Goal: Information Seeking & Learning: Obtain resource

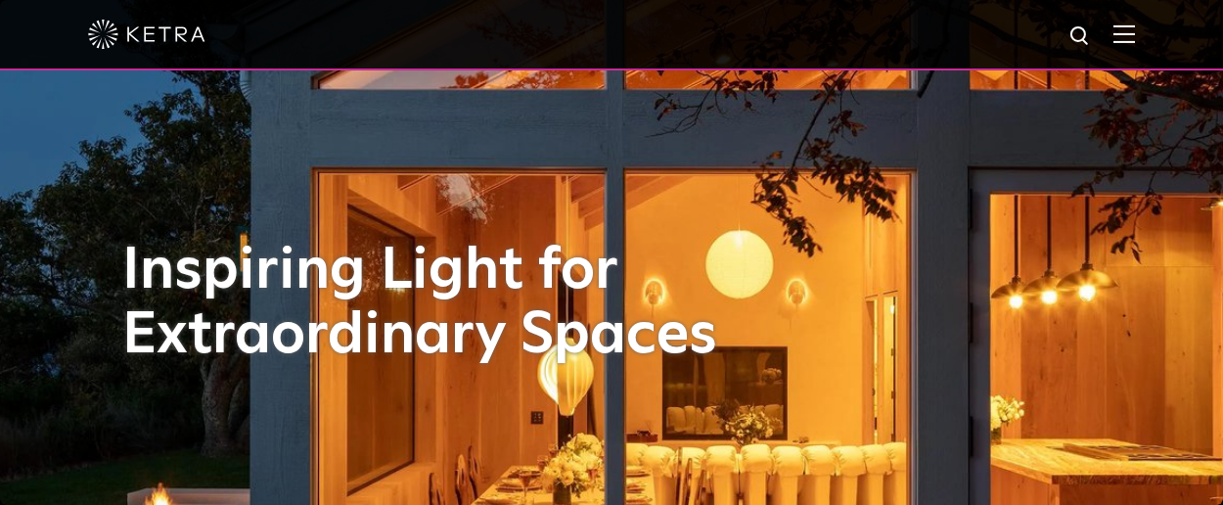
select select "Lighting Designer"
select select "[GEOGRAPHIC_DATA]"
select select "Lighting Designer"
select select "[GEOGRAPHIC_DATA]"
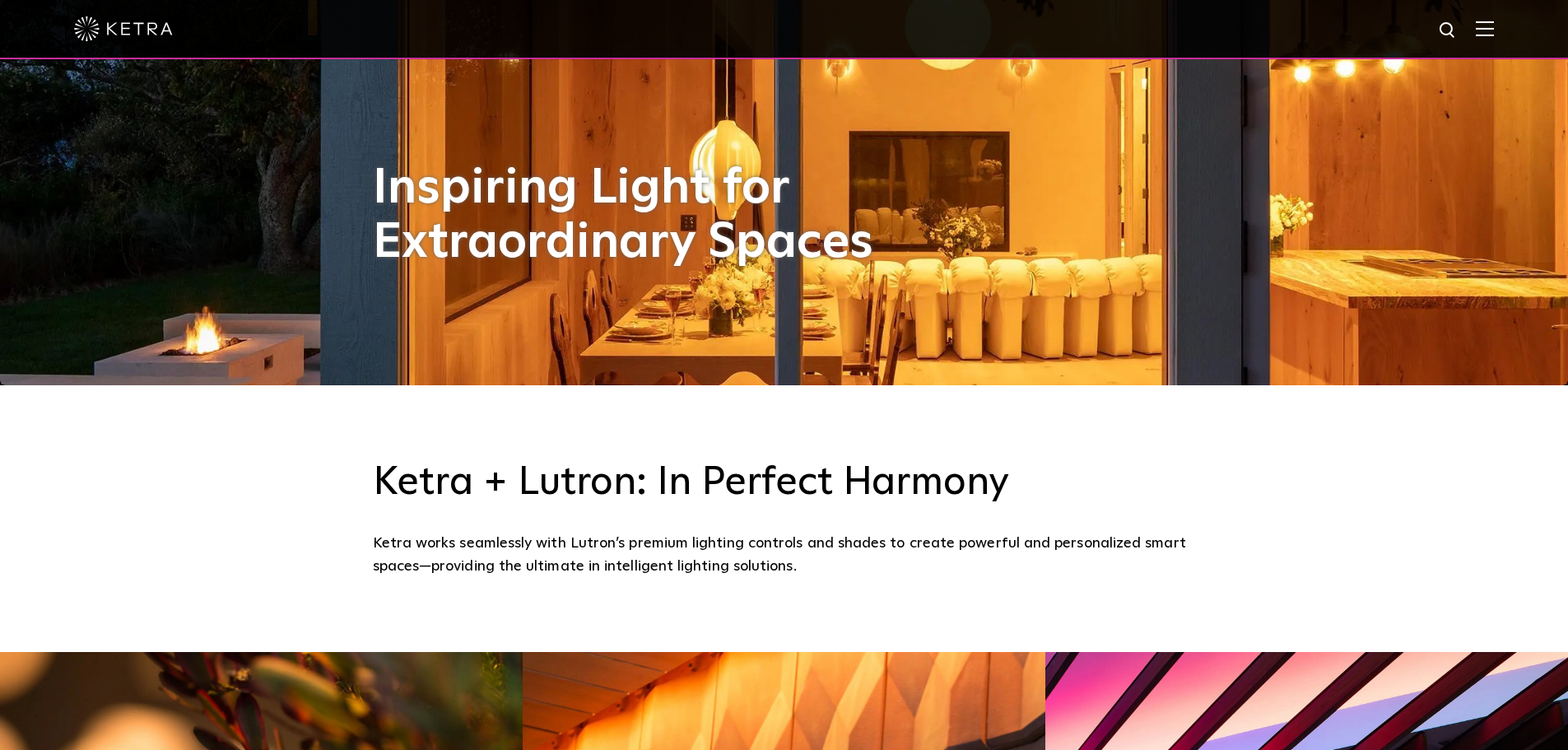
scroll to position [330, 0]
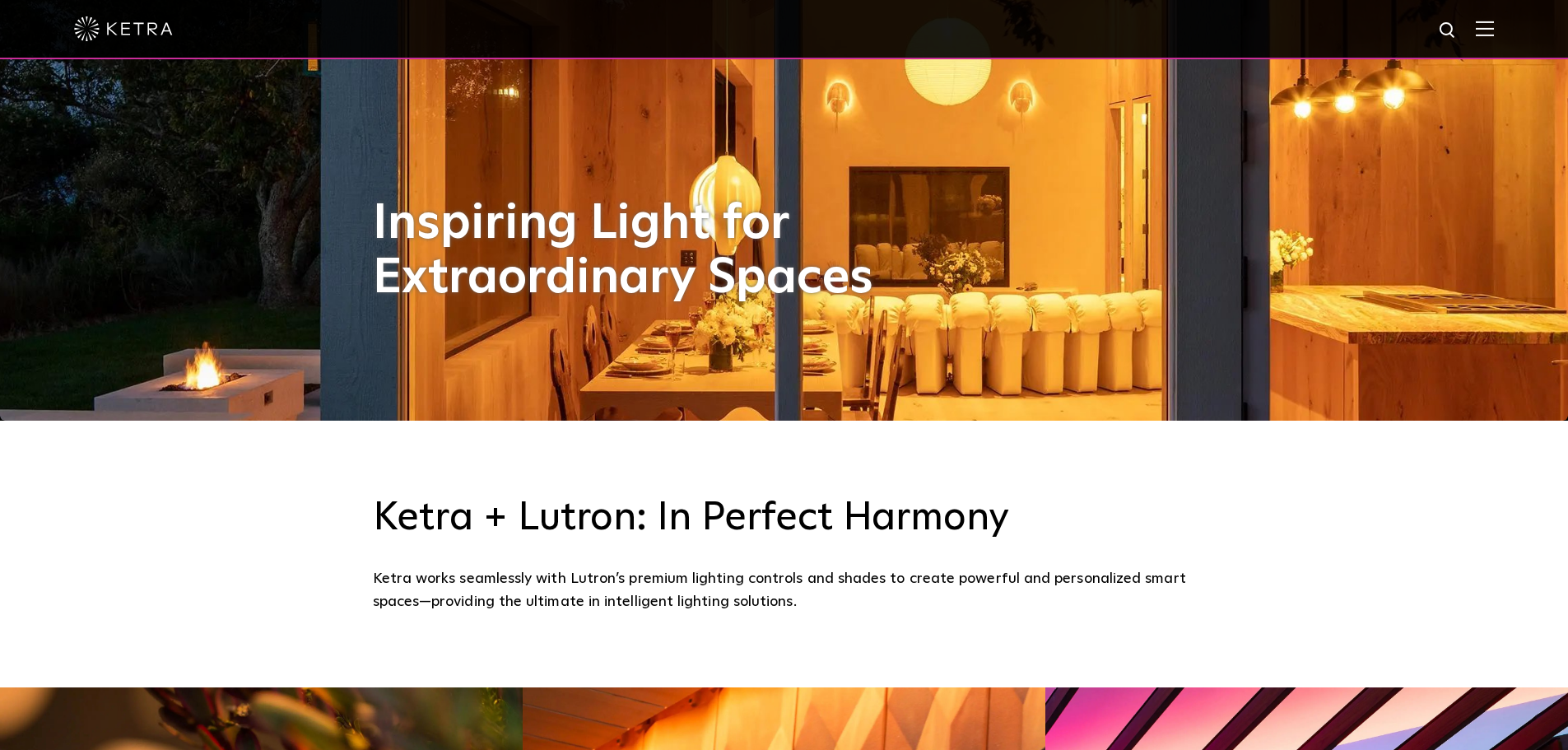
click at [1028, 26] on img at bounding box center [1485, 28] width 18 height 16
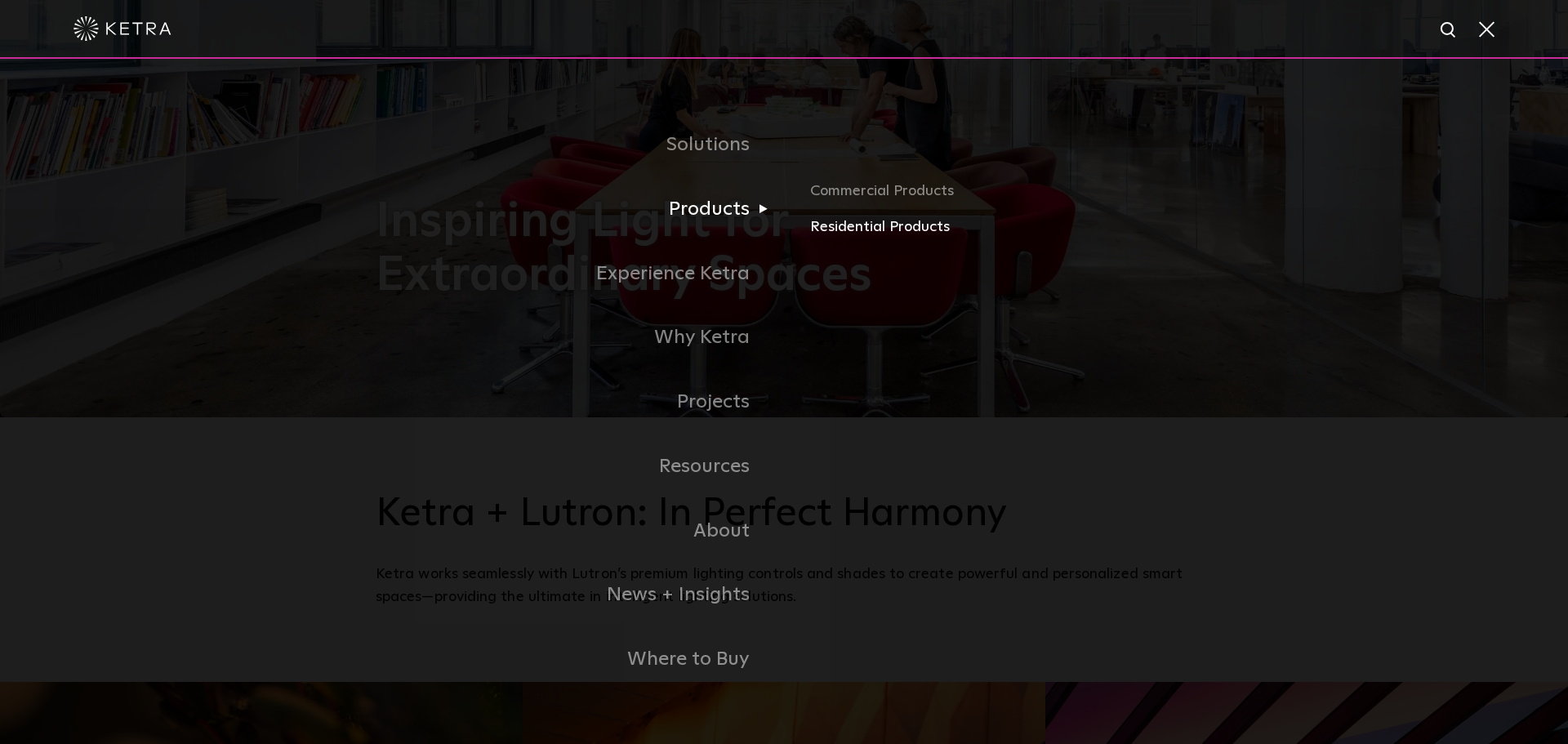
click at [841, 231] on link "Residential Products" at bounding box center [1001, 227] width 382 height 23
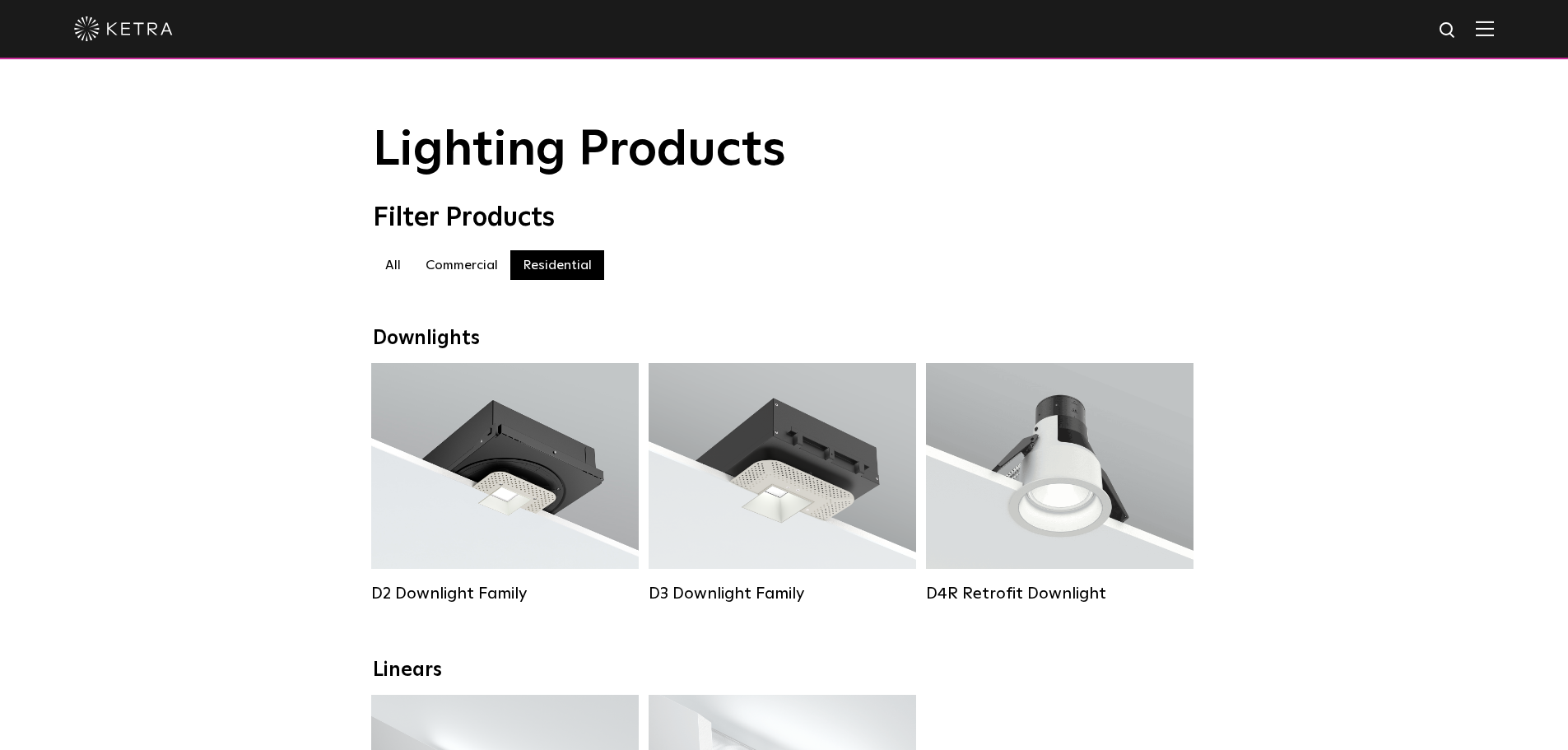
select select "Lighting Designer"
select select "[GEOGRAPHIC_DATA]"
select select "Lighting Designer"
select select "[GEOGRAPHIC_DATA]"
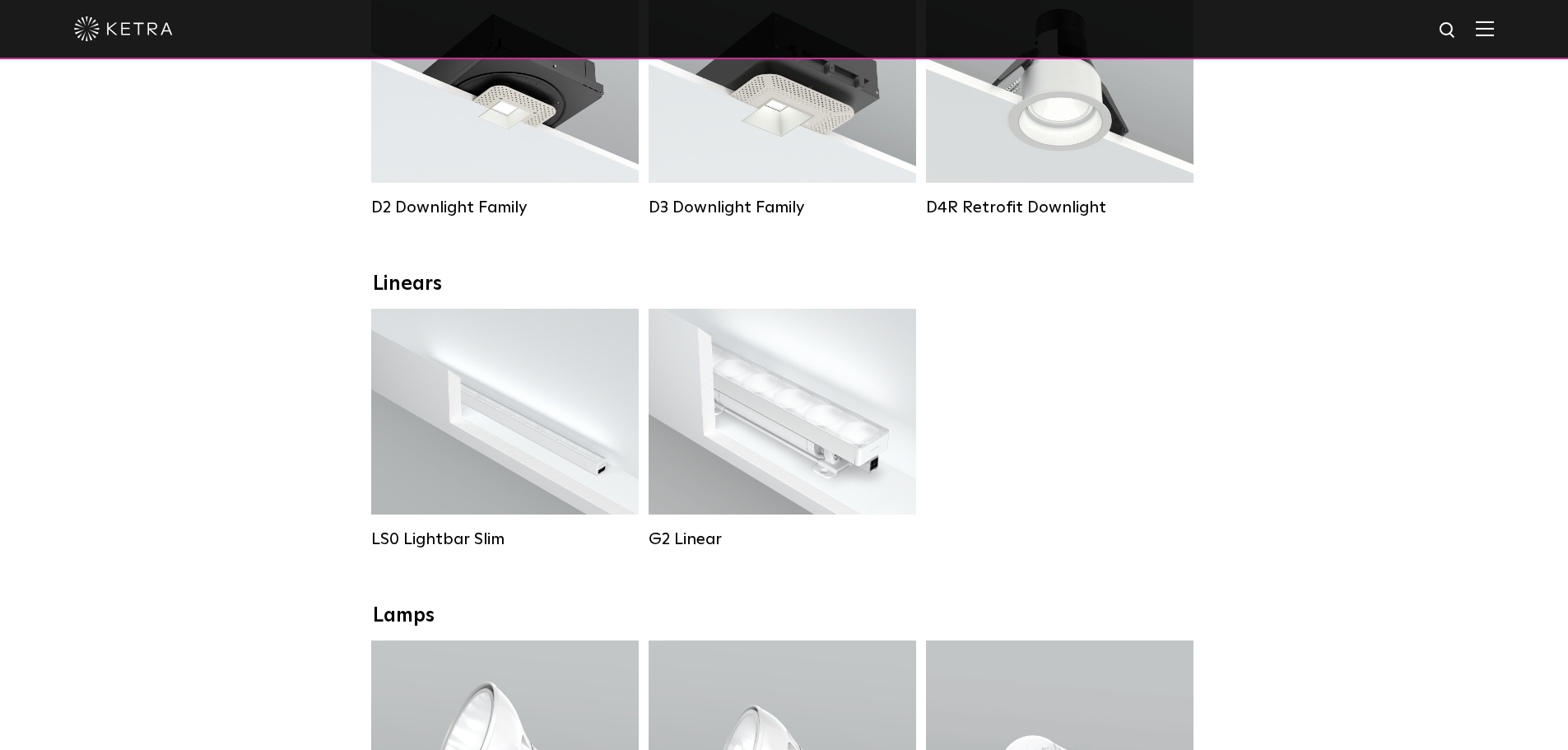
scroll to position [411, 0]
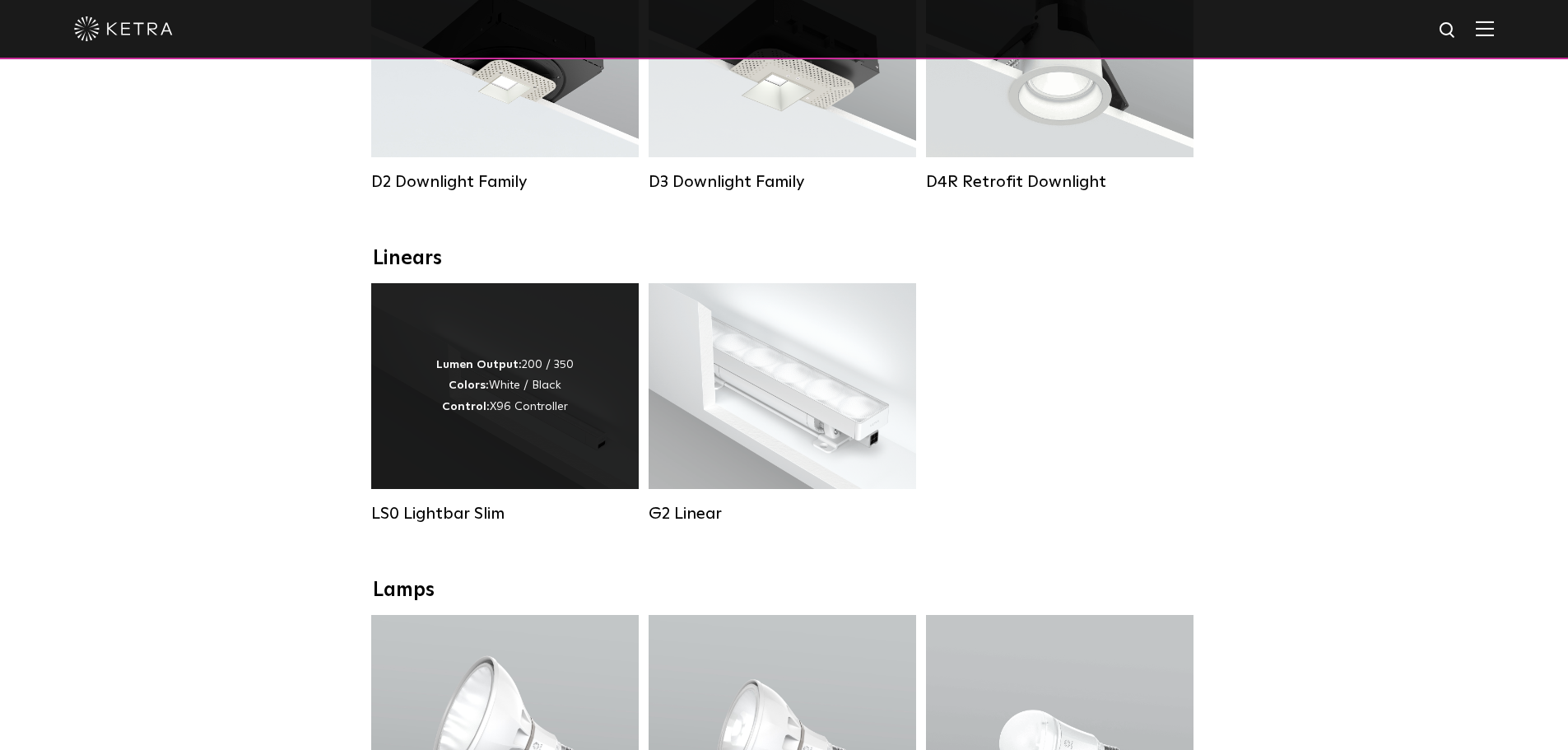
click at [557, 412] on div "Lumen Output: 200 / 350 Colors: White / Black Control: X96 Controller" at bounding box center [504, 386] width 137 height 62
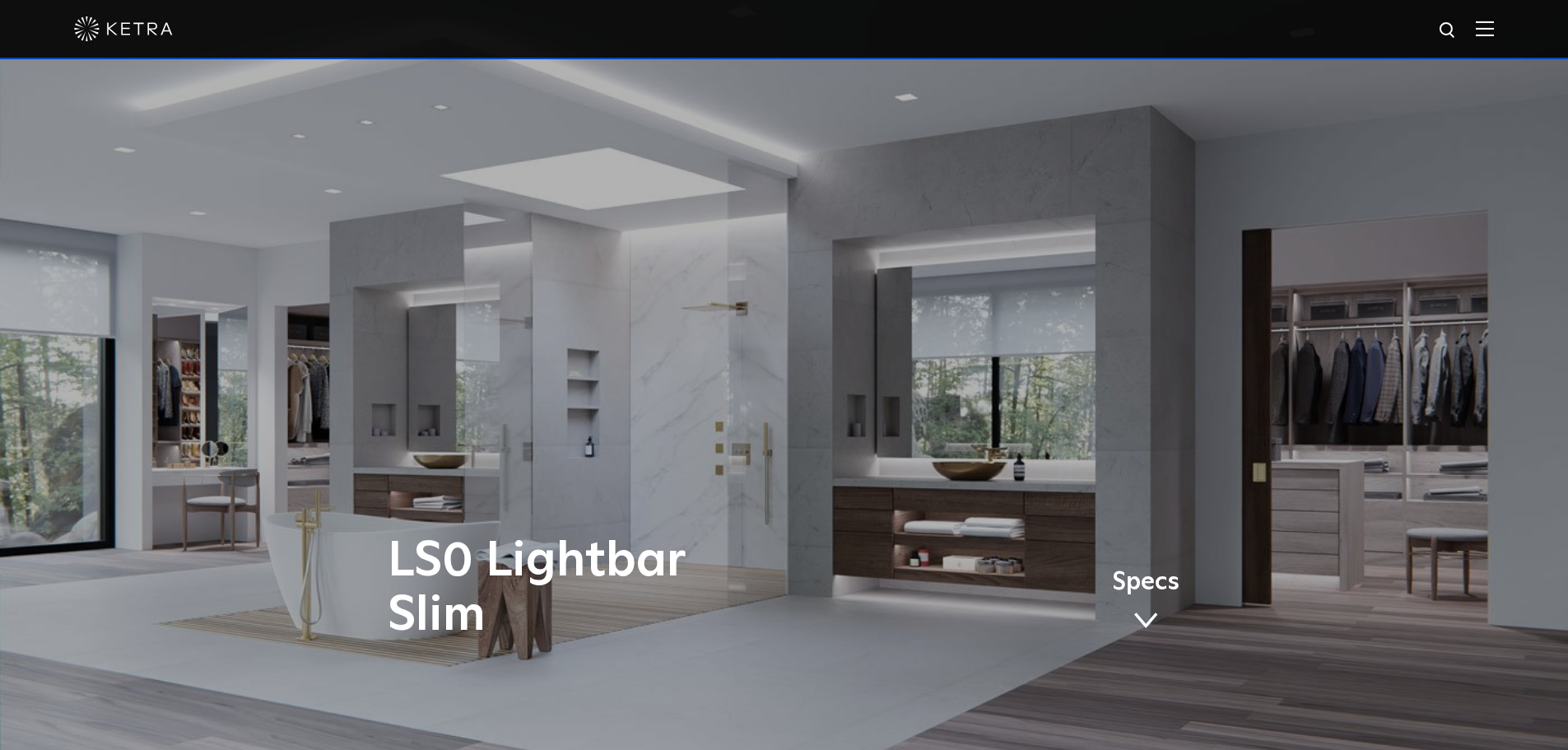
select select "Lighting Designer"
select select "[GEOGRAPHIC_DATA]"
select select "Lighting Designer"
select select "[GEOGRAPHIC_DATA]"
select select "Lighting Designer"
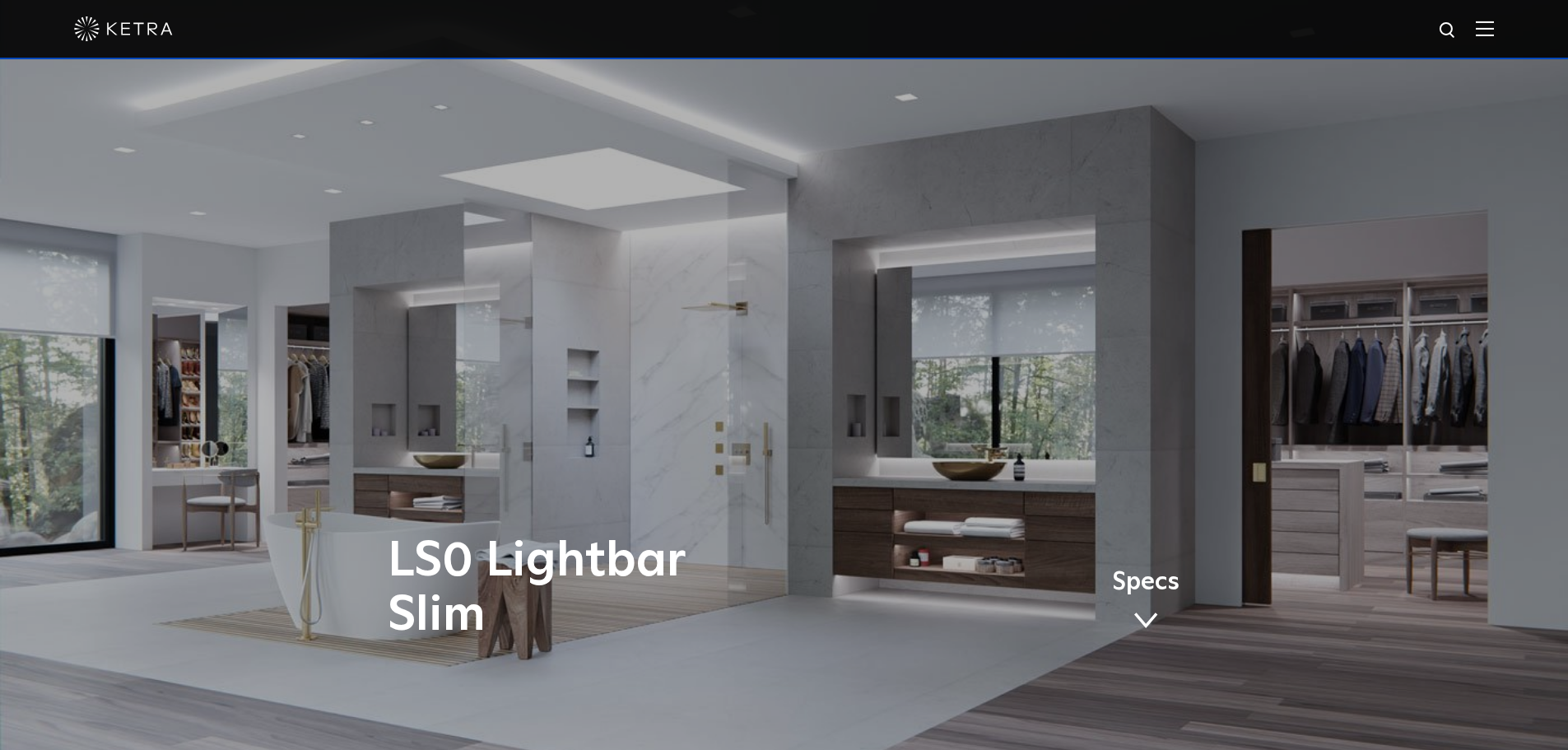
select select "[GEOGRAPHIC_DATA]"
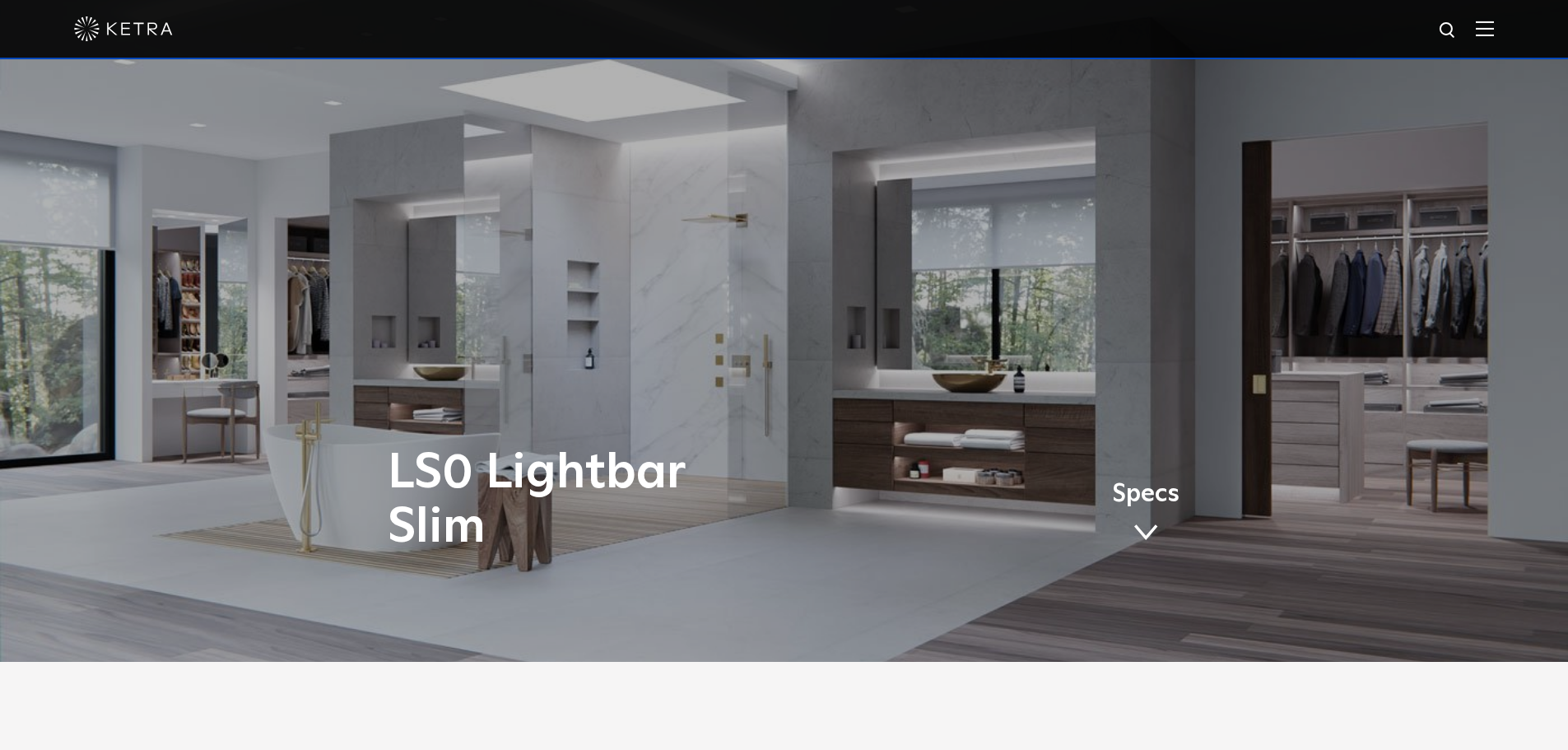
scroll to position [82, 0]
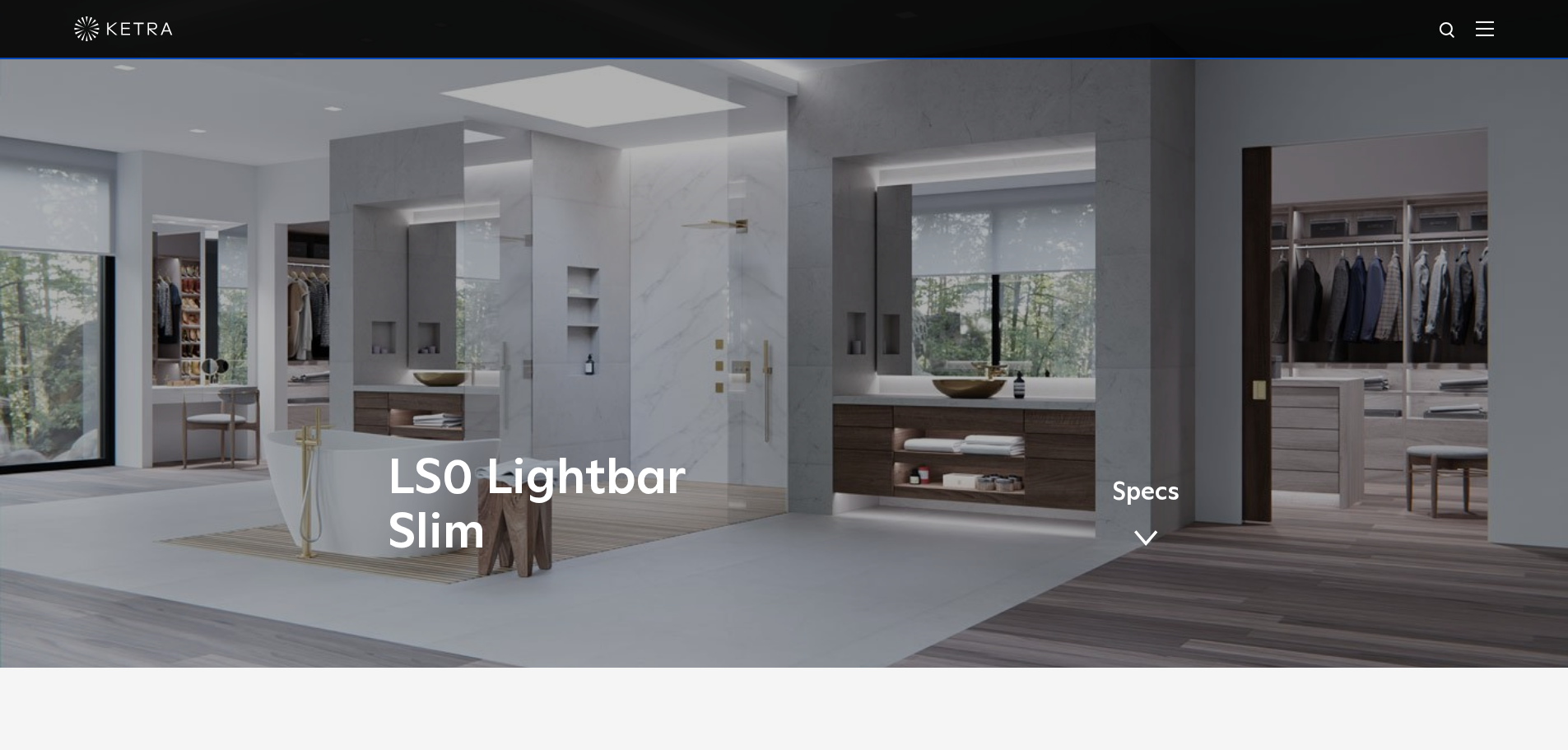
click at [1151, 537] on span at bounding box center [1145, 538] width 24 height 18
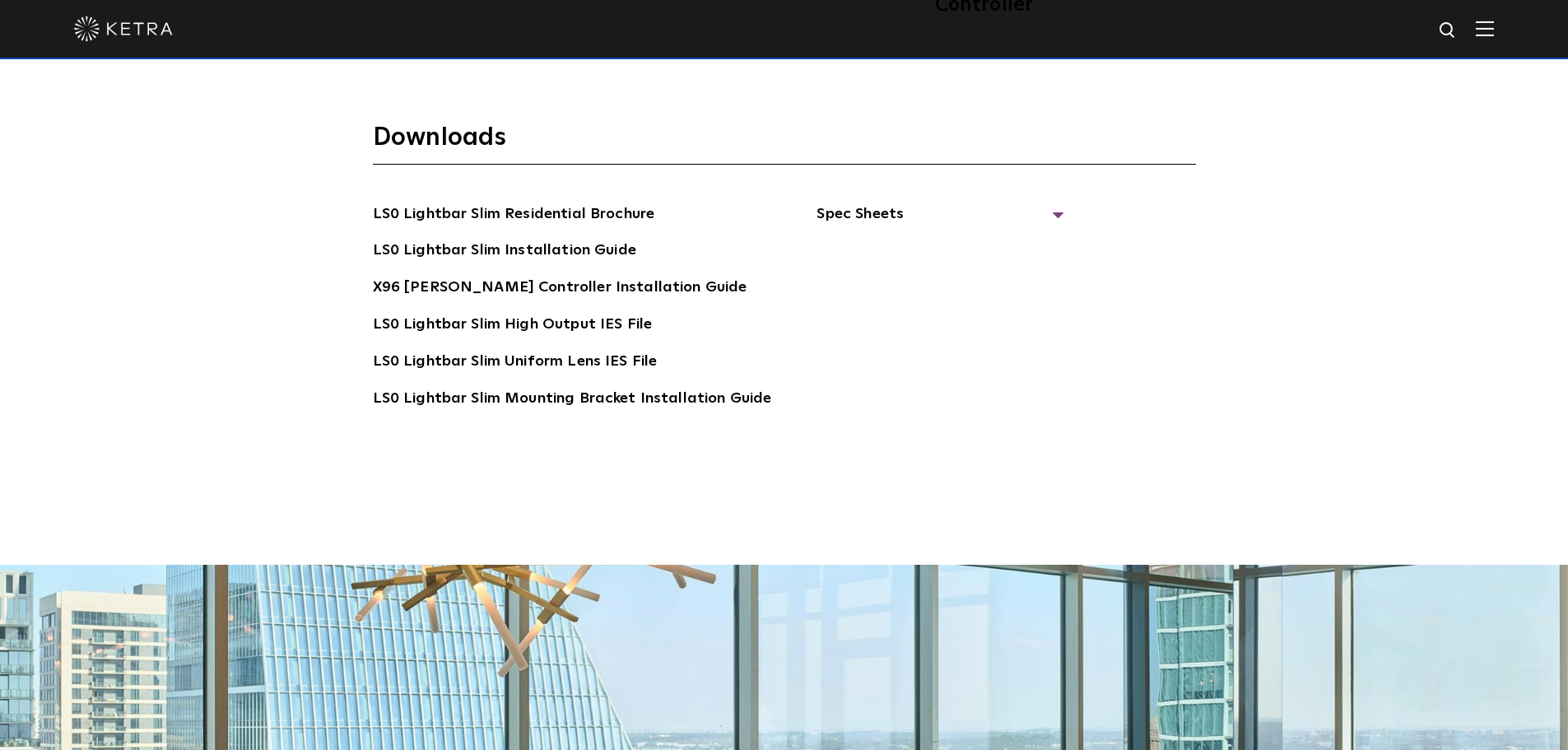
scroll to position [3405, 0]
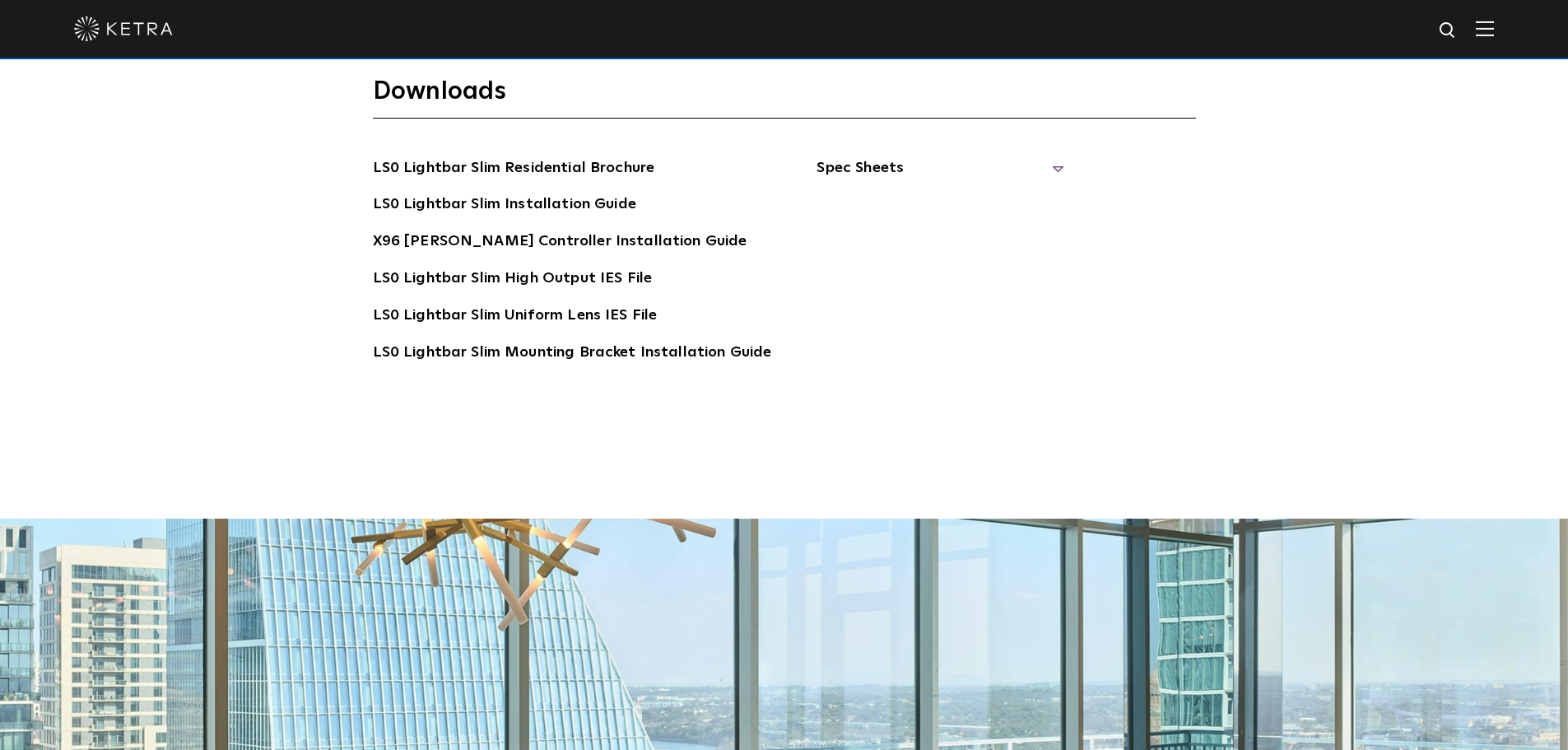
click at [1046, 156] on span "Spec Sheets" at bounding box center [940, 174] width 247 height 36
click at [973, 192] on link "LS0 Lightbar Slim Spec Sheet" at bounding box center [942, 204] width 212 height 26
click at [536, 193] on link "LS0 Lightbar Slim Installation Guide" at bounding box center [504, 205] width 263 height 26
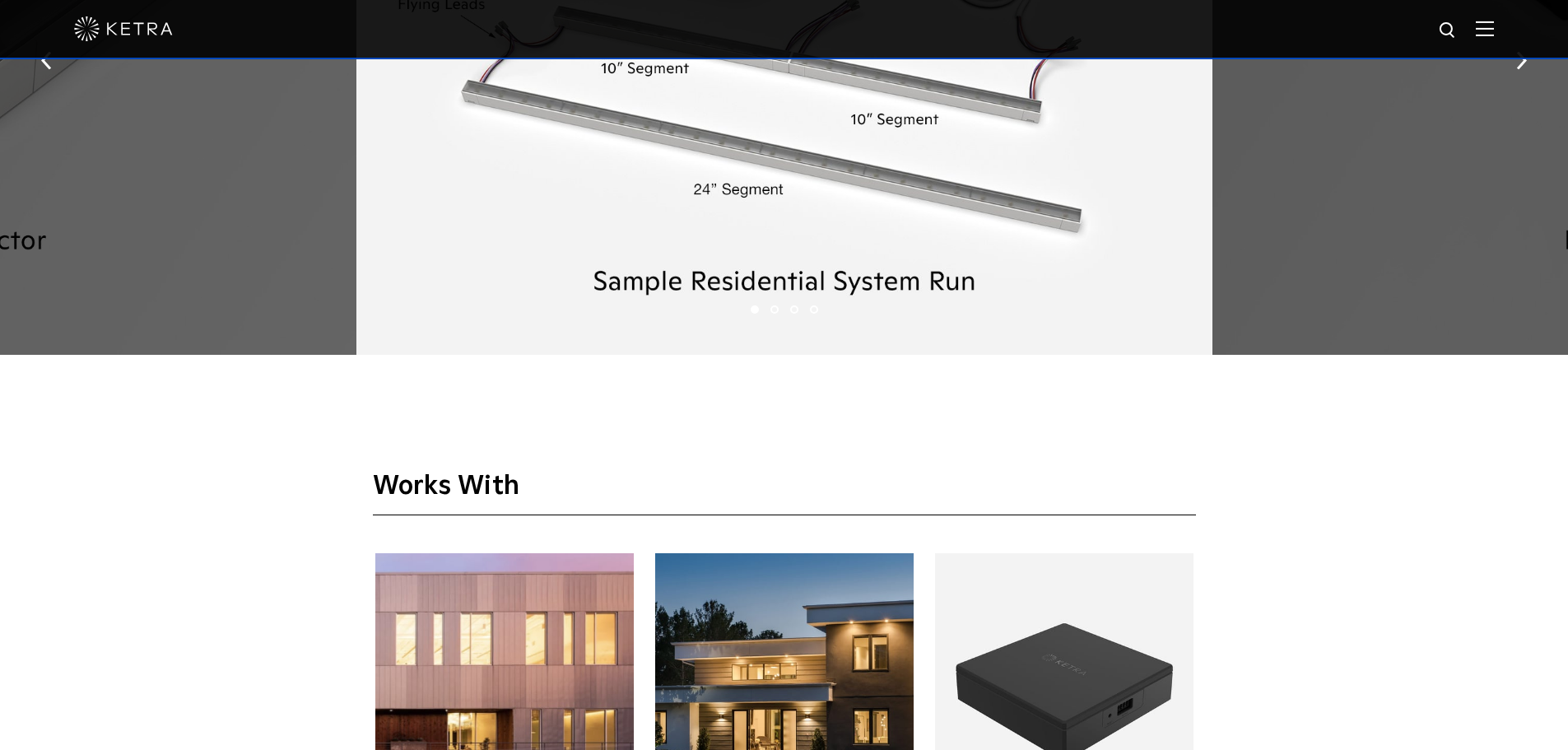
scroll to position [2501, 0]
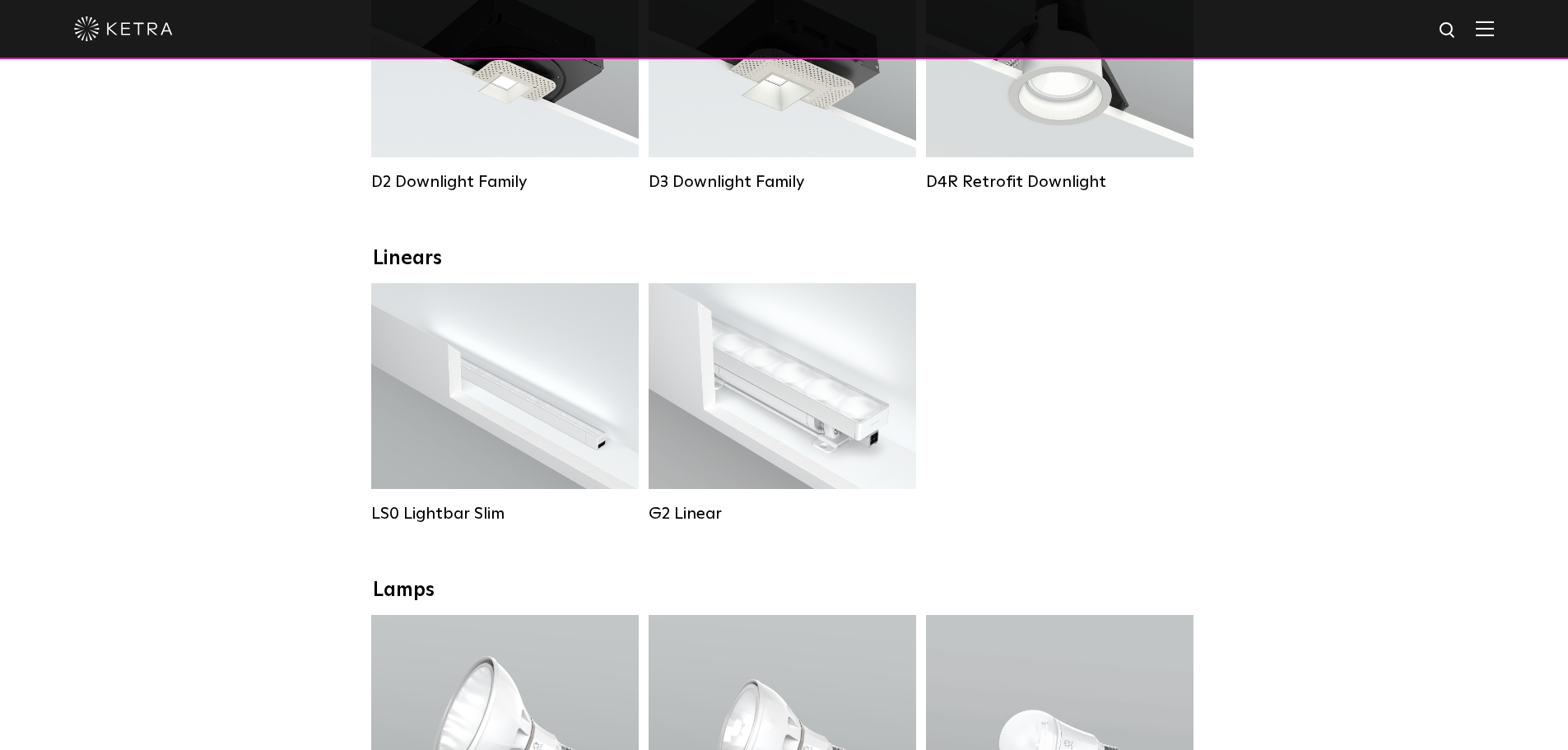
select select "Lighting Designer"
select select "[GEOGRAPHIC_DATA]"
select select "Lighting Designer"
select select "[GEOGRAPHIC_DATA]"
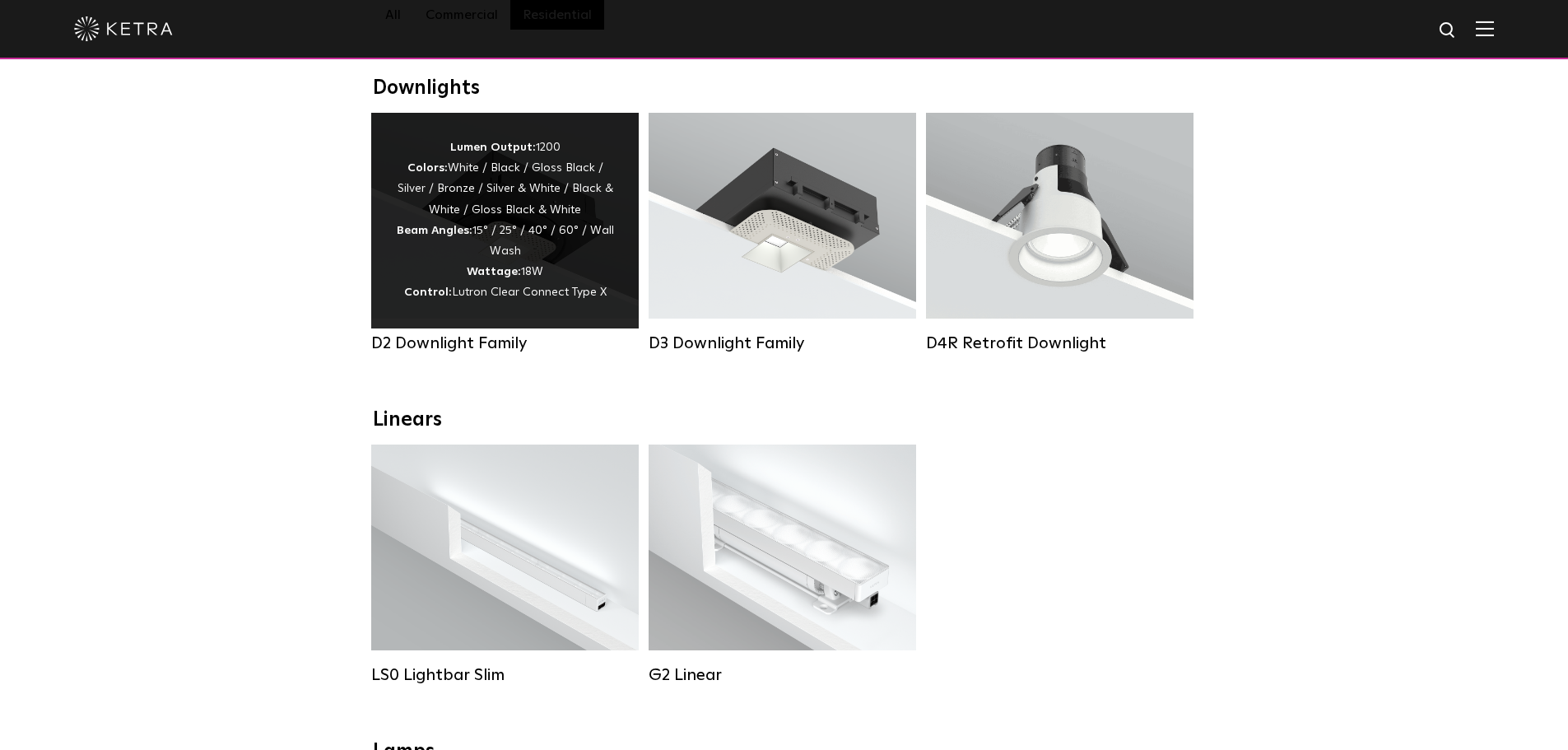
scroll to position [247, 0]
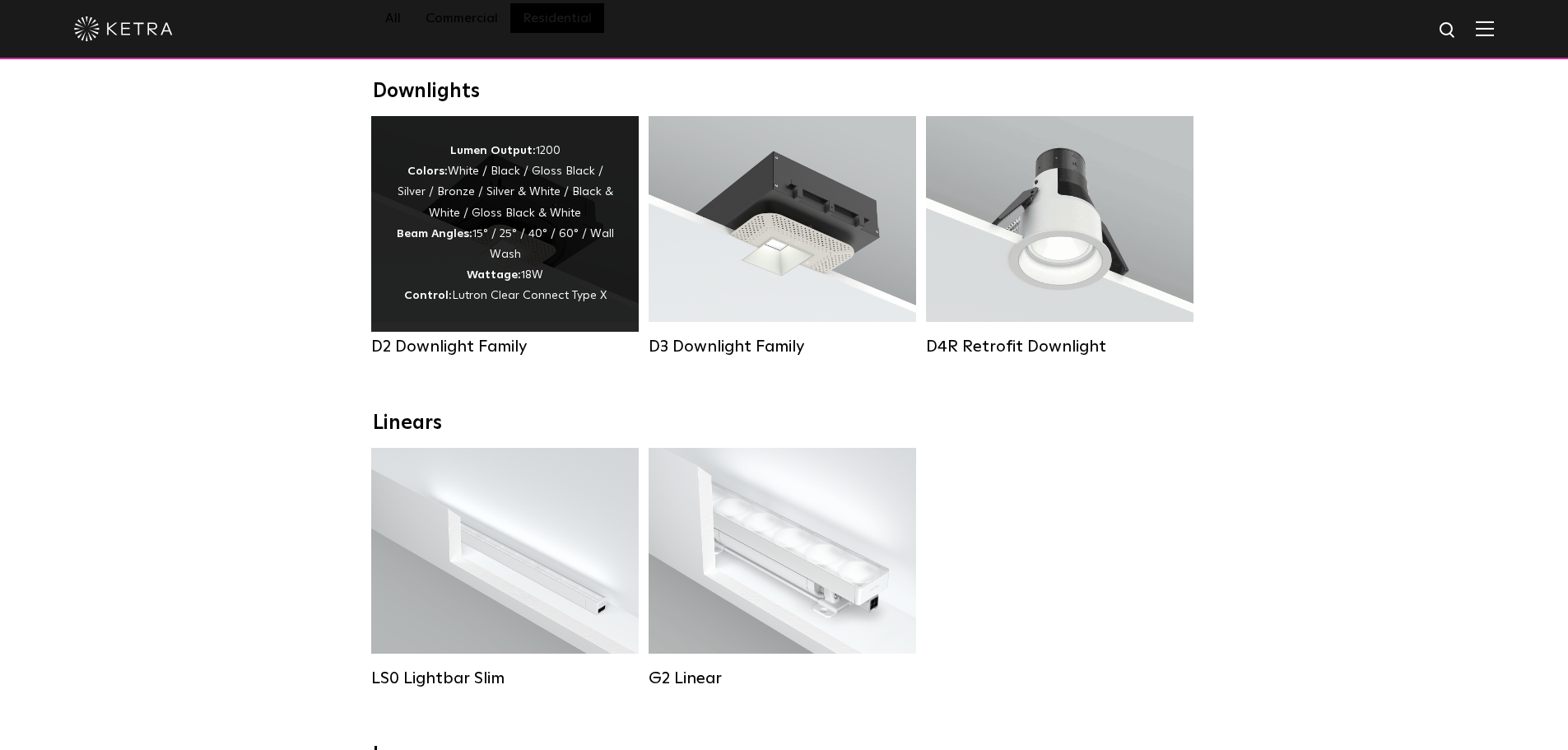
click at [508, 224] on div "Lumen Output: 1200 Colors: White / Black / Gloss Black / Silver / Bronze / Silv…" at bounding box center [504, 224] width 218 height 166
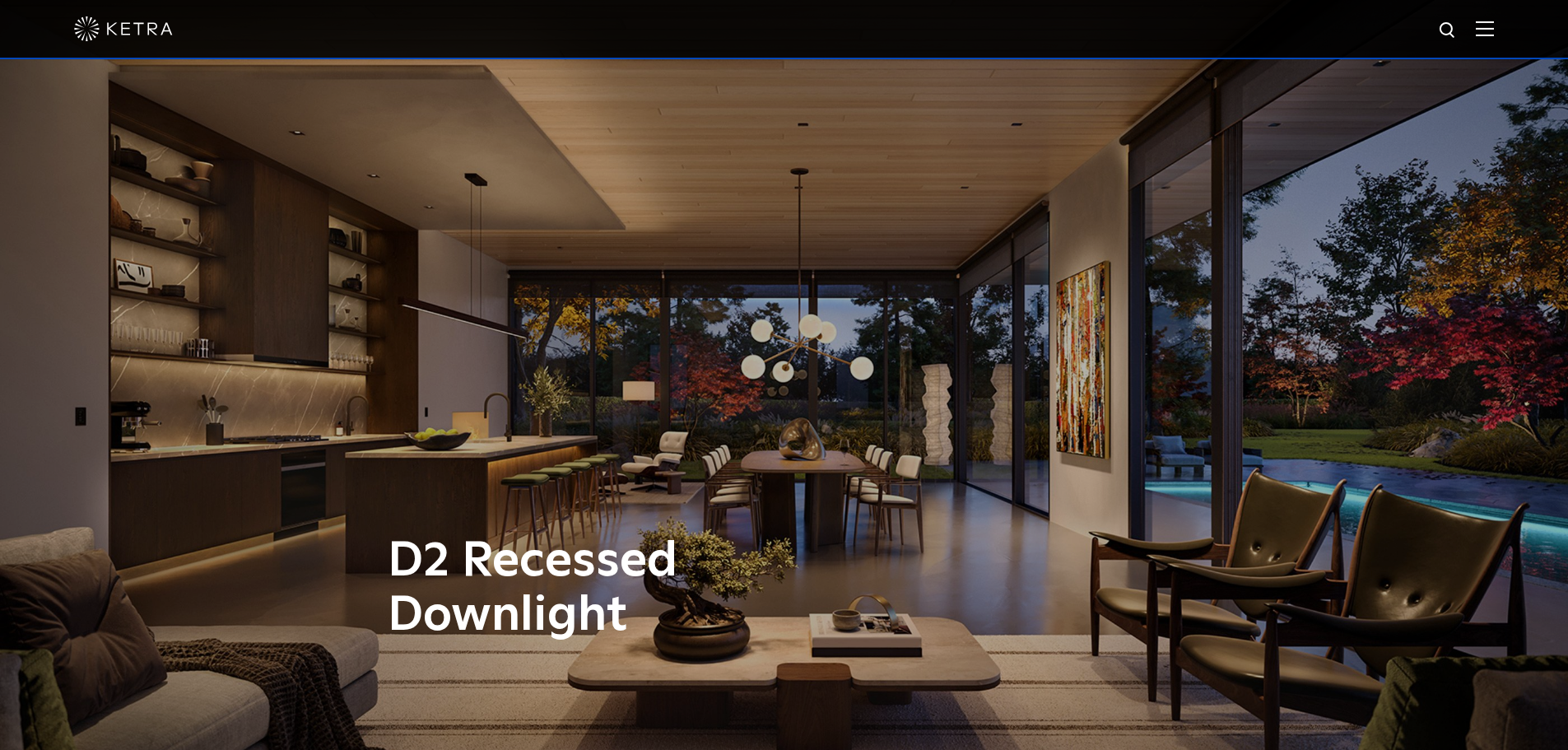
select select "Lighting Designer"
select select "[GEOGRAPHIC_DATA]"
select select "Lighting Designer"
select select "[GEOGRAPHIC_DATA]"
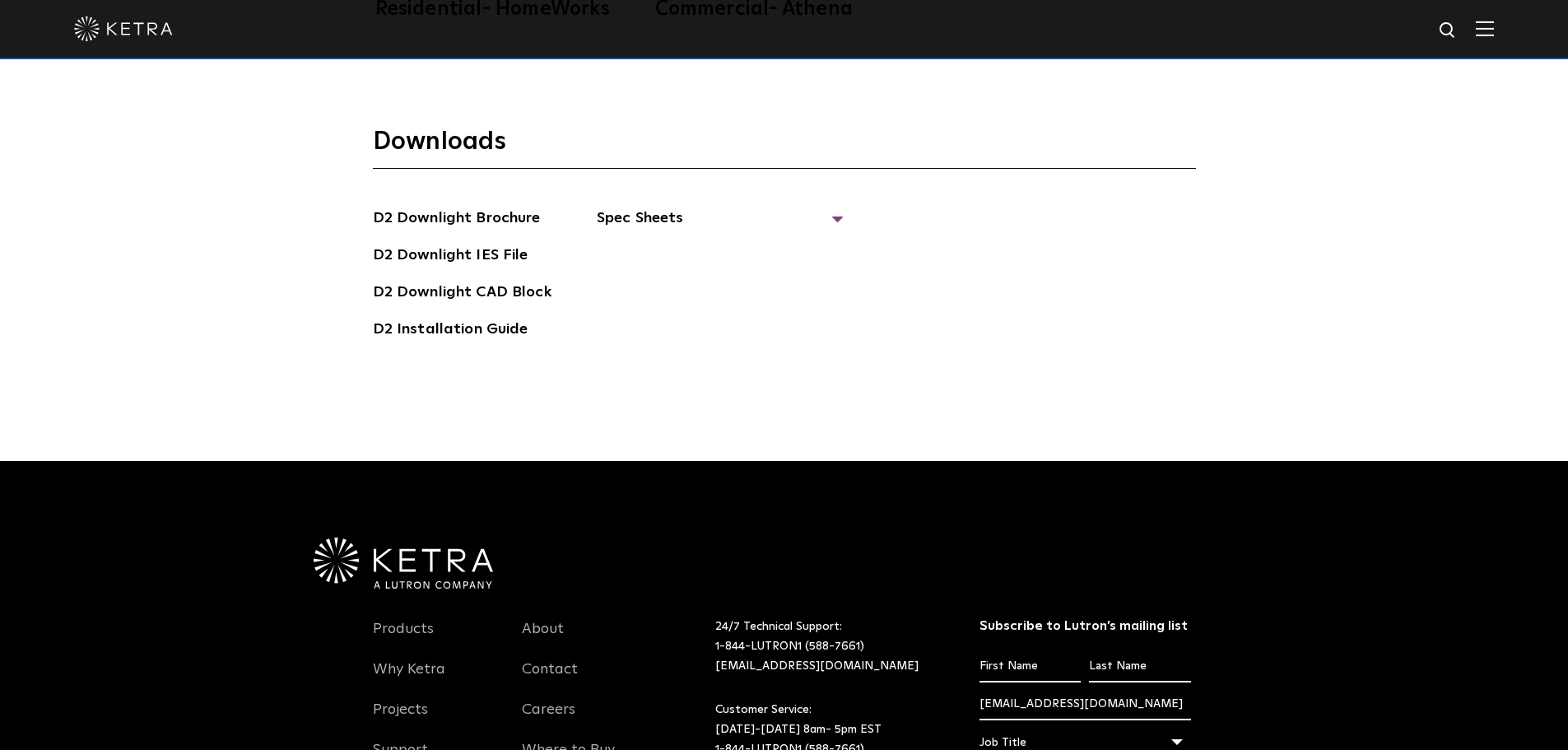
scroll to position [4856, 0]
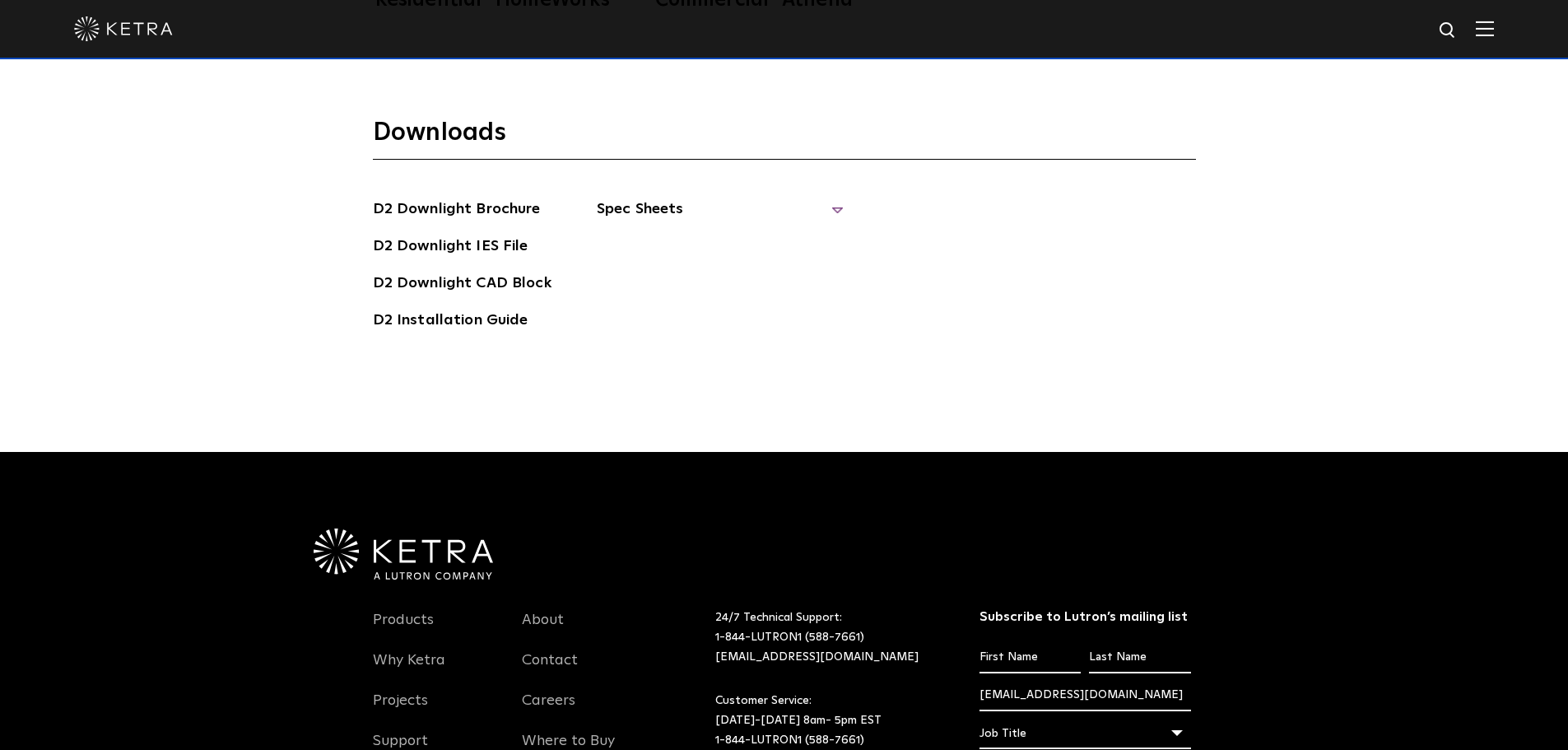
click at [832, 198] on span "Spec Sheets" at bounding box center [721, 215] width 247 height 36
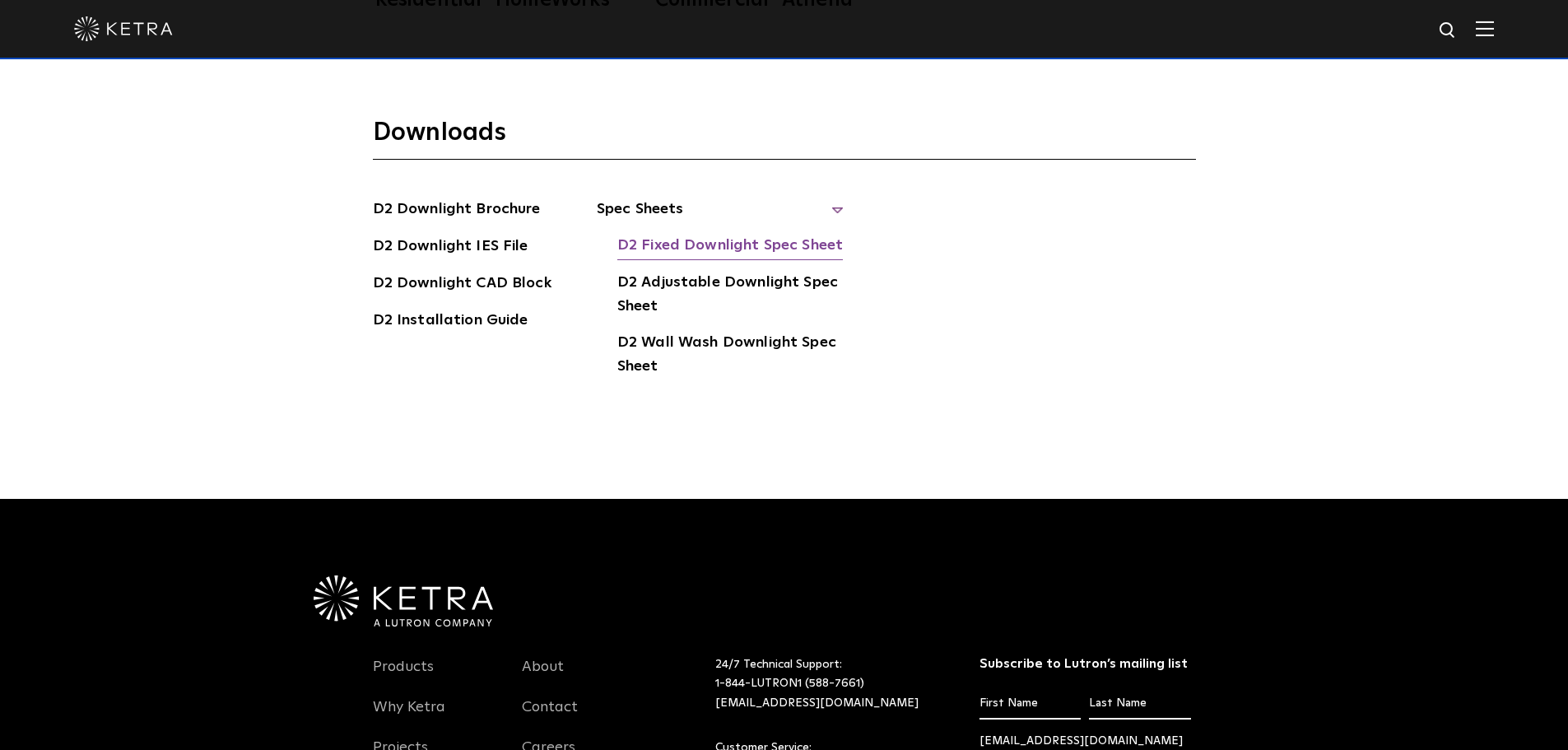
click at [768, 234] on link "D2 Fixed Downlight Spec Sheet" at bounding box center [730, 246] width 225 height 26
click at [681, 271] on link "D2 Adjustable Downlight Spec Sheet" at bounding box center [730, 296] width 226 height 50
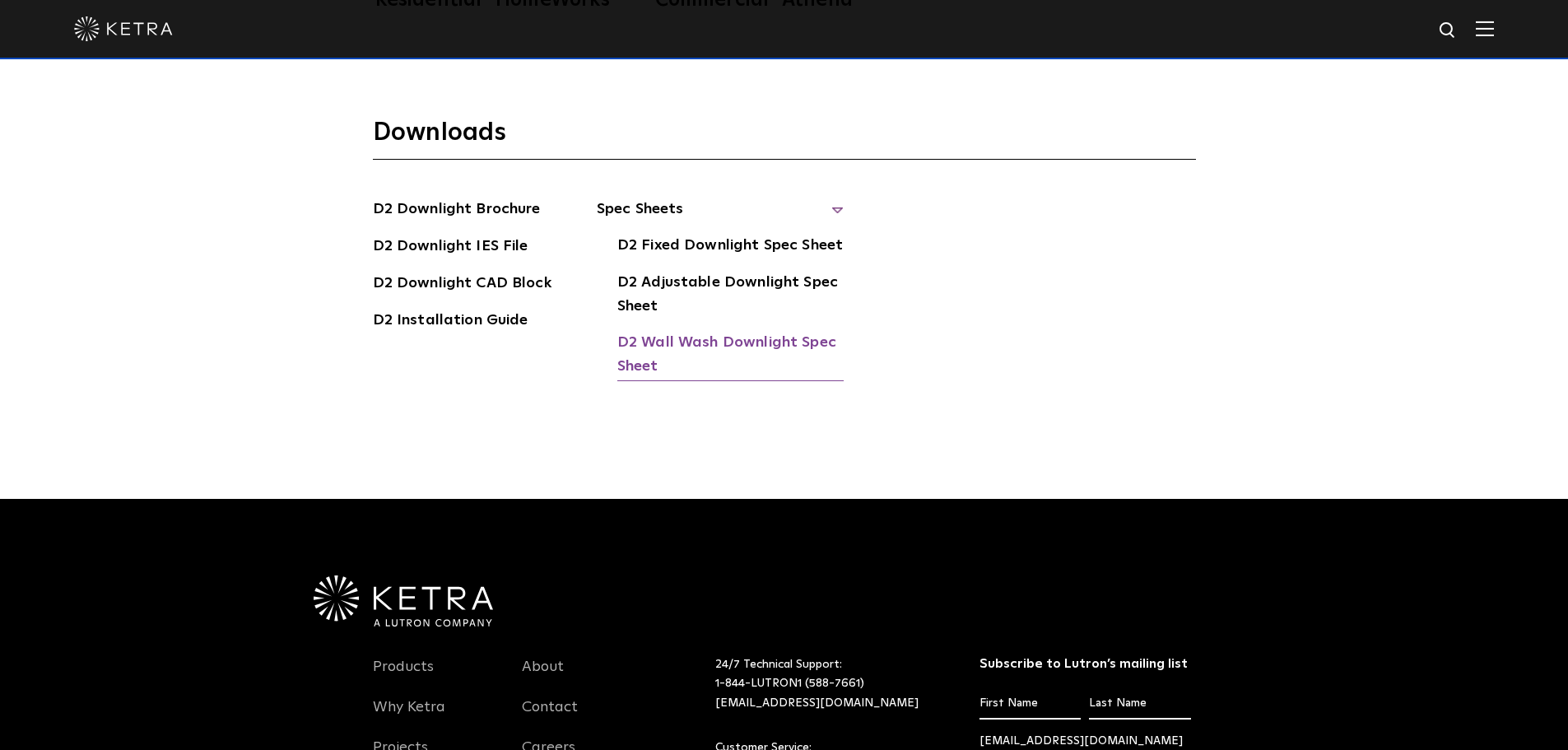
click at [702, 330] on link "D2 Wall Wash Downlight Spec Sheet" at bounding box center [730, 356] width 226 height 50
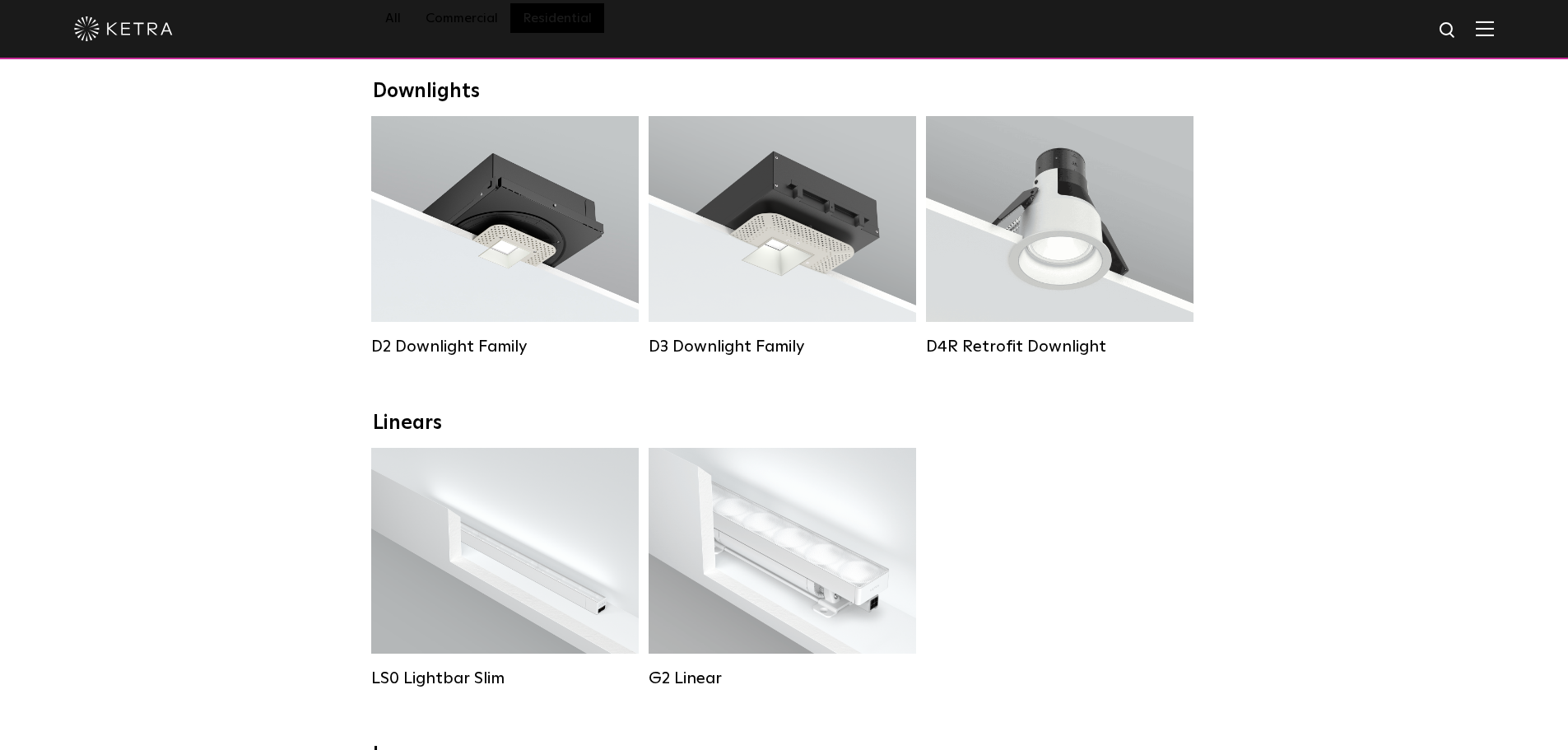
select select "Lighting Designer"
select select "[GEOGRAPHIC_DATA]"
select select "Lighting Designer"
select select "[GEOGRAPHIC_DATA]"
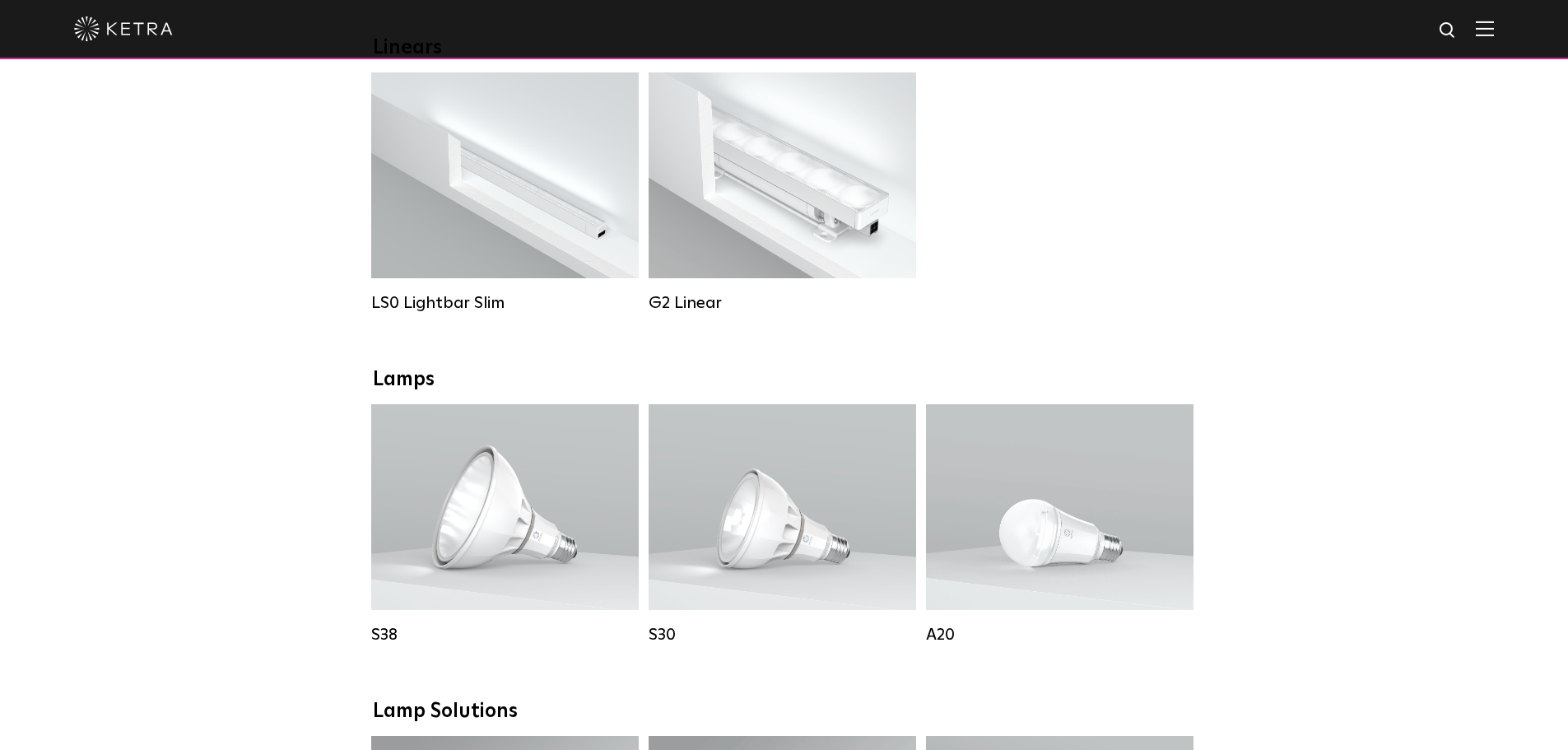
scroll to position [658, 0]
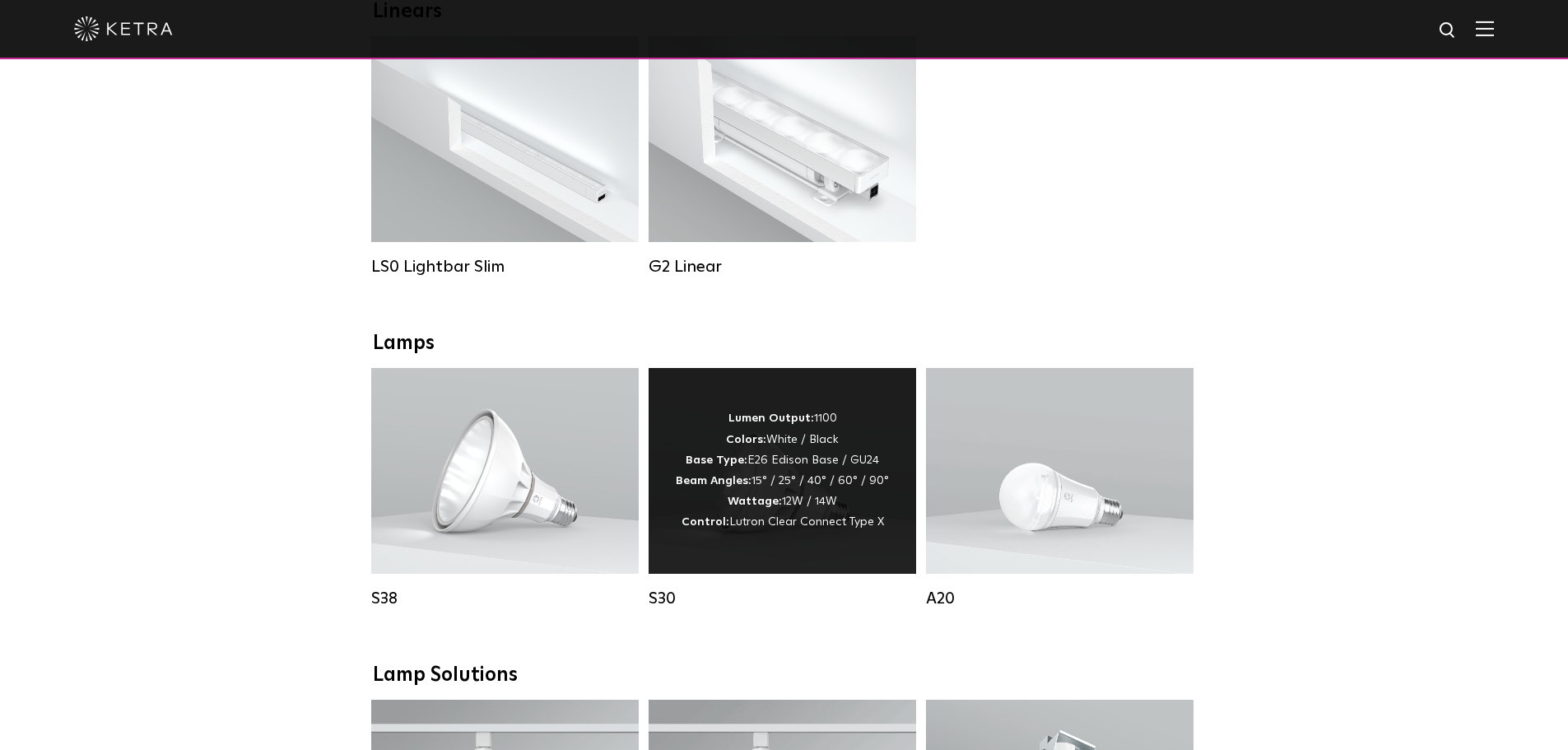
click at [767, 494] on div "Lumen Output: 1100 Colors: White / Black Base Type: E26 Edison Base / GU24 Beam…" at bounding box center [783, 470] width 214 height 124
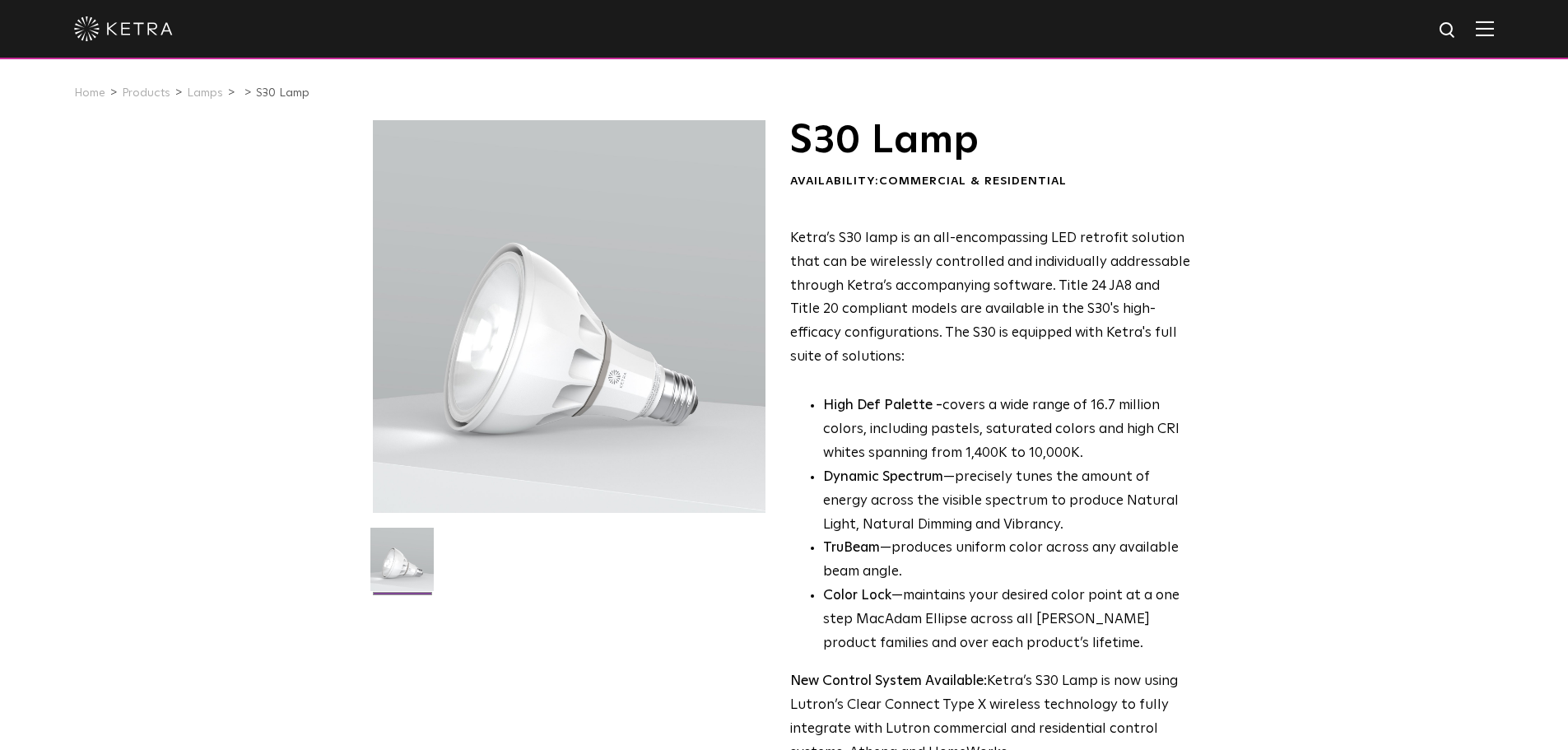
select select "Lighting Designer"
select select "[GEOGRAPHIC_DATA]"
select select "Lighting Designer"
select select "[GEOGRAPHIC_DATA]"
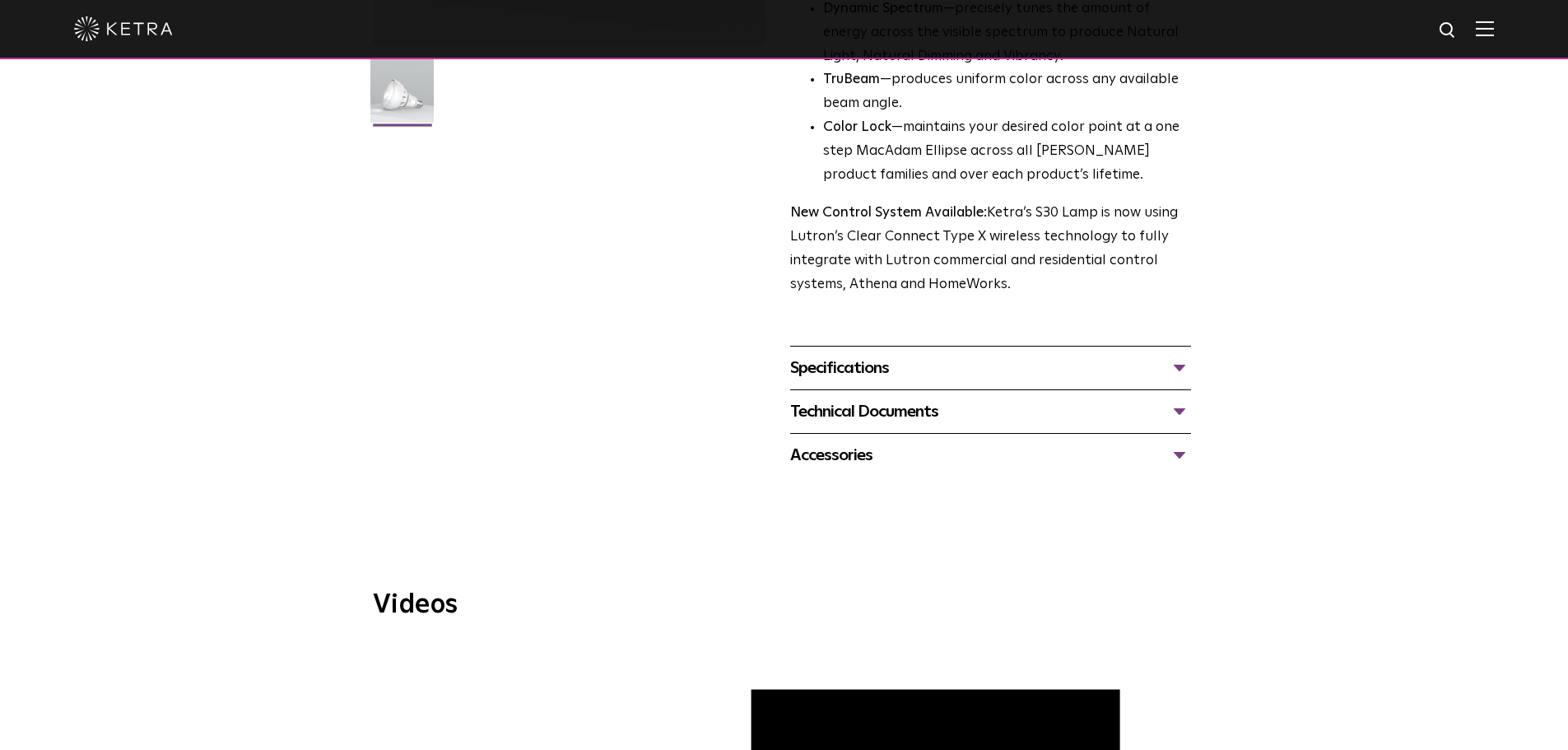
scroll to position [494, 0]
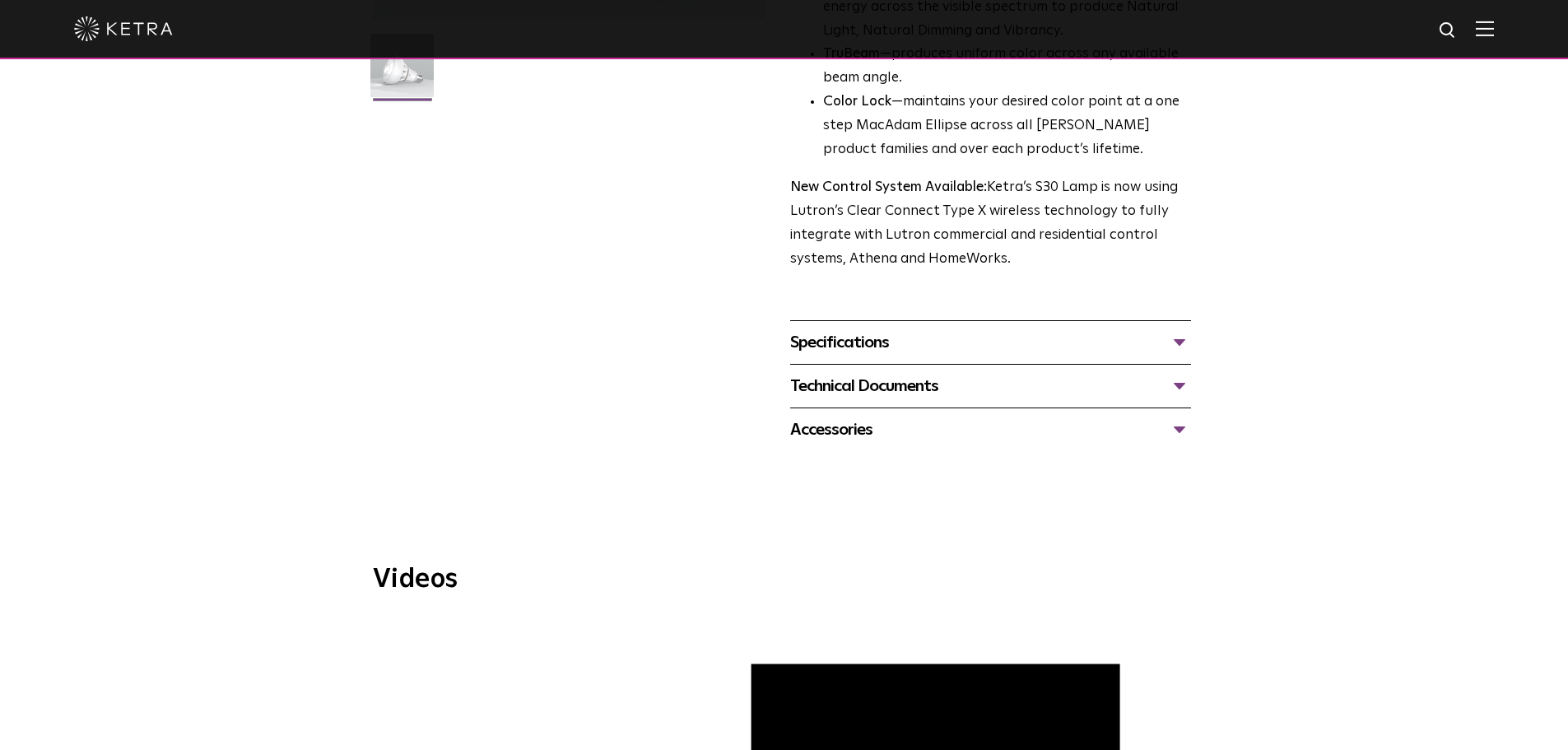
click at [1180, 341] on div "Specifications" at bounding box center [990, 342] width 401 height 26
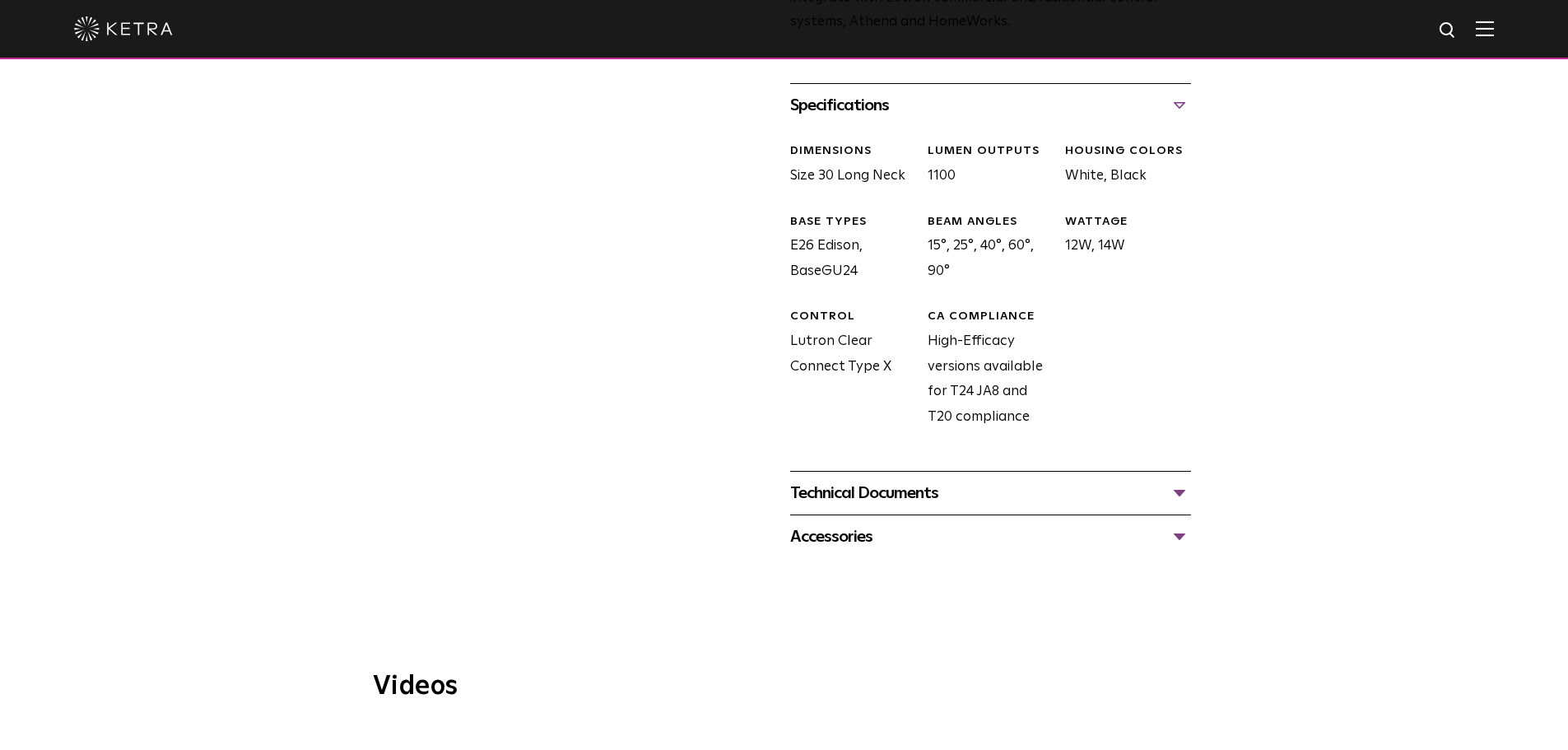
scroll to position [741, 0]
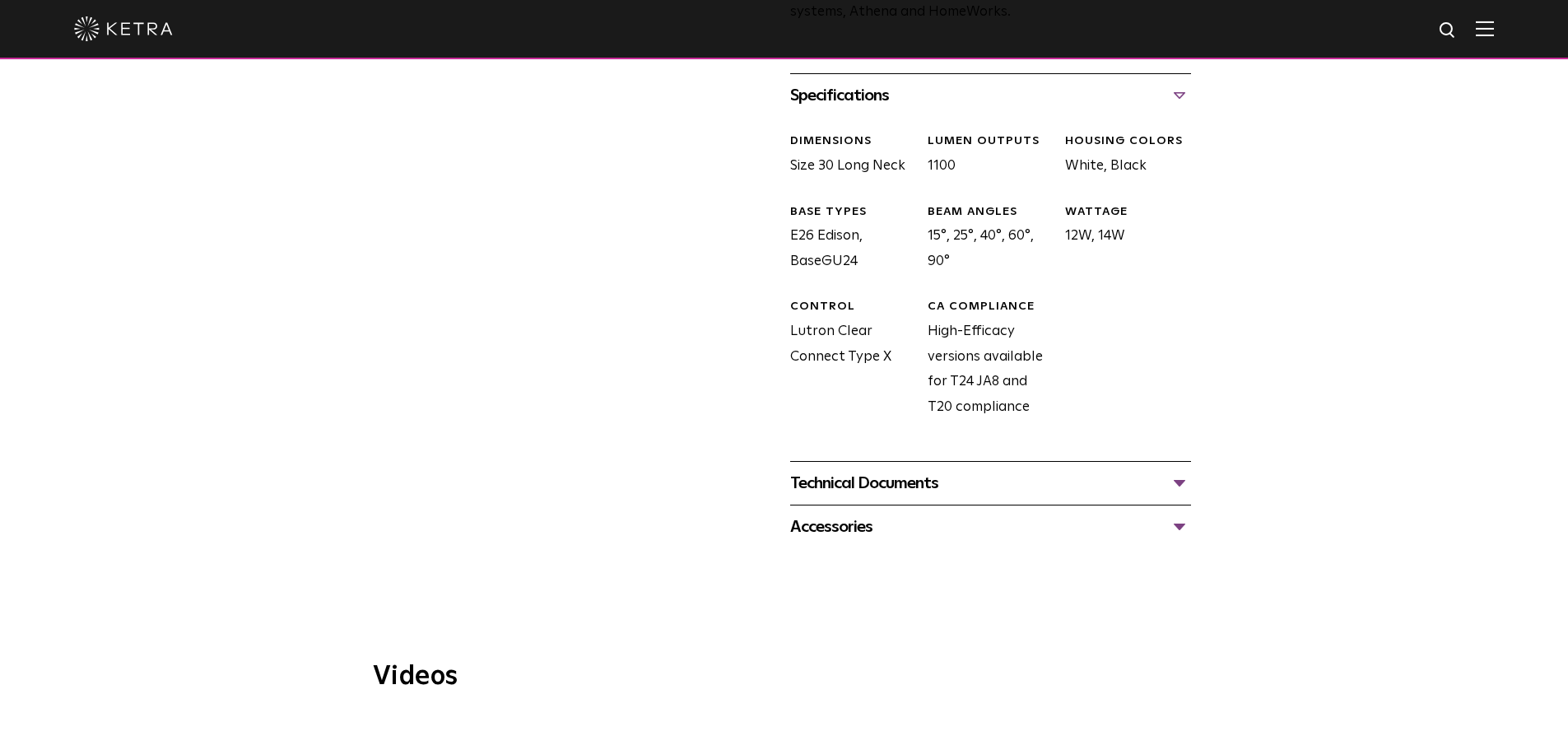
click at [1180, 95] on div "Specifications" at bounding box center [990, 95] width 401 height 26
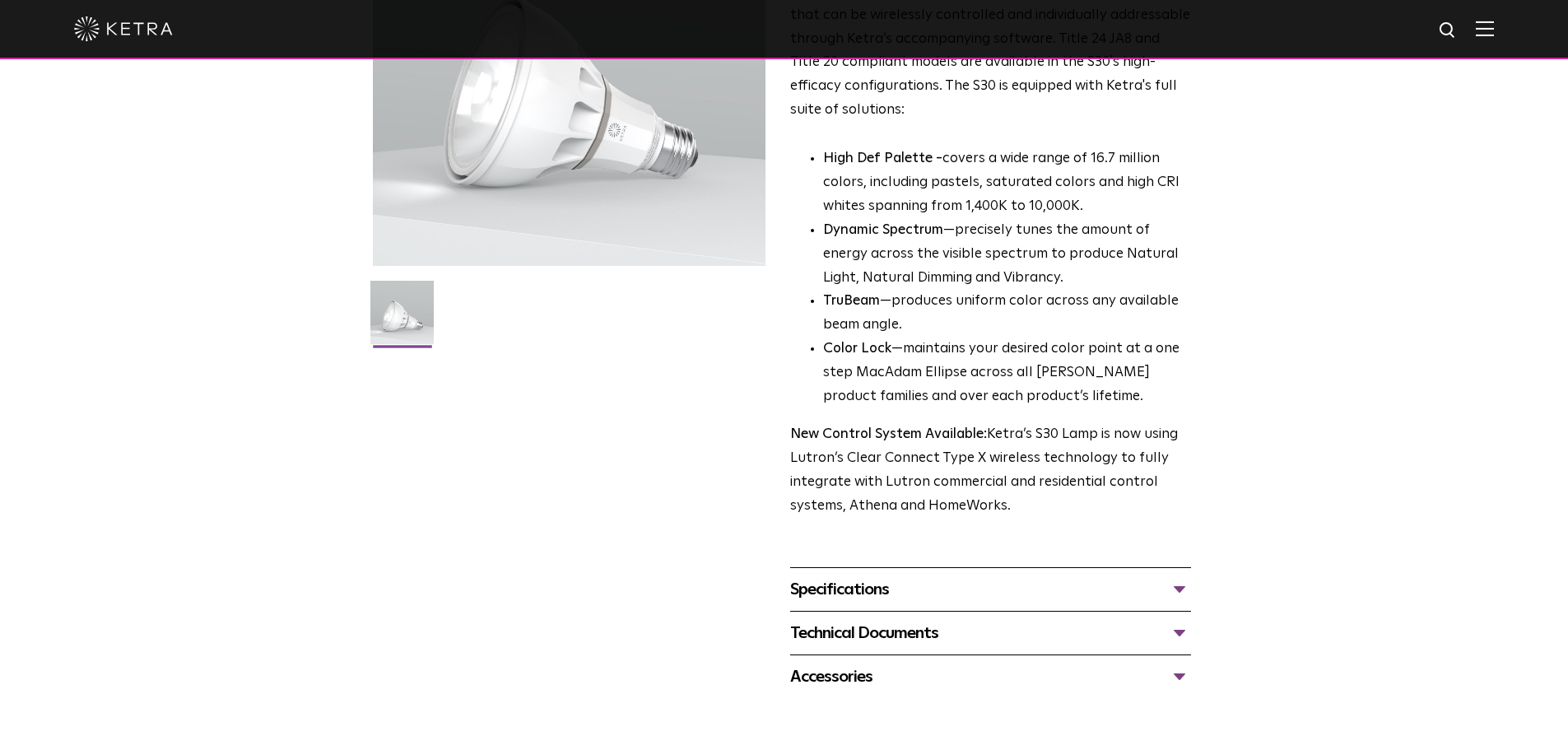
scroll to position [330, 0]
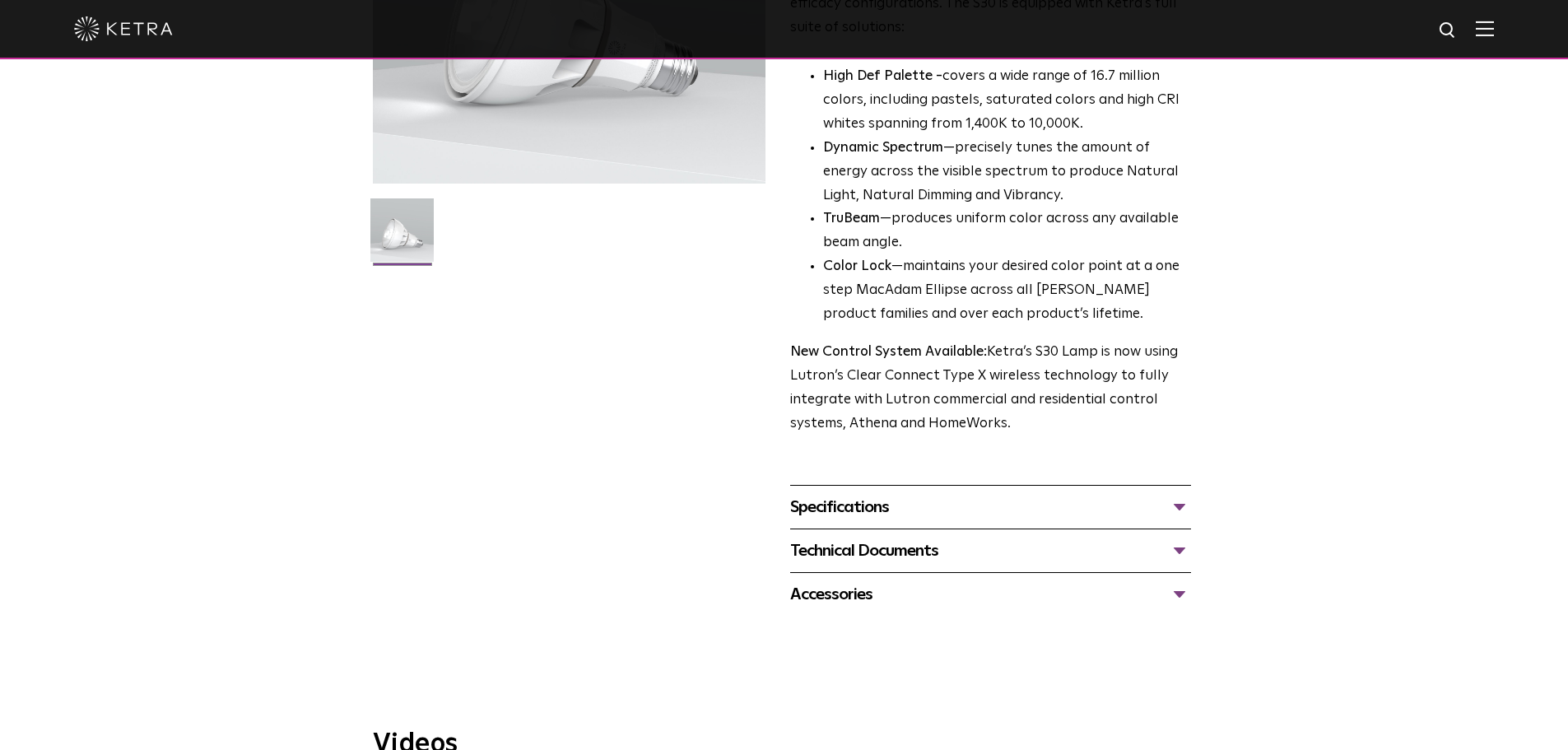
click at [1179, 501] on div "Specifications" at bounding box center [990, 506] width 401 height 26
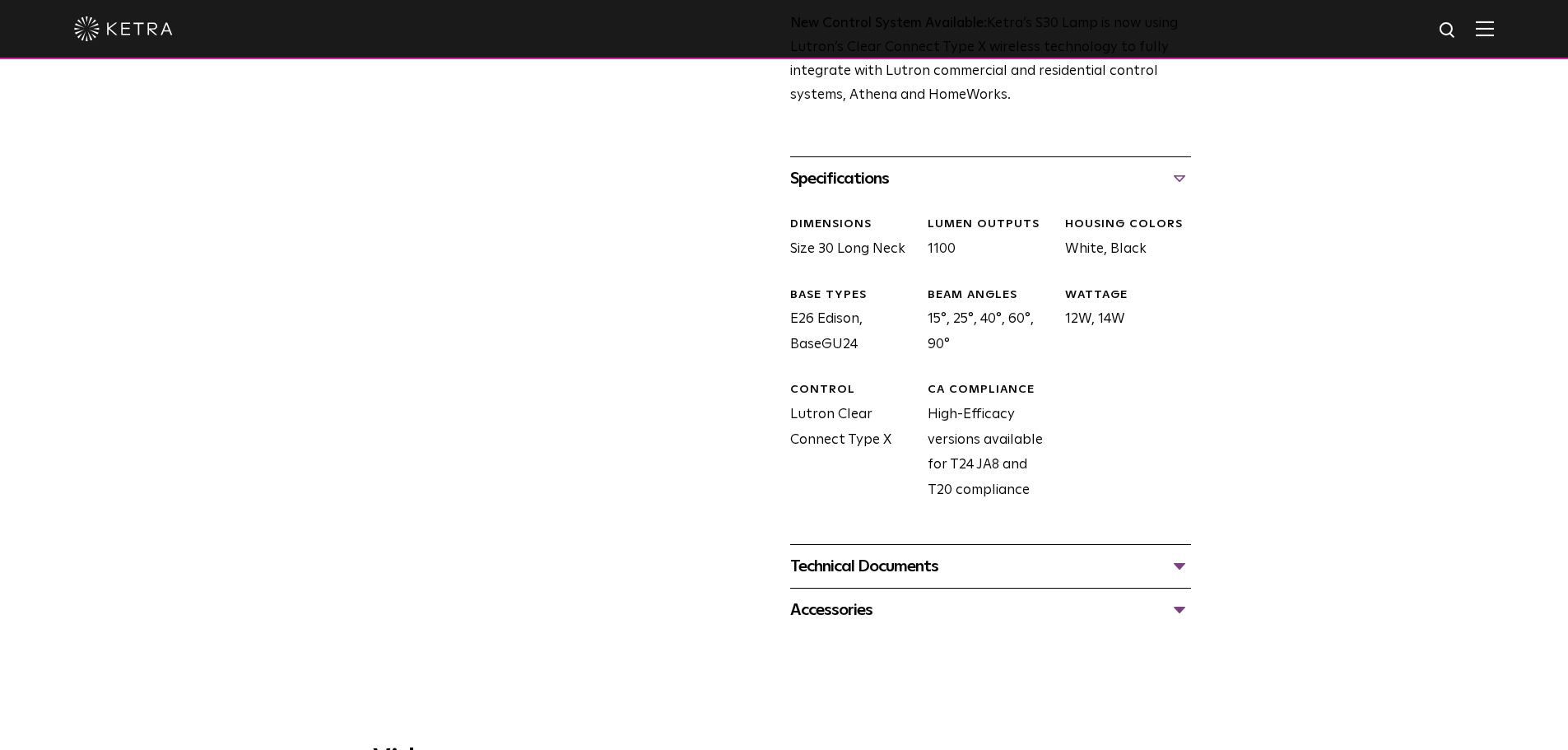
scroll to position [658, 0]
click at [1177, 562] on div "Technical Documents" at bounding box center [990, 565] width 401 height 26
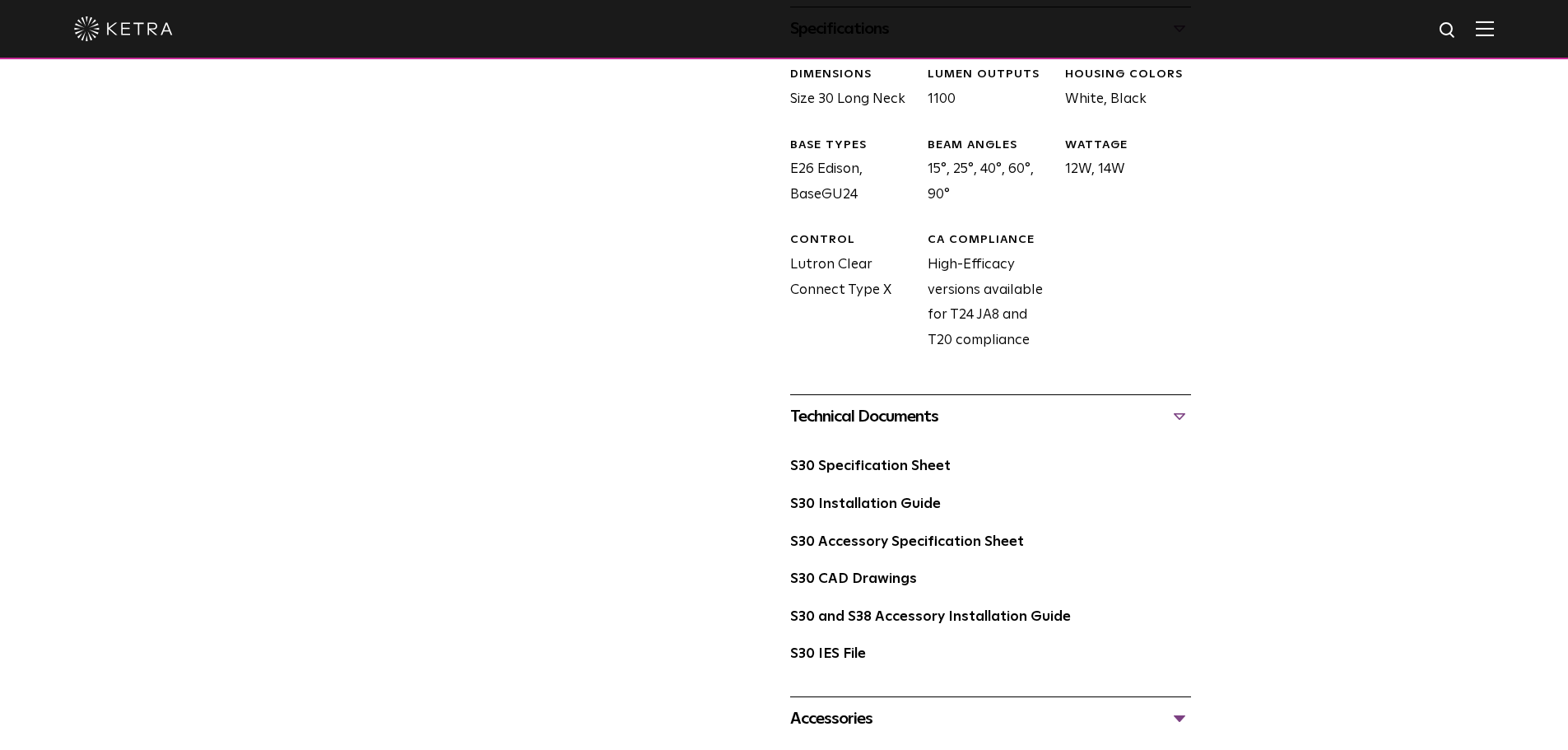
scroll to position [823, 0]
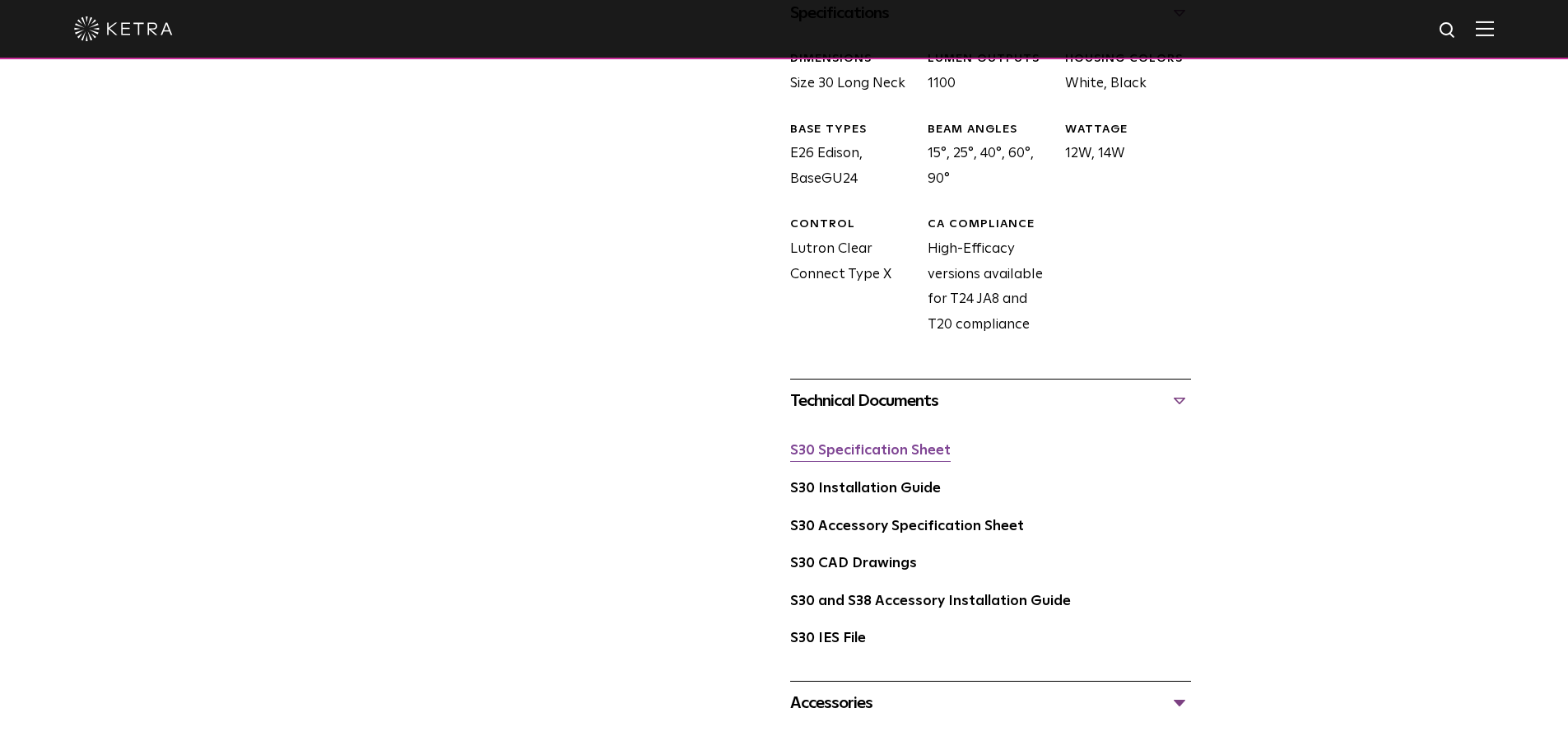
click at [877, 456] on link "S30 Specification Sheet" at bounding box center [870, 451] width 161 height 14
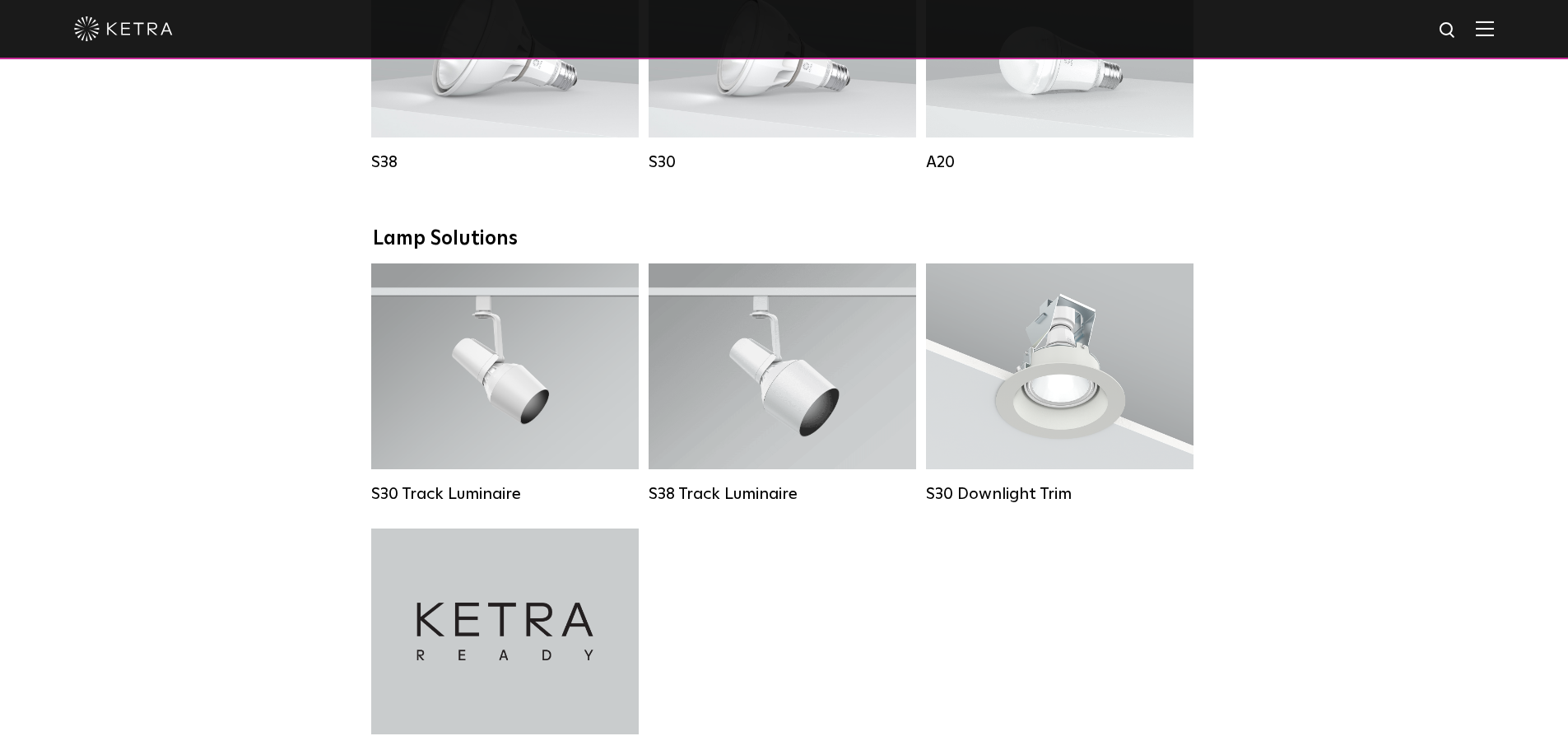
scroll to position [658, 0]
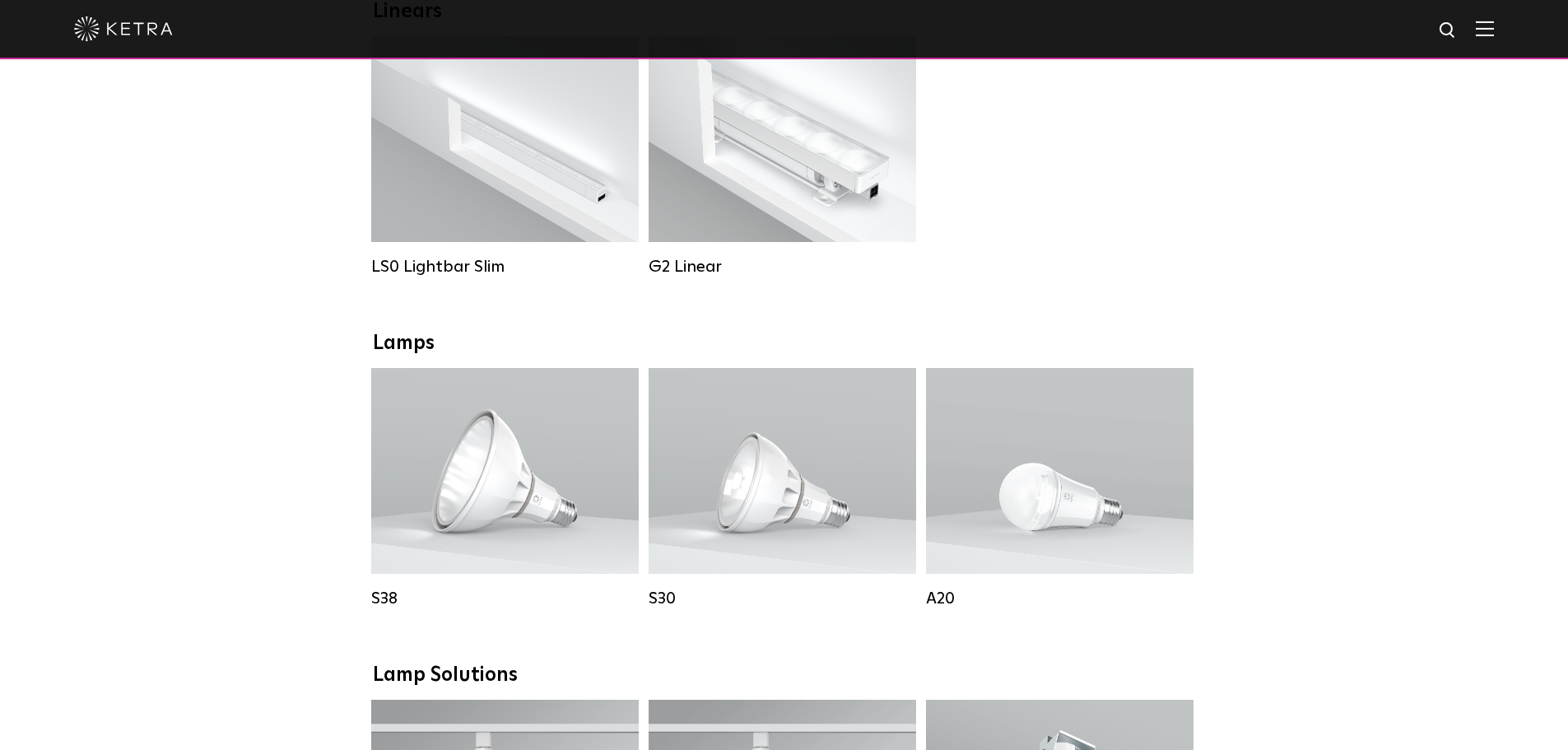
select select "Lighting Designer"
select select "[GEOGRAPHIC_DATA]"
select select "Lighting Designer"
select select "[GEOGRAPHIC_DATA]"
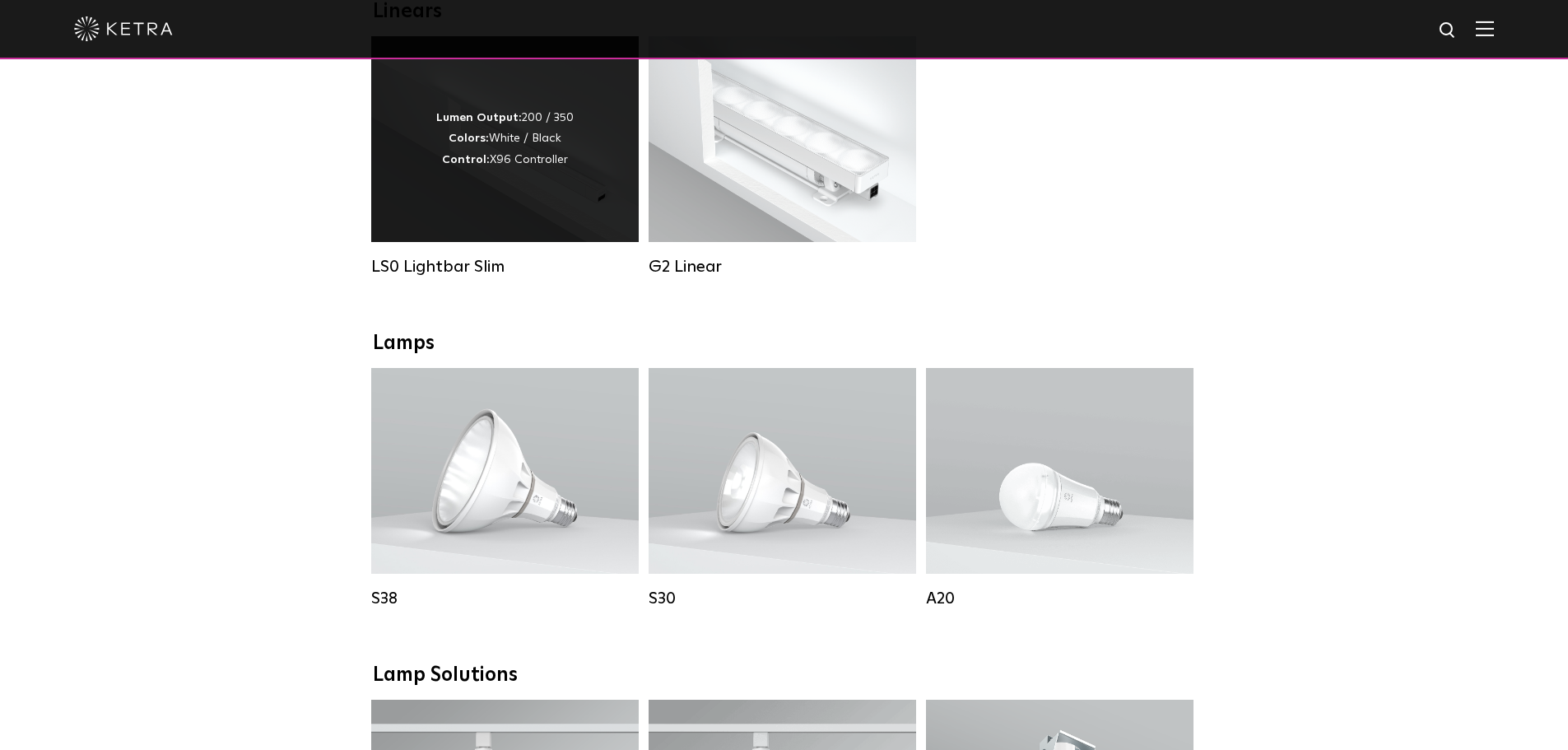
click at [469, 182] on div "Lumen Output: 200 / 350 Colors: White / Black Control: X96 Controller" at bounding box center [504, 139] width 267 height 206
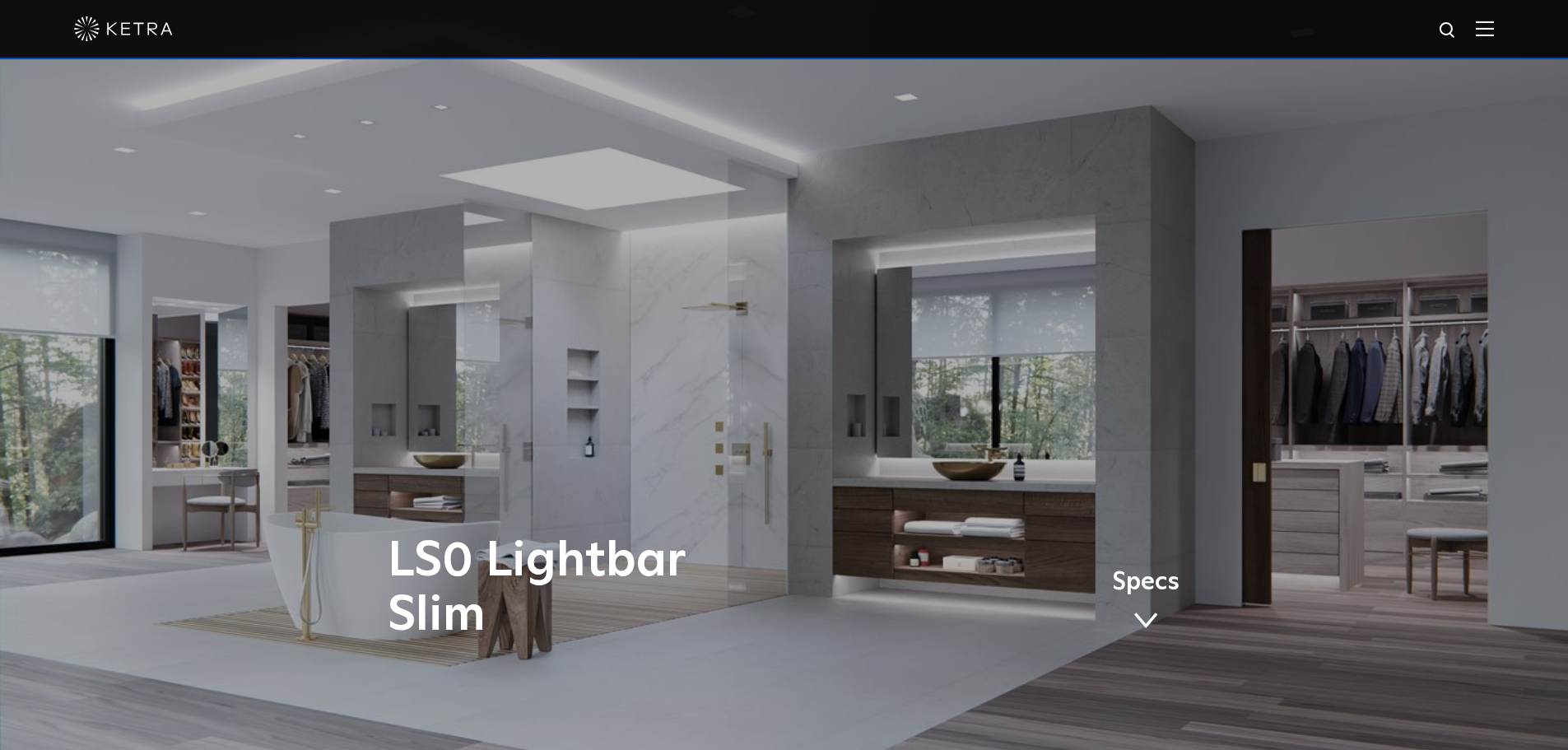
select select "Lighting Designer"
select select "[GEOGRAPHIC_DATA]"
select select "Lighting Designer"
select select "[GEOGRAPHIC_DATA]"
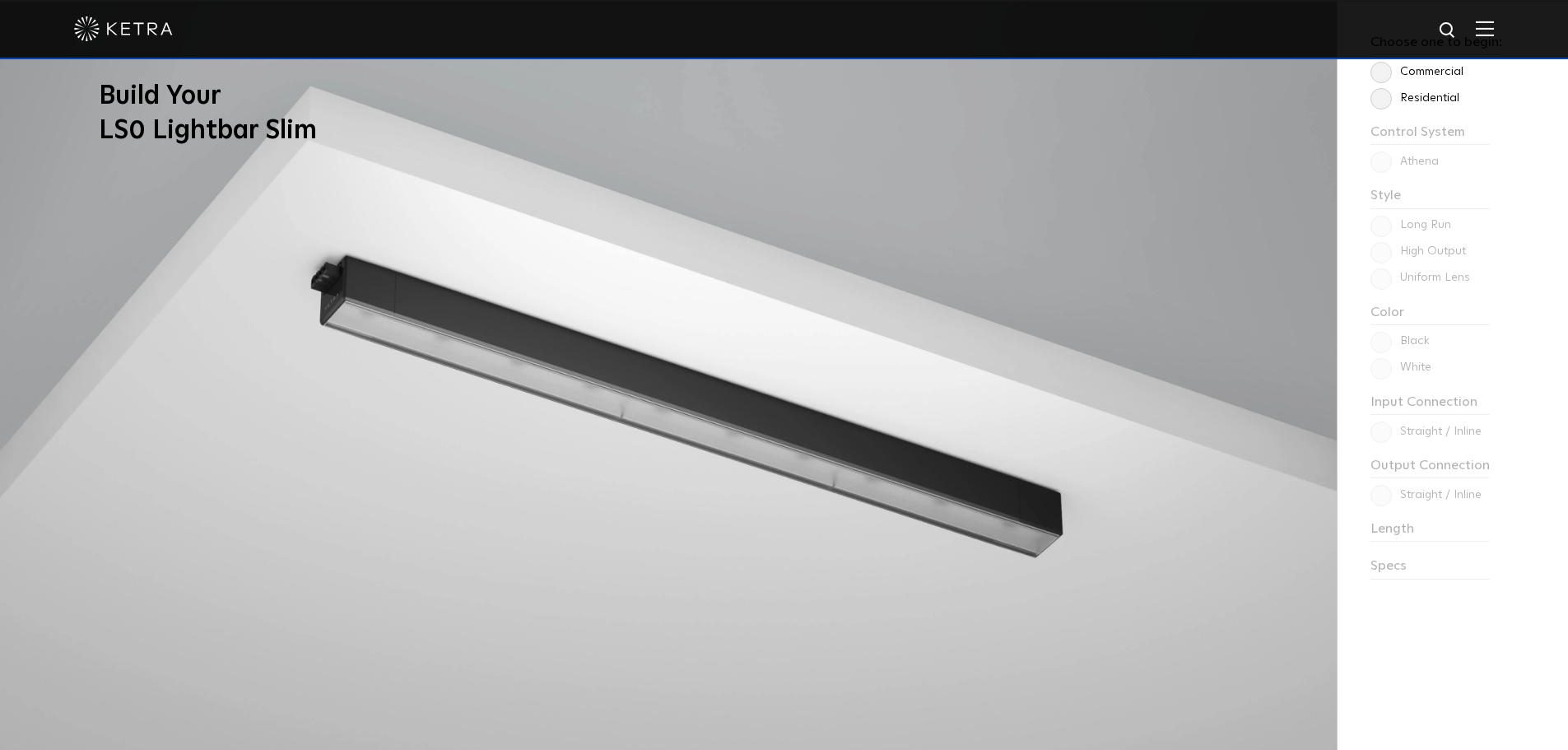
scroll to position [1482, 0]
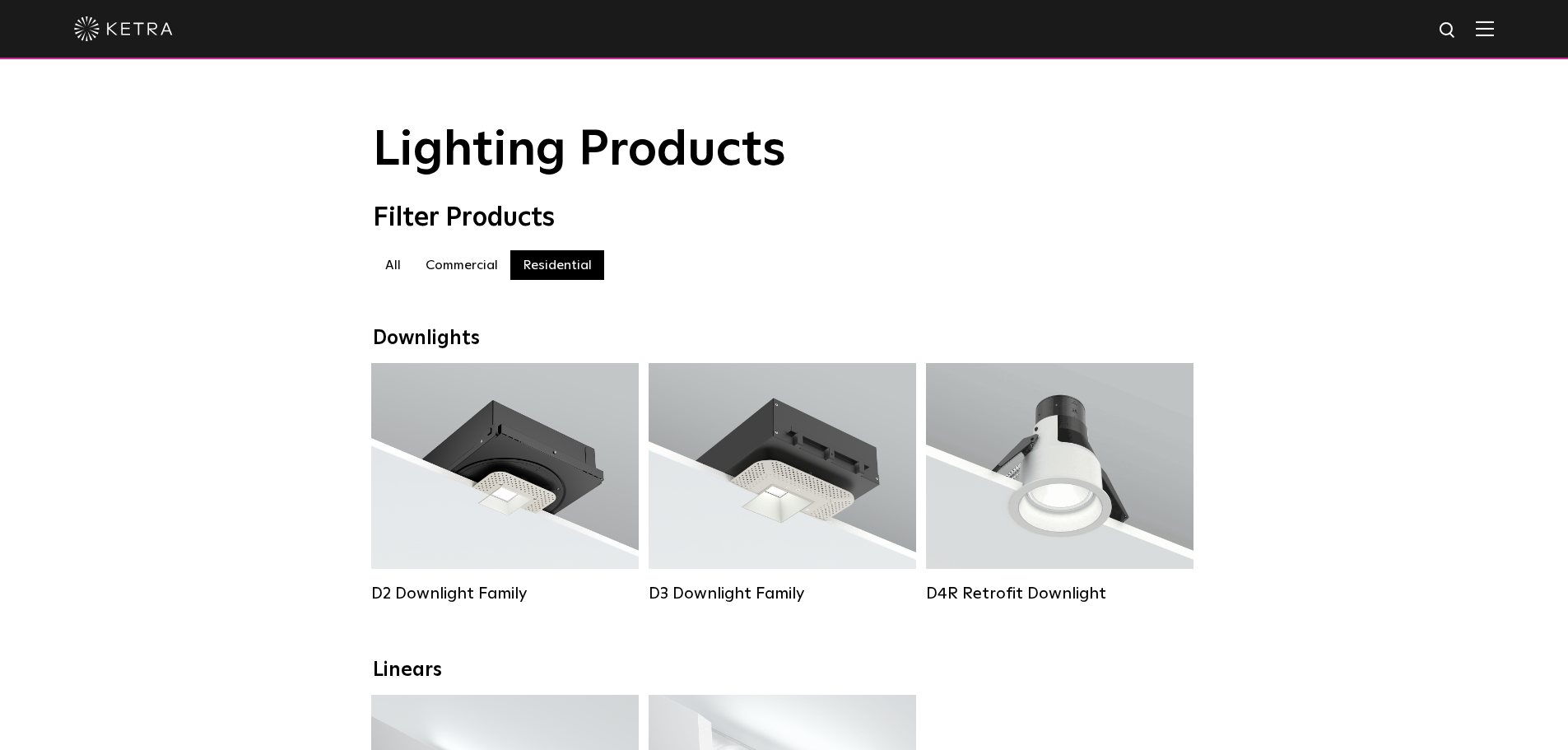
select select "Lighting Designer"
select select "[GEOGRAPHIC_DATA]"
select select "Lighting Designer"
select select "[GEOGRAPHIC_DATA]"
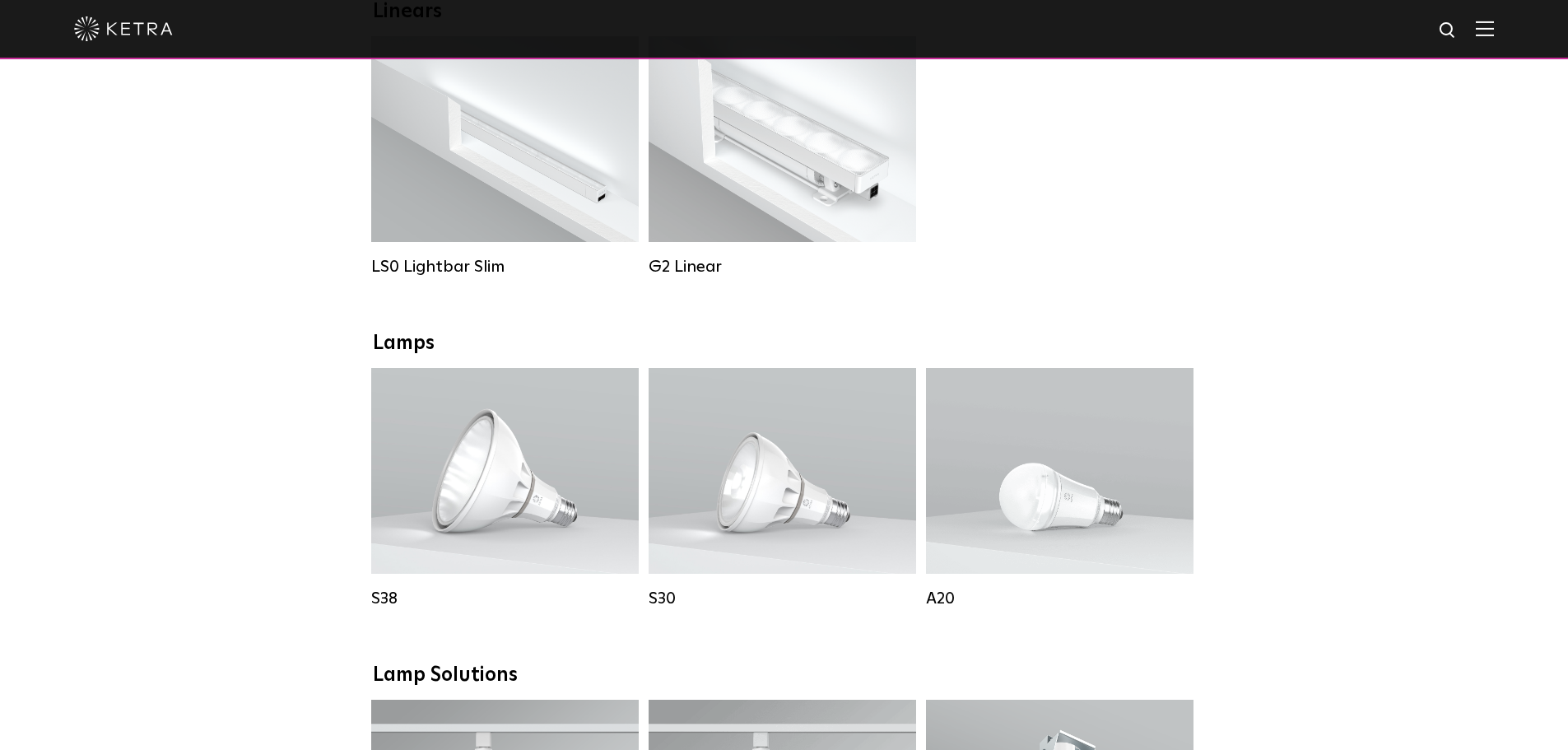
select select "Lighting Designer"
select select "[GEOGRAPHIC_DATA]"
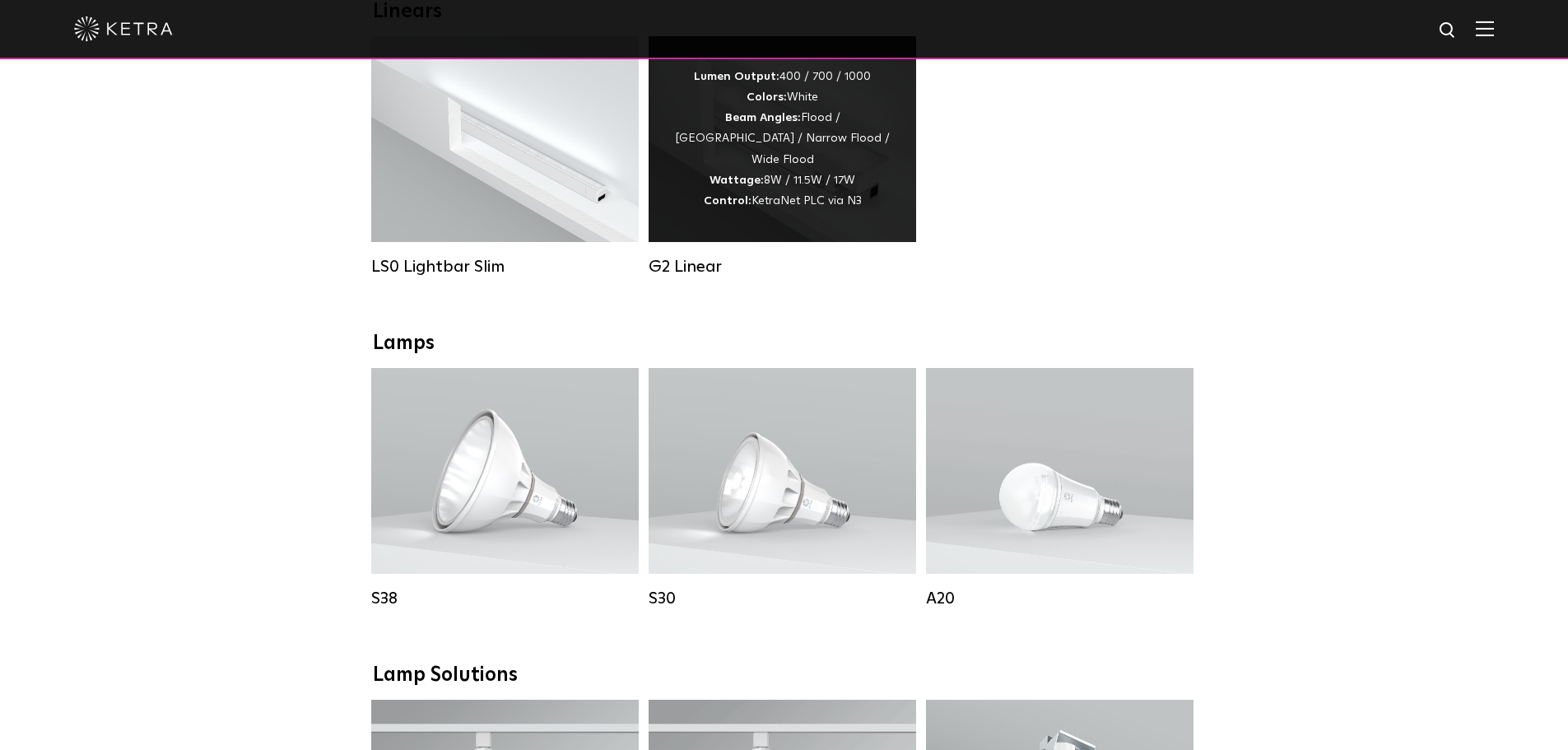
click at [811, 194] on div "Lumen Output: 400 / 700 / 1000 Colors: White Beam Angles: Flood / Graze / Narro…" at bounding box center [782, 139] width 218 height 145
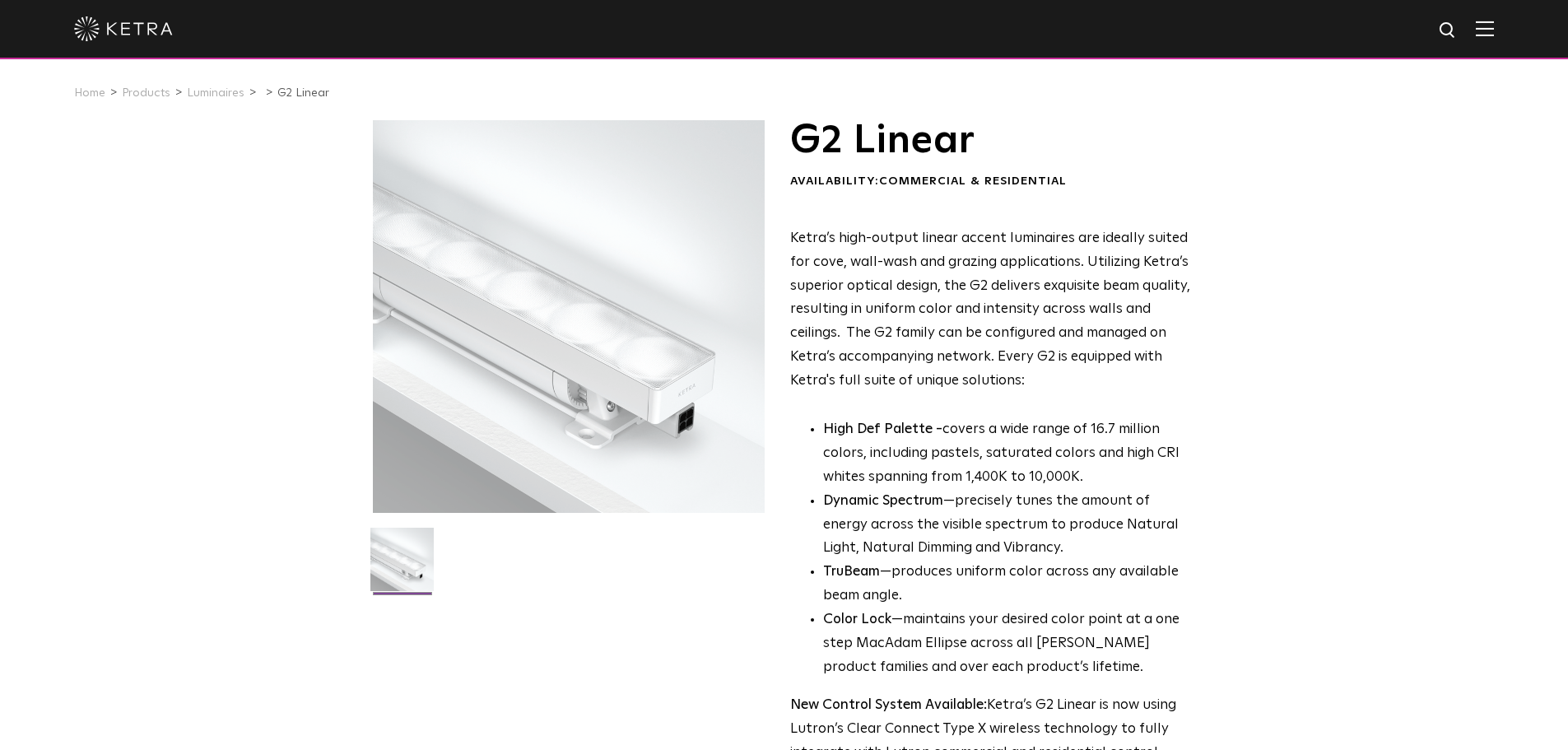
select select "Lighting Designer"
select select "[GEOGRAPHIC_DATA]"
select select "Lighting Designer"
select select "[GEOGRAPHIC_DATA]"
click at [1123, 398] on div "Ketra’s high-output linear accent luminaires are ideally suited for cove, wall-…" at bounding box center [990, 508] width 401 height 562
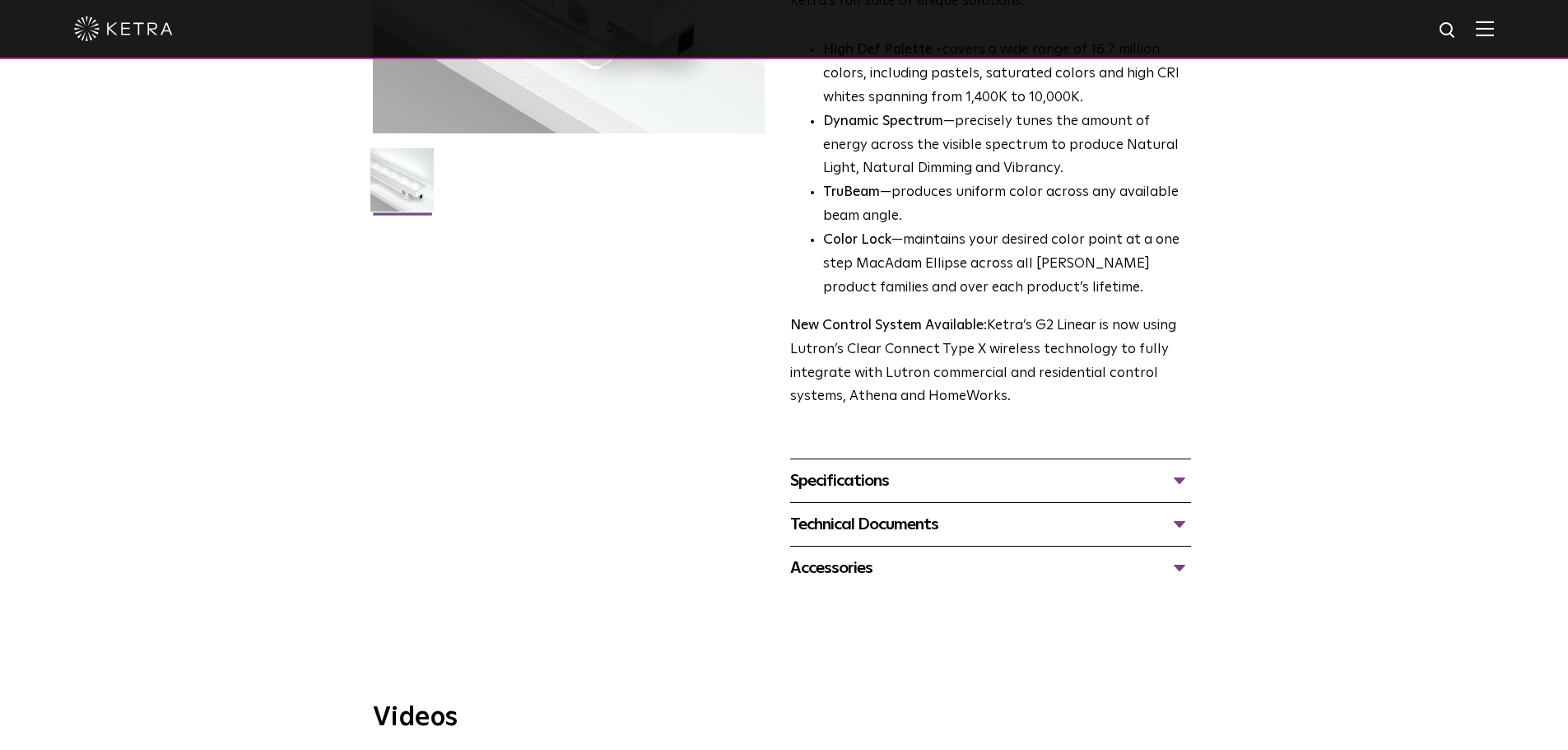
scroll to position [411, 0]
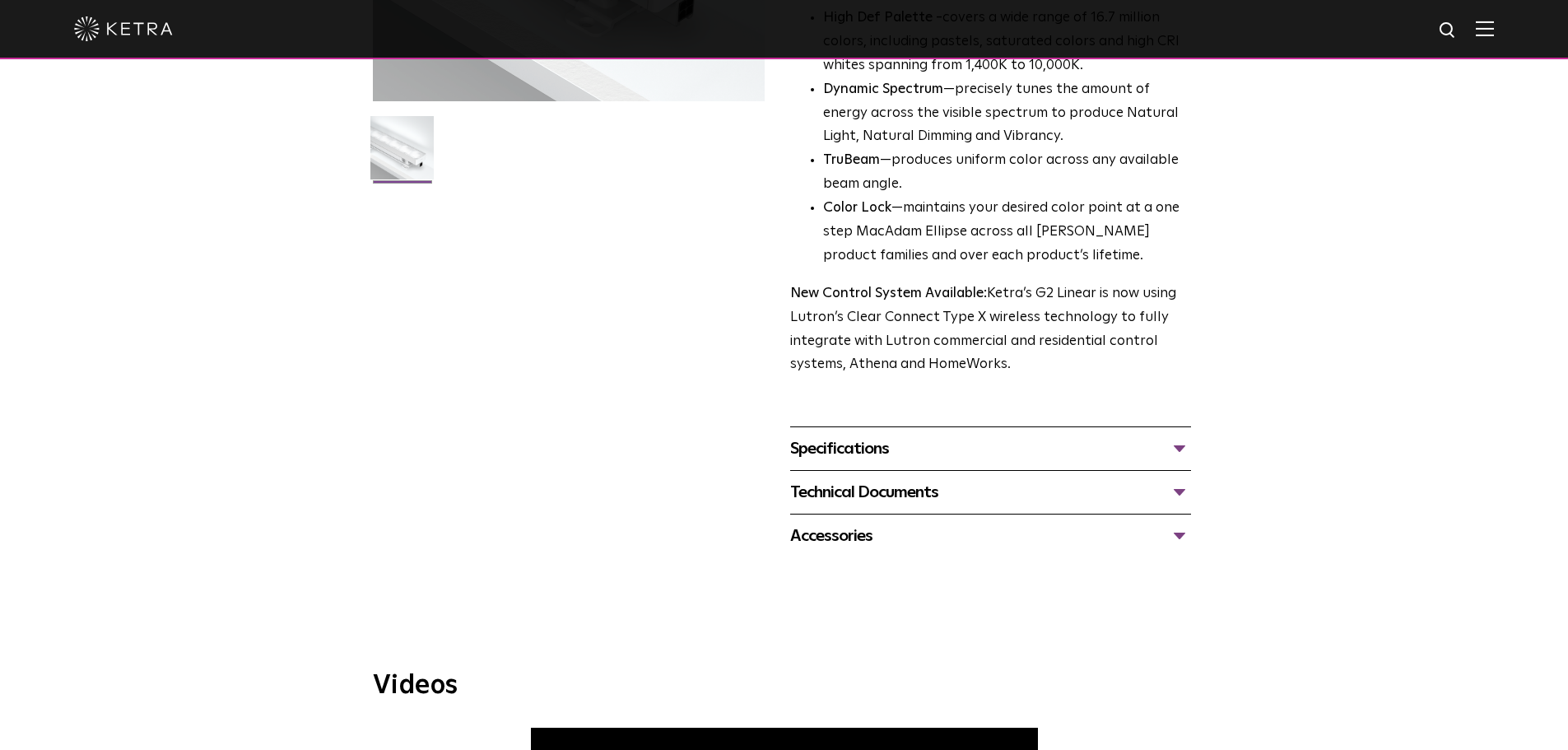
click at [1175, 448] on div "Specifications" at bounding box center [990, 448] width 401 height 26
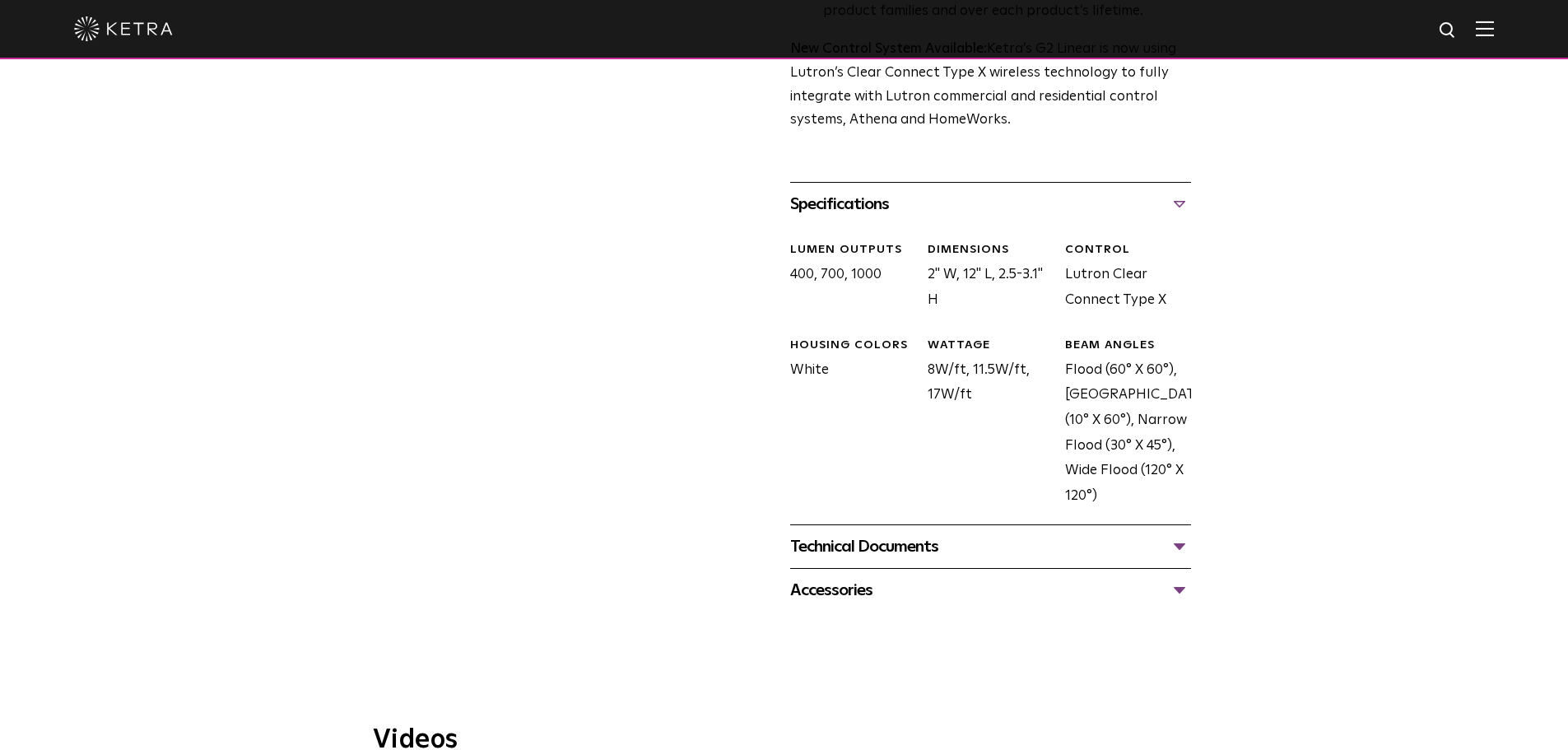
scroll to position [658, 0]
click at [1176, 541] on div "Technical Documents" at bounding box center [990, 543] width 401 height 26
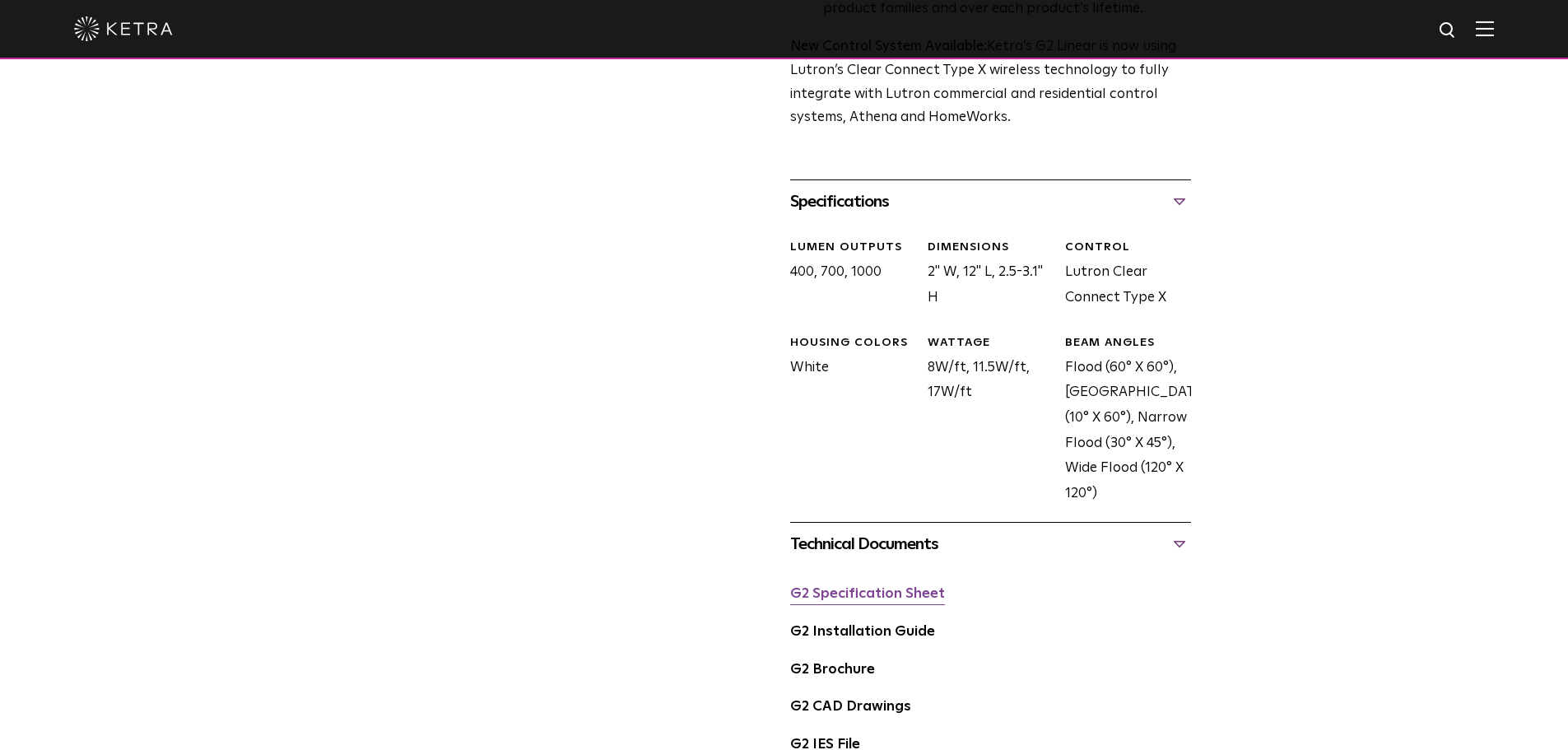
click at [883, 596] on link "G2 Specification Sheet" at bounding box center [868, 594] width 155 height 14
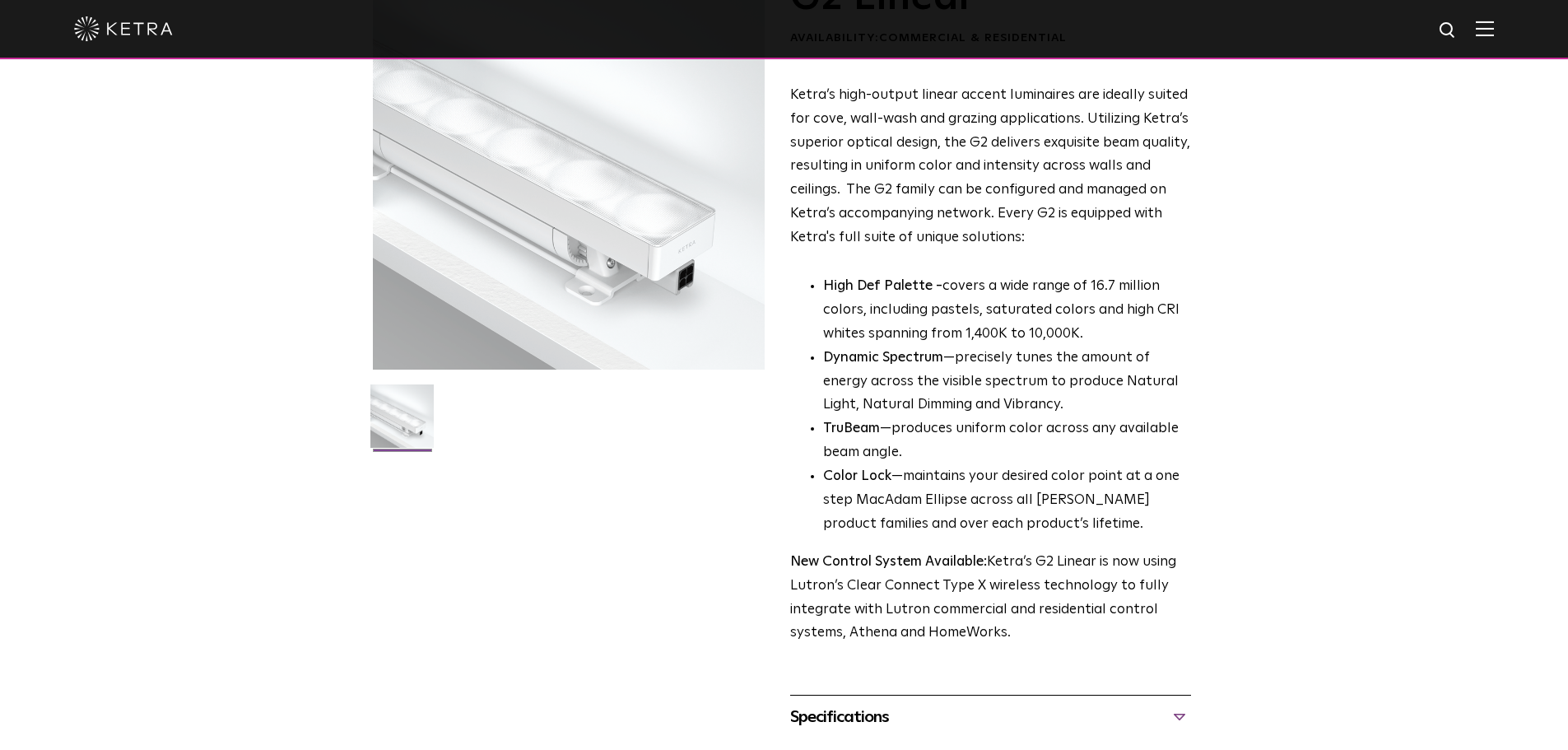
scroll to position [0, 0]
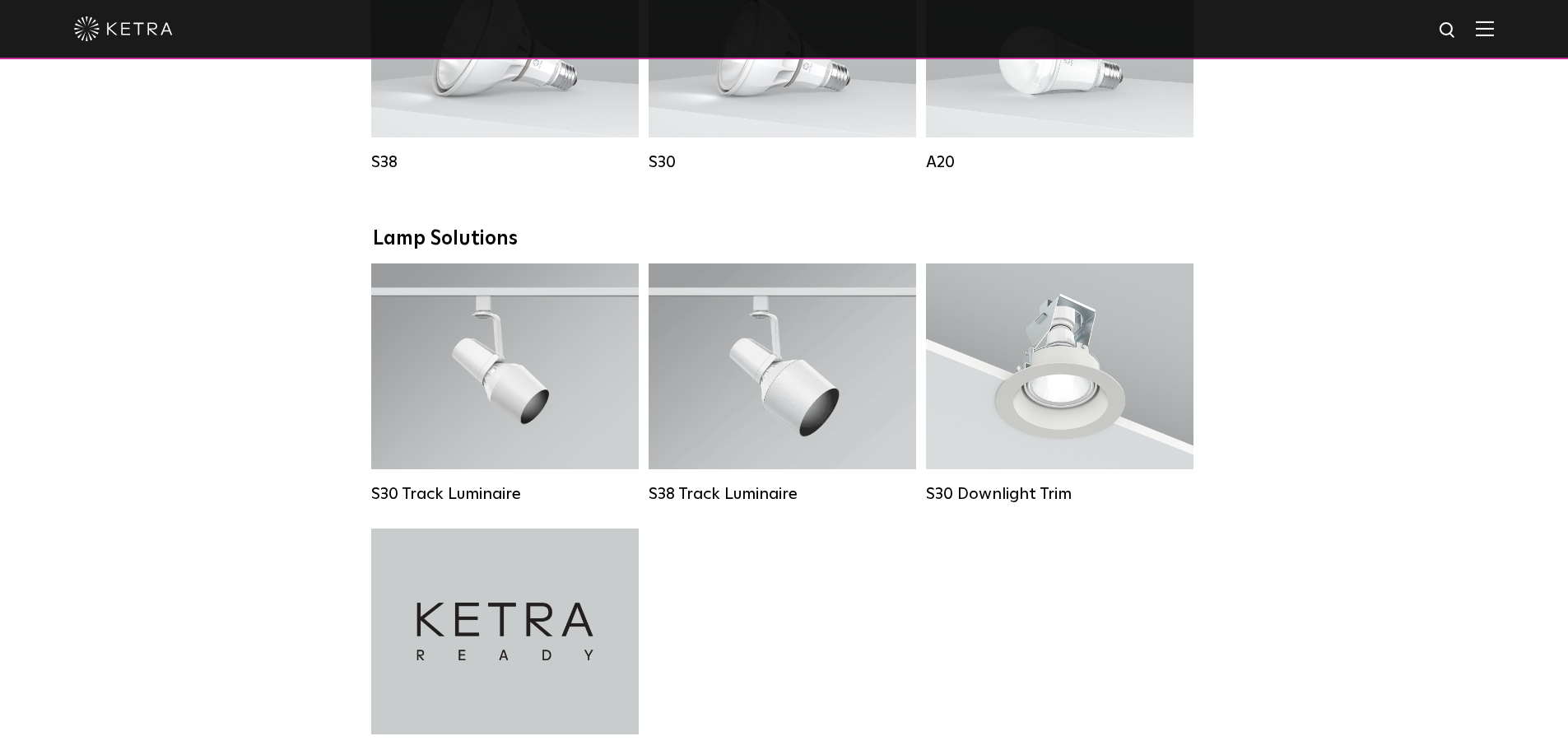
select select "Lighting Designer"
select select "[GEOGRAPHIC_DATA]"
select select "Lighting Designer"
select select "[GEOGRAPHIC_DATA]"
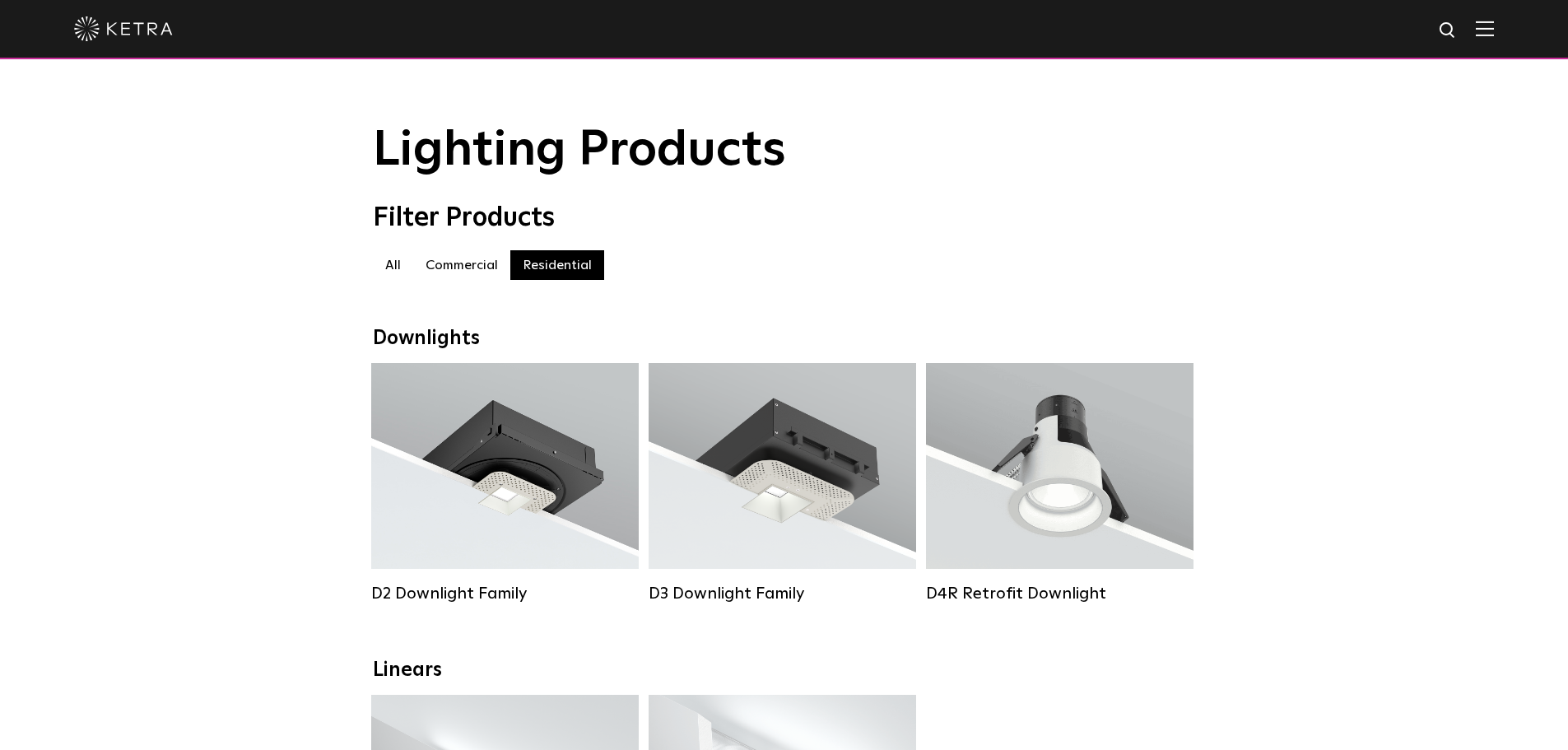
click at [467, 270] on label "Commercial" at bounding box center [461, 265] width 97 height 29
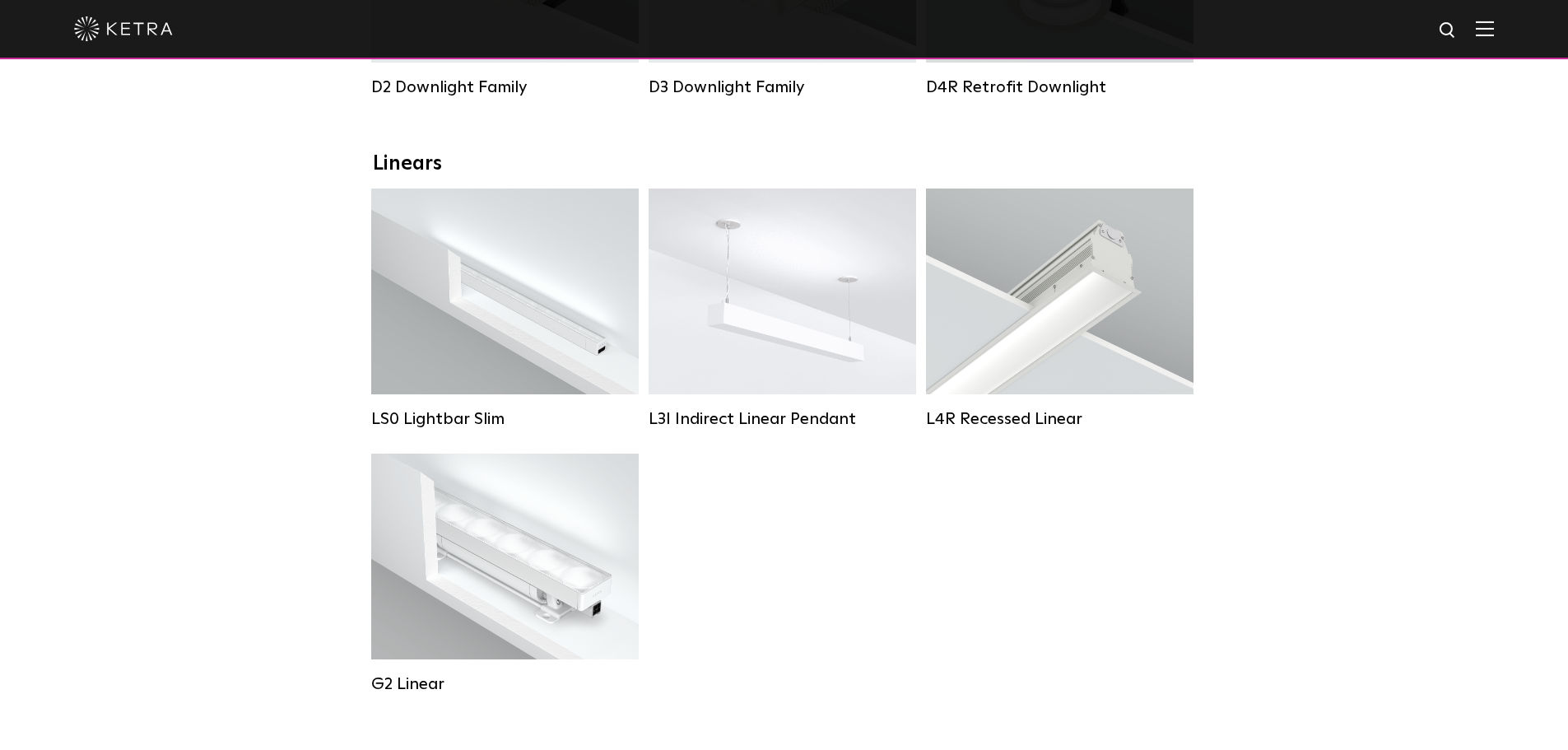
scroll to position [494, 0]
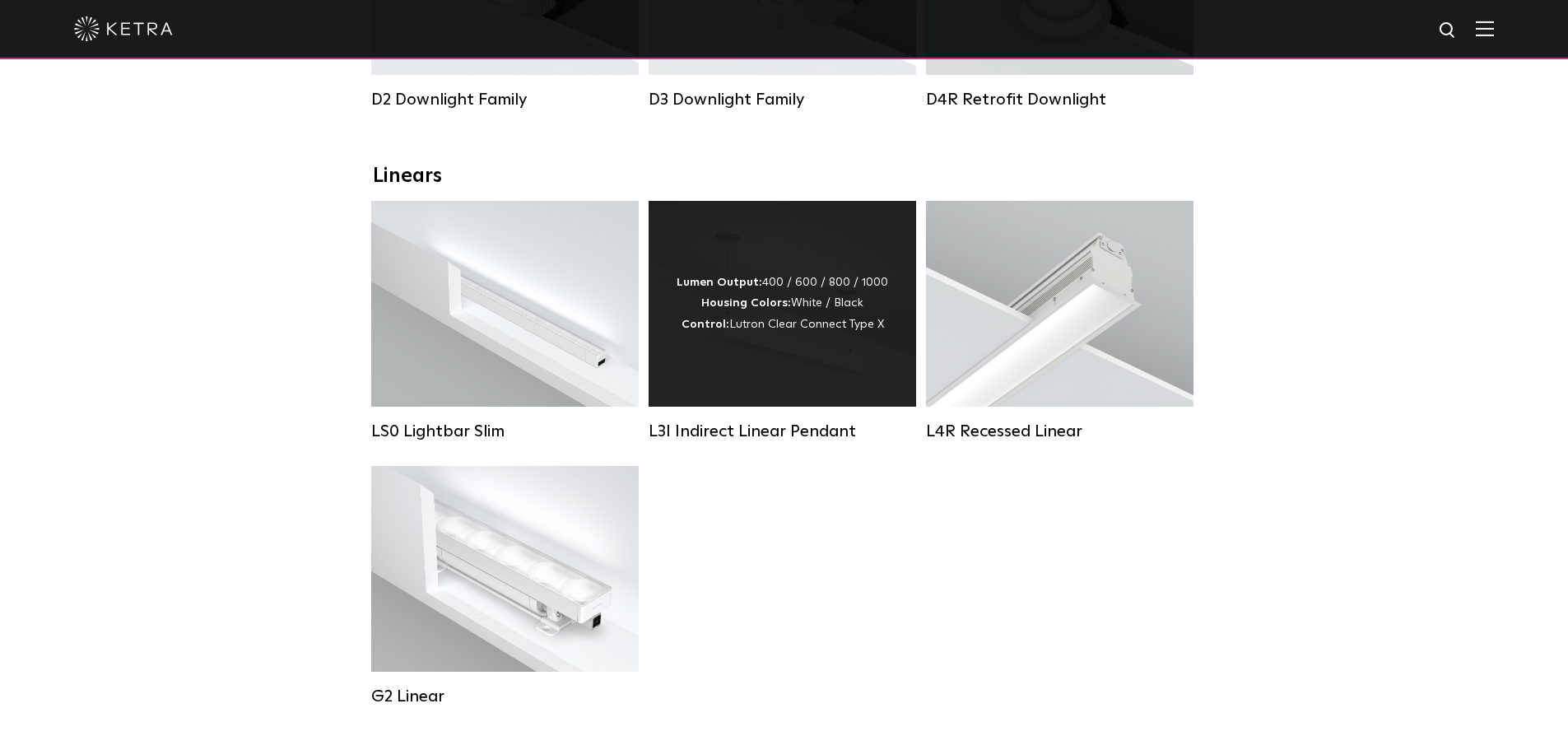
click at [747, 350] on div "Lumen Output: 400 / 600 / 800 / 1000 Housing Colors: White / Black Control: Lut…" at bounding box center [782, 304] width 267 height 206
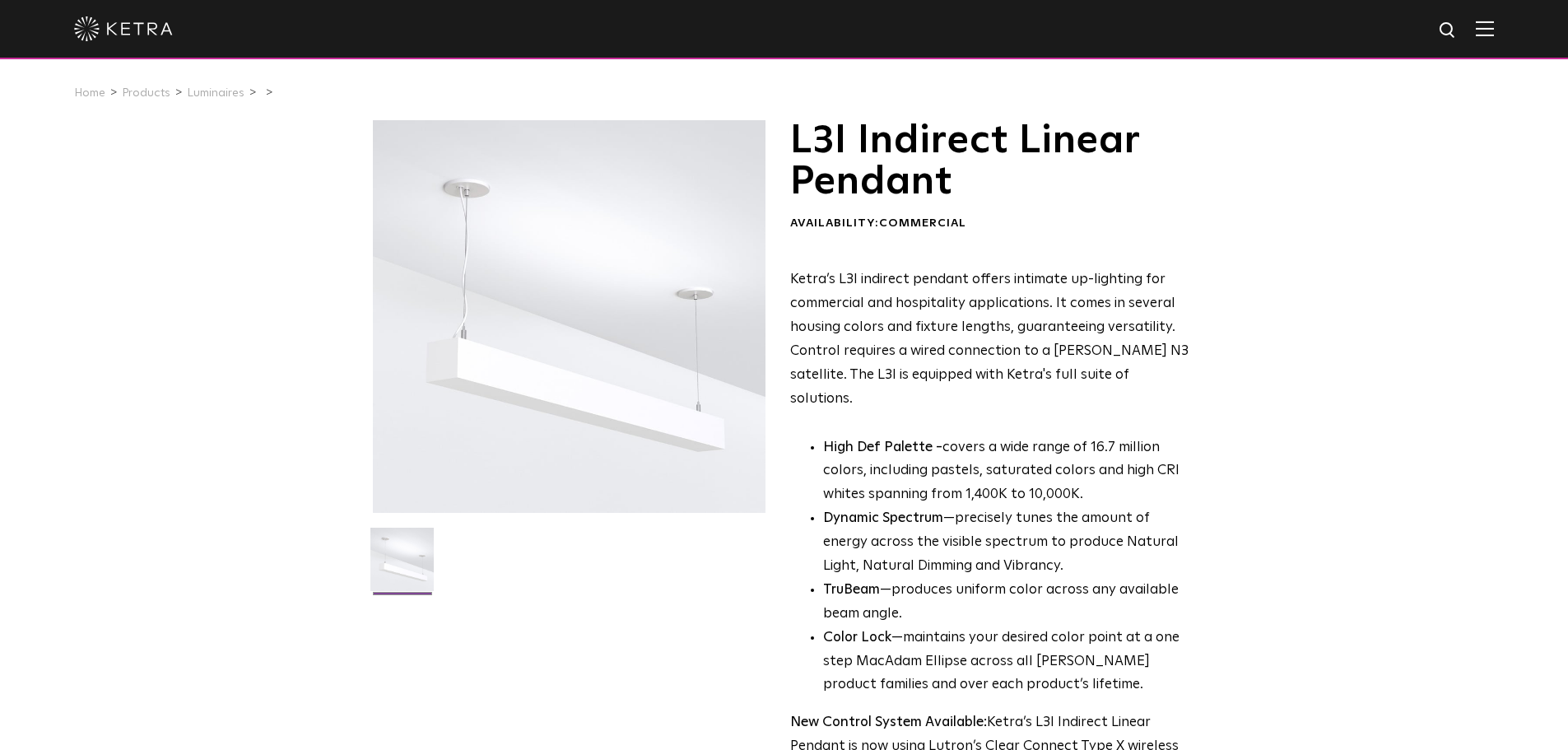
select select "Lighting Designer"
select select "[GEOGRAPHIC_DATA]"
select select "Lighting Designer"
select select "[GEOGRAPHIC_DATA]"
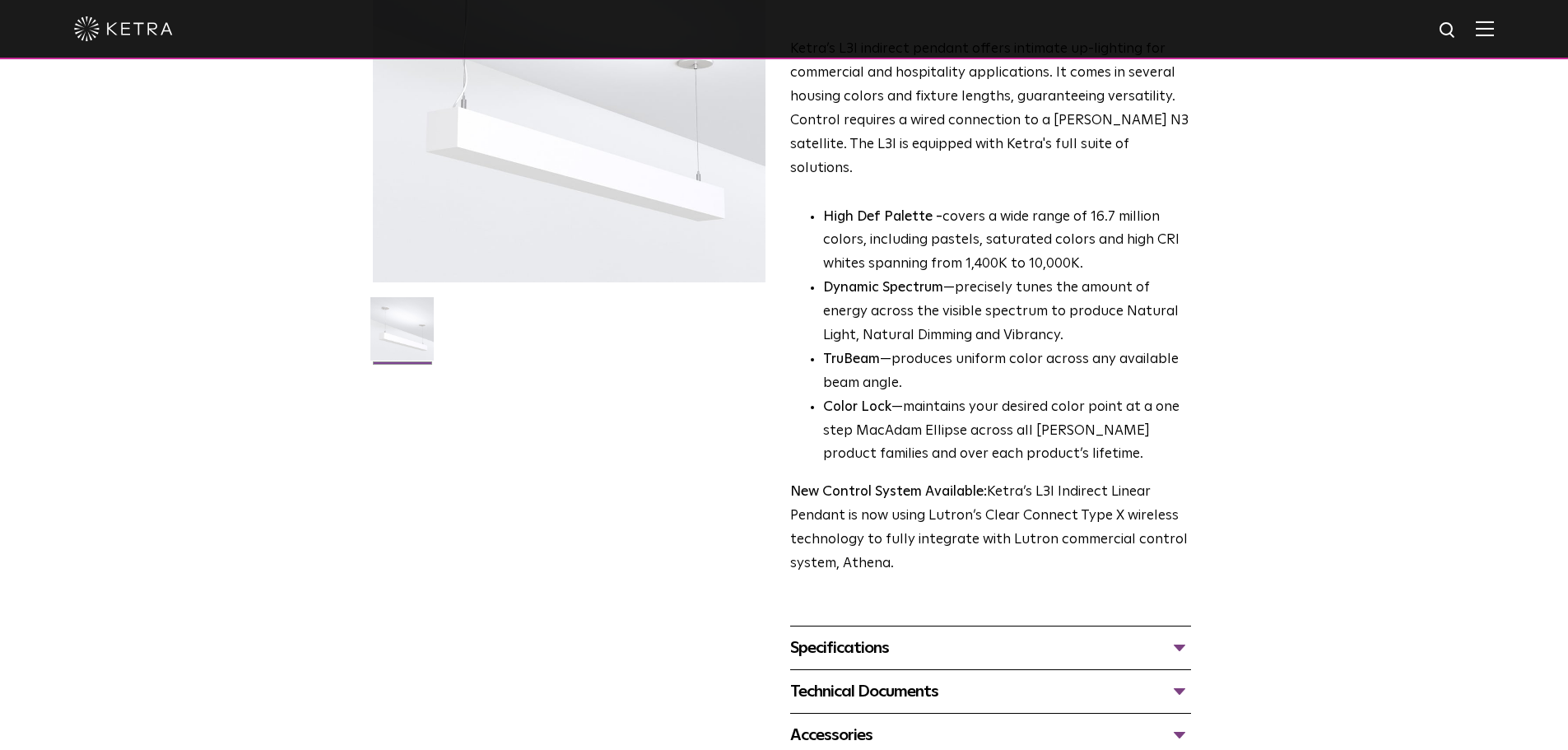
scroll to position [411, 0]
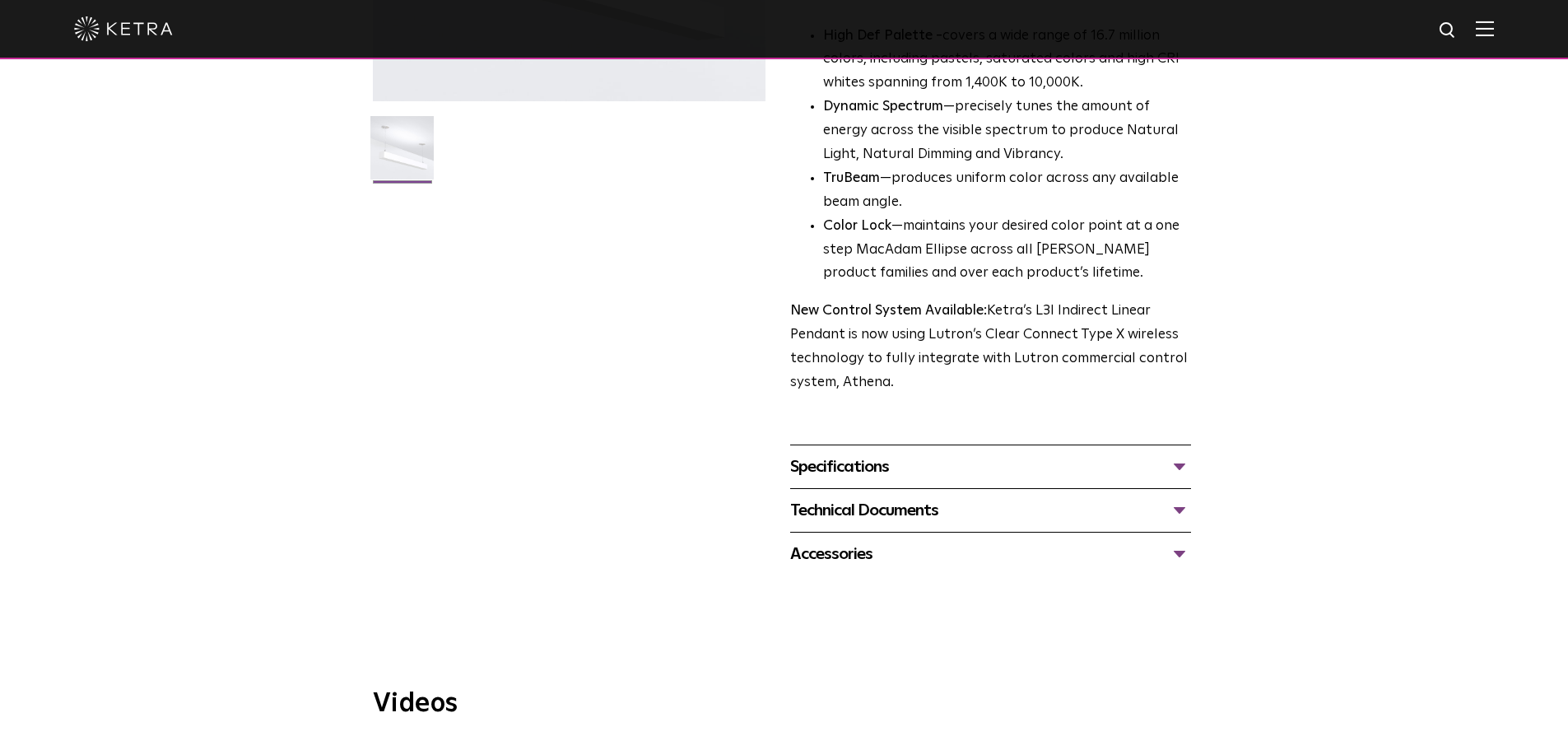
click at [1178, 453] on div "Specifications" at bounding box center [990, 466] width 401 height 26
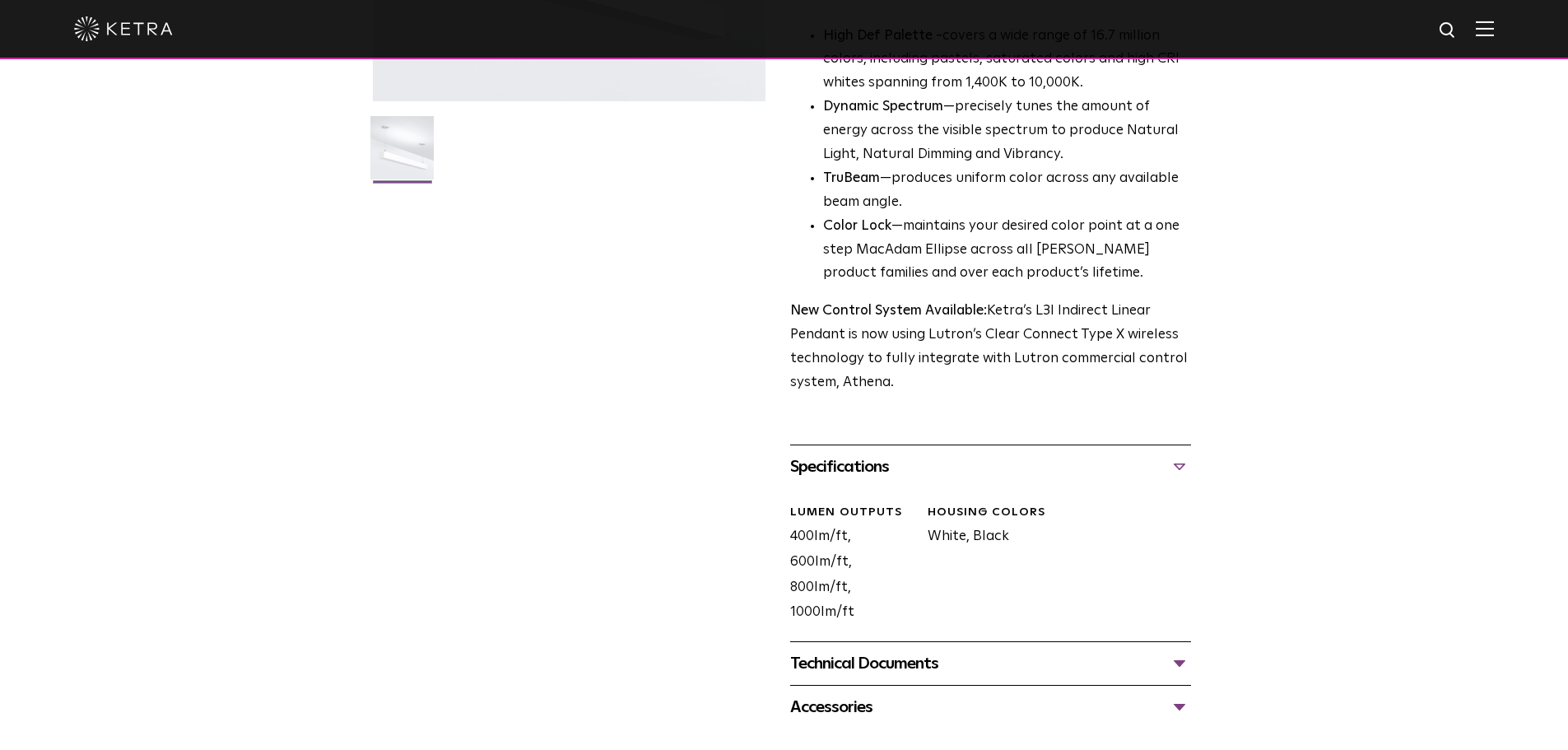
click at [1177, 650] on div "Technical Documents" at bounding box center [990, 663] width 401 height 26
click at [875, 706] on link "L3I Specification Sheet" at bounding box center [868, 713] width 156 height 14
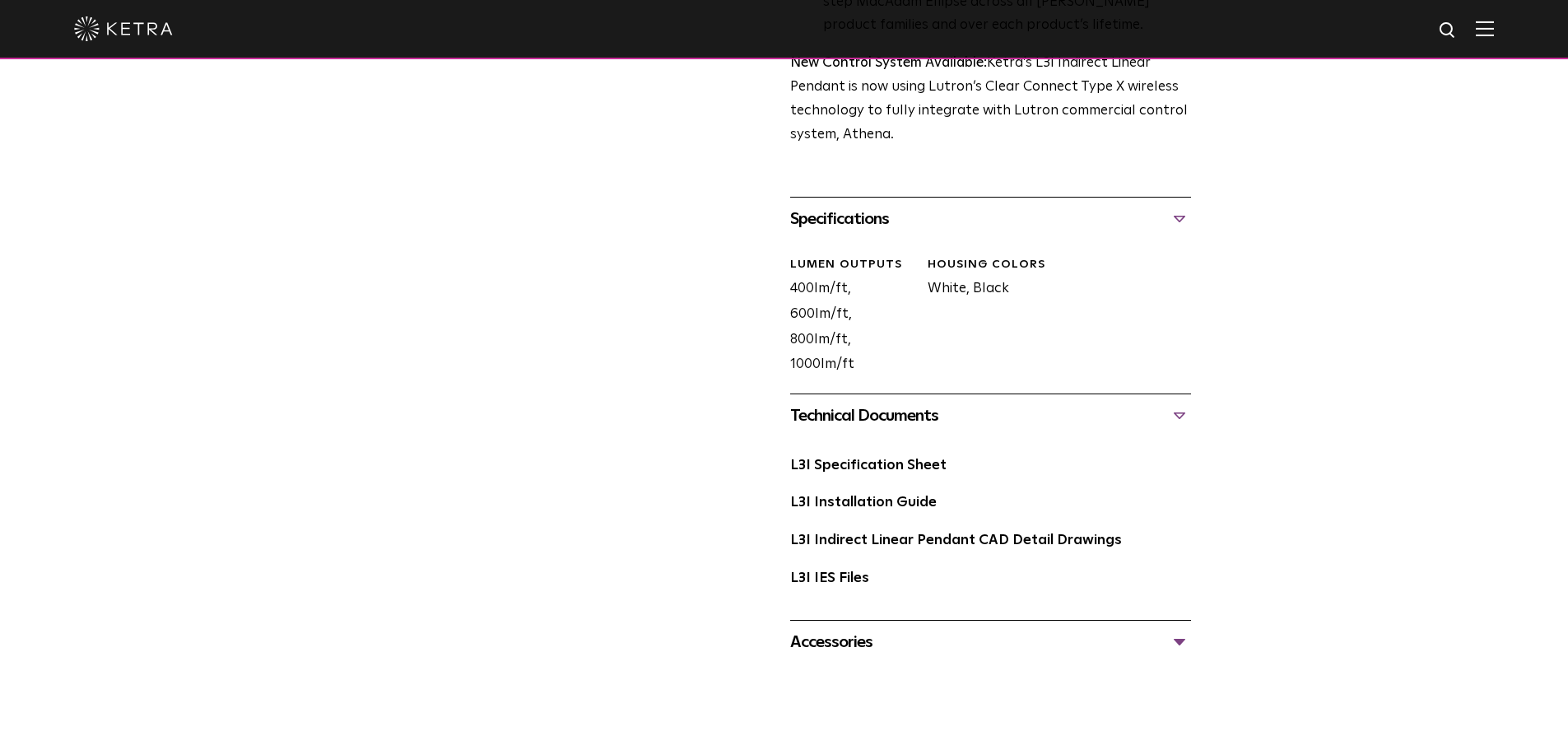
scroll to position [658, 0]
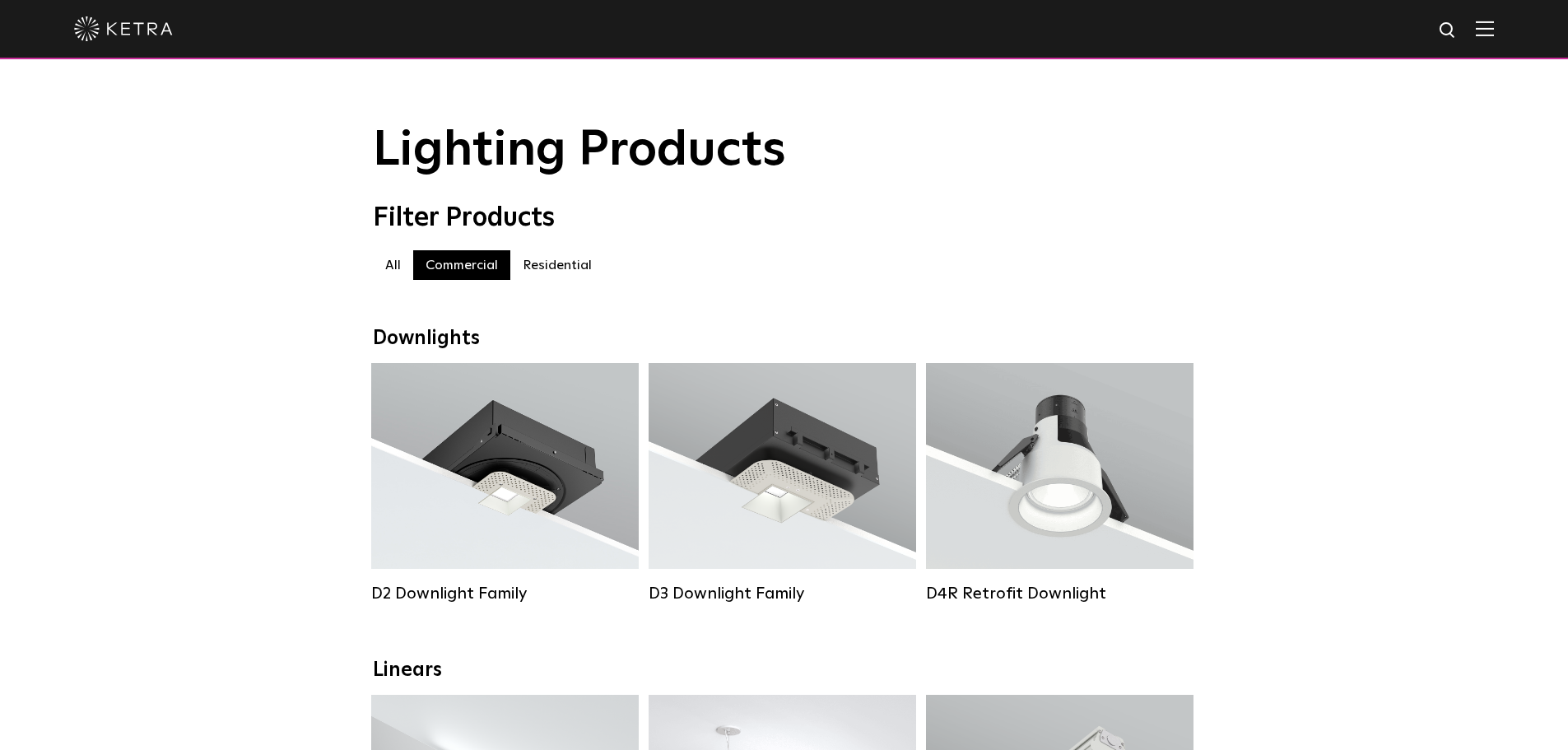
select select "Lighting Designer"
select select "[GEOGRAPHIC_DATA]"
select select "Lighting Designer"
select select "[GEOGRAPHIC_DATA]"
click at [389, 269] on label "All" at bounding box center [393, 265] width 40 height 29
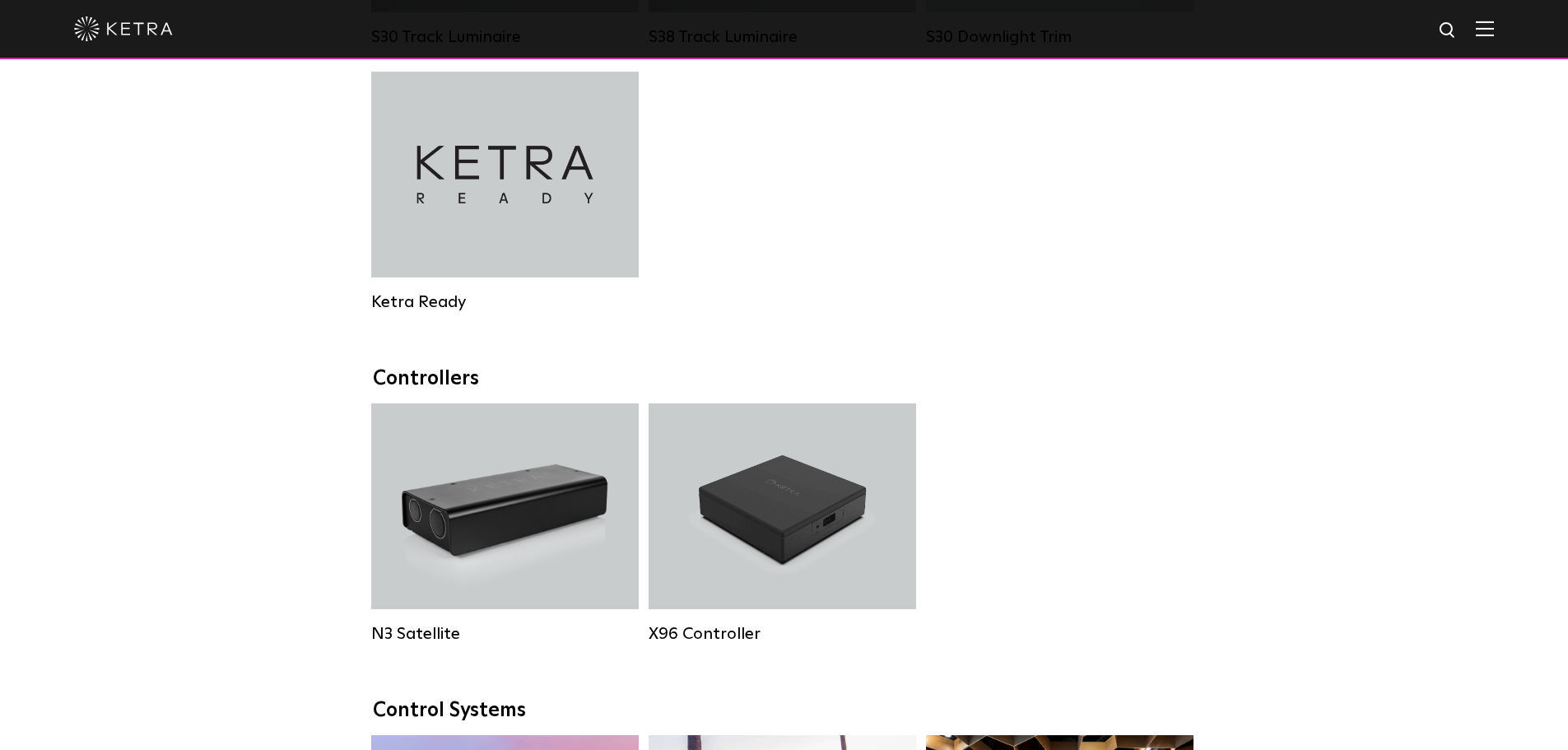
scroll to position [1810, 0]
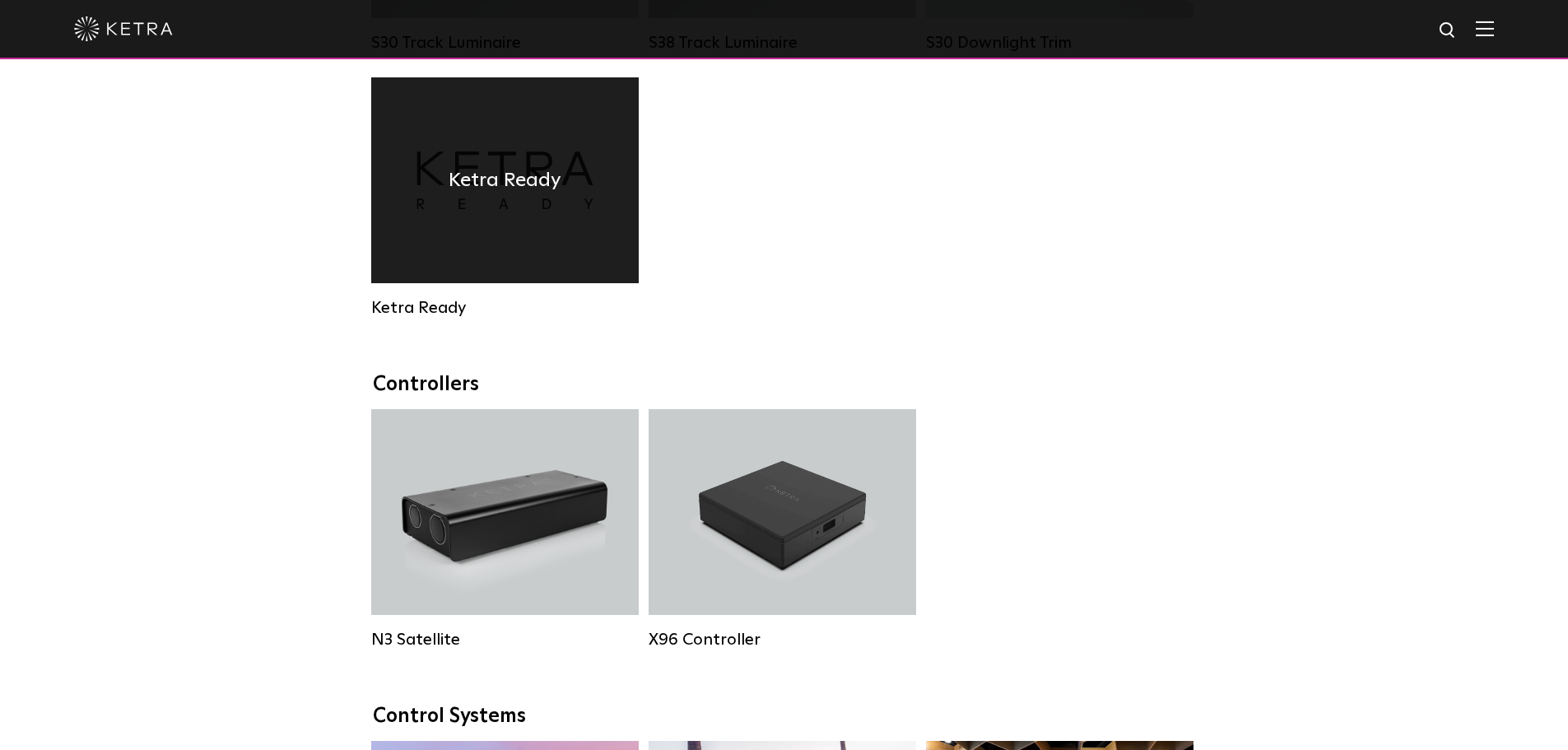
click at [448, 269] on div "Ketra Ready" at bounding box center [504, 180] width 267 height 206
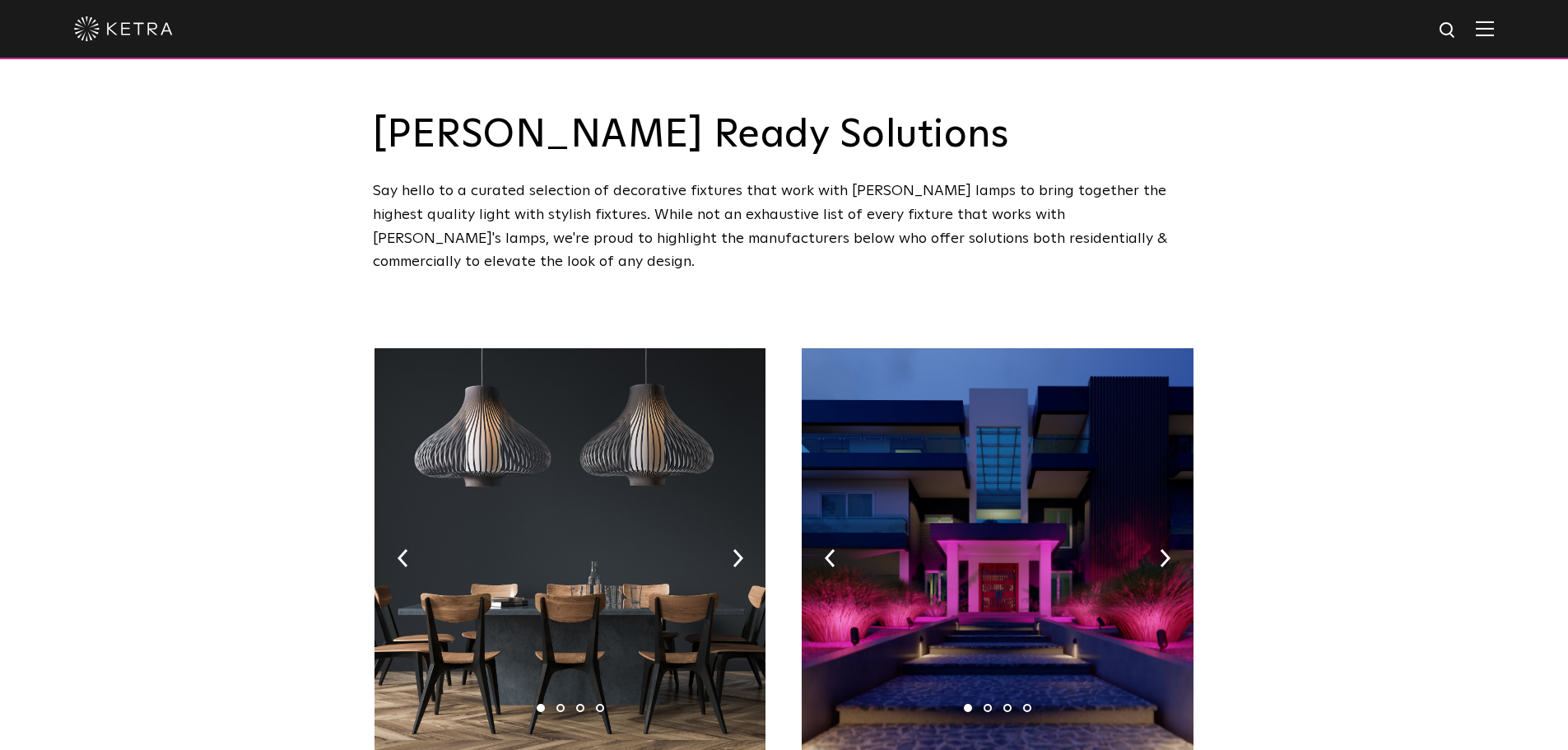
select select "Lighting Designer"
select select "[GEOGRAPHIC_DATA]"
select select "Lighting Designer"
select select "[GEOGRAPHIC_DATA]"
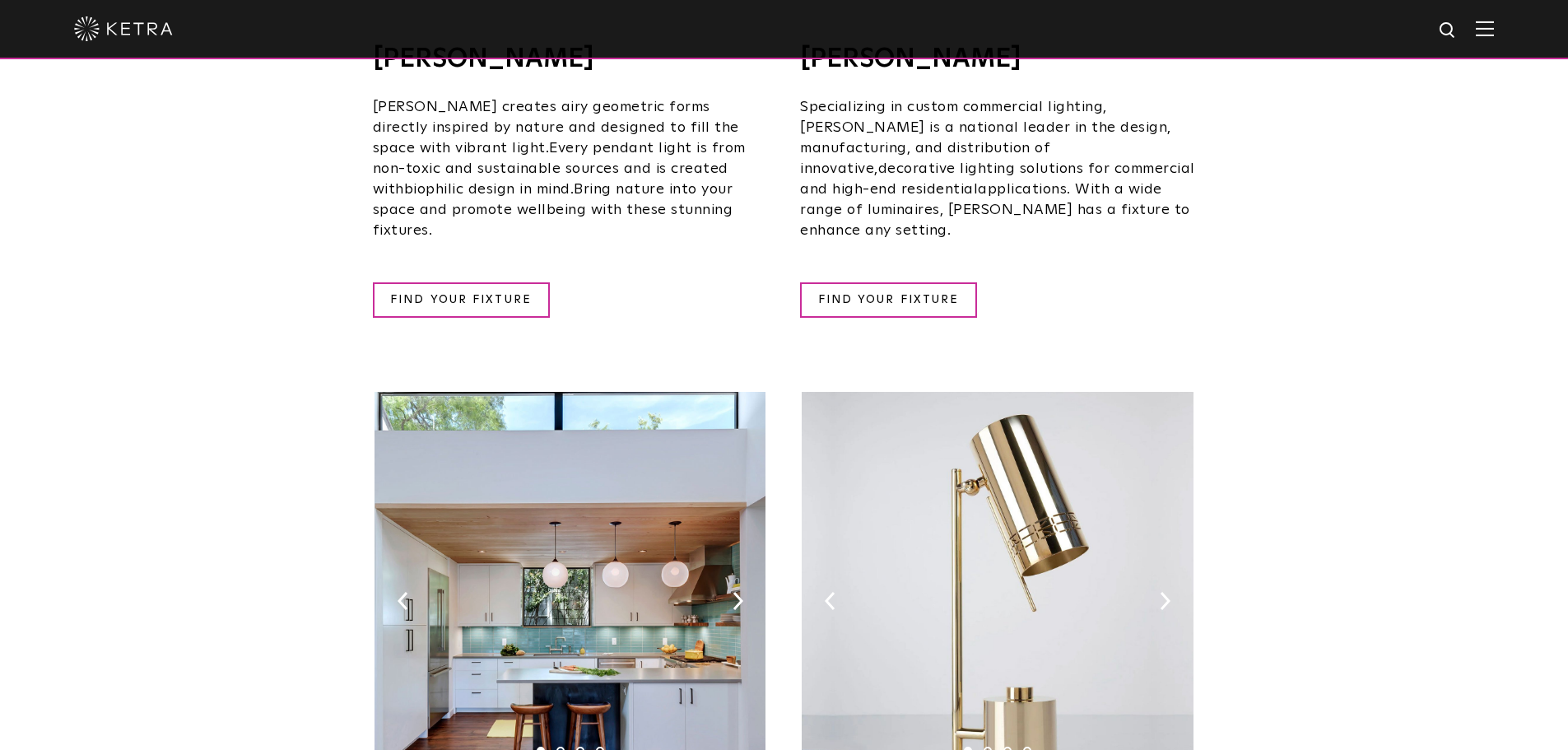
scroll to position [1482, 0]
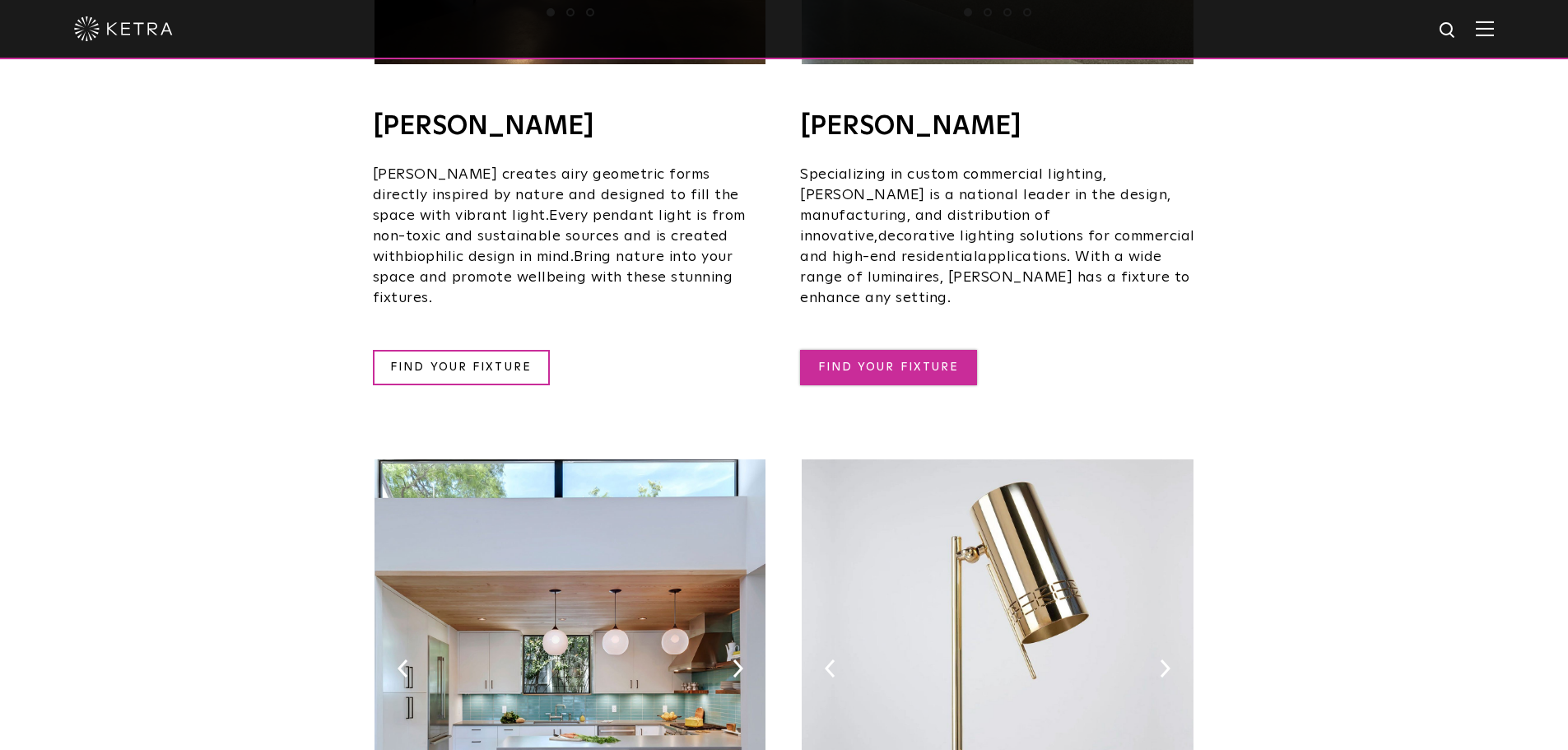
click at [885, 350] on link "FIND YOUR FIXTURE" at bounding box center [888, 367] width 177 height 35
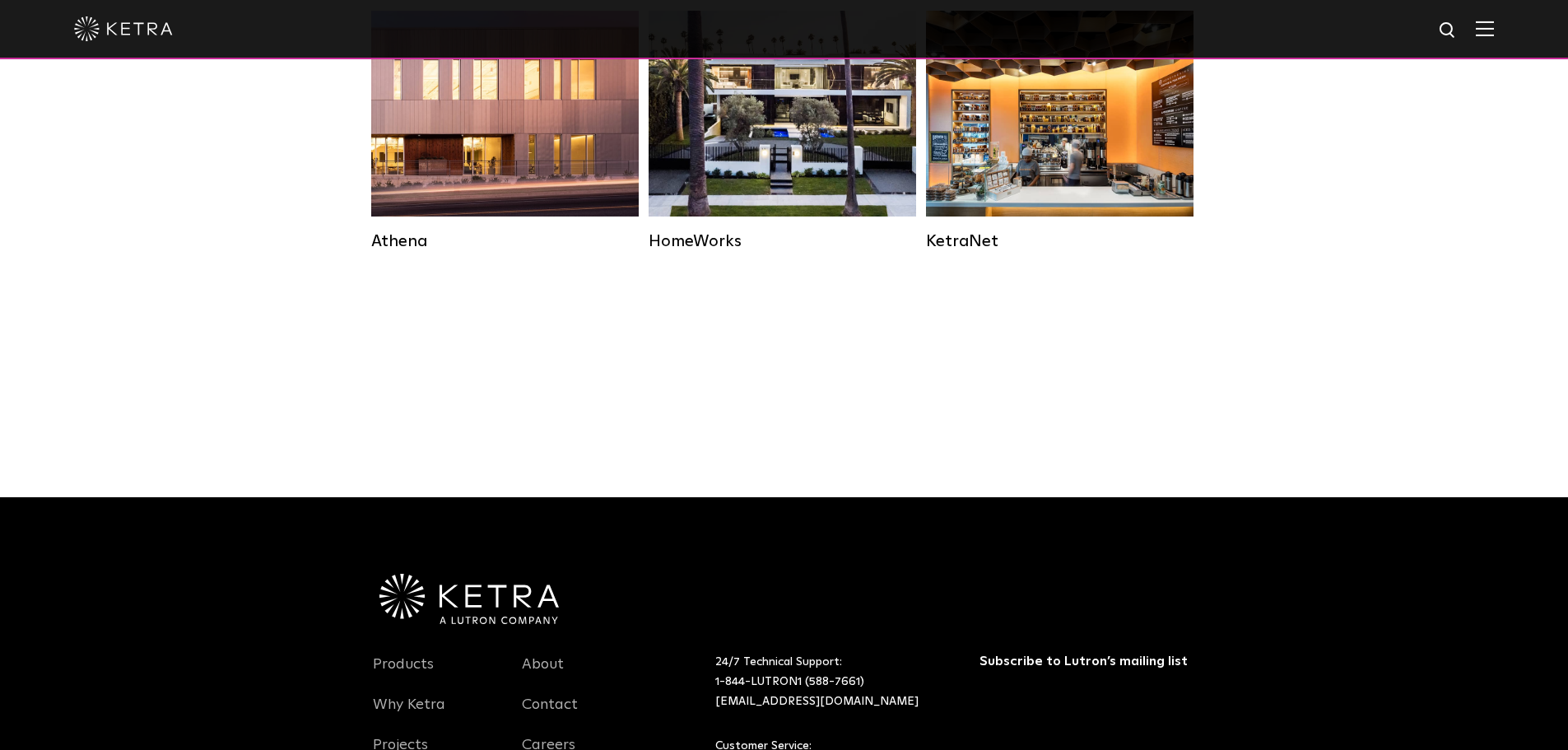
select select "Lighting Designer"
select select "[GEOGRAPHIC_DATA]"
select select "Lighting Designer"
select select "[GEOGRAPHIC_DATA]"
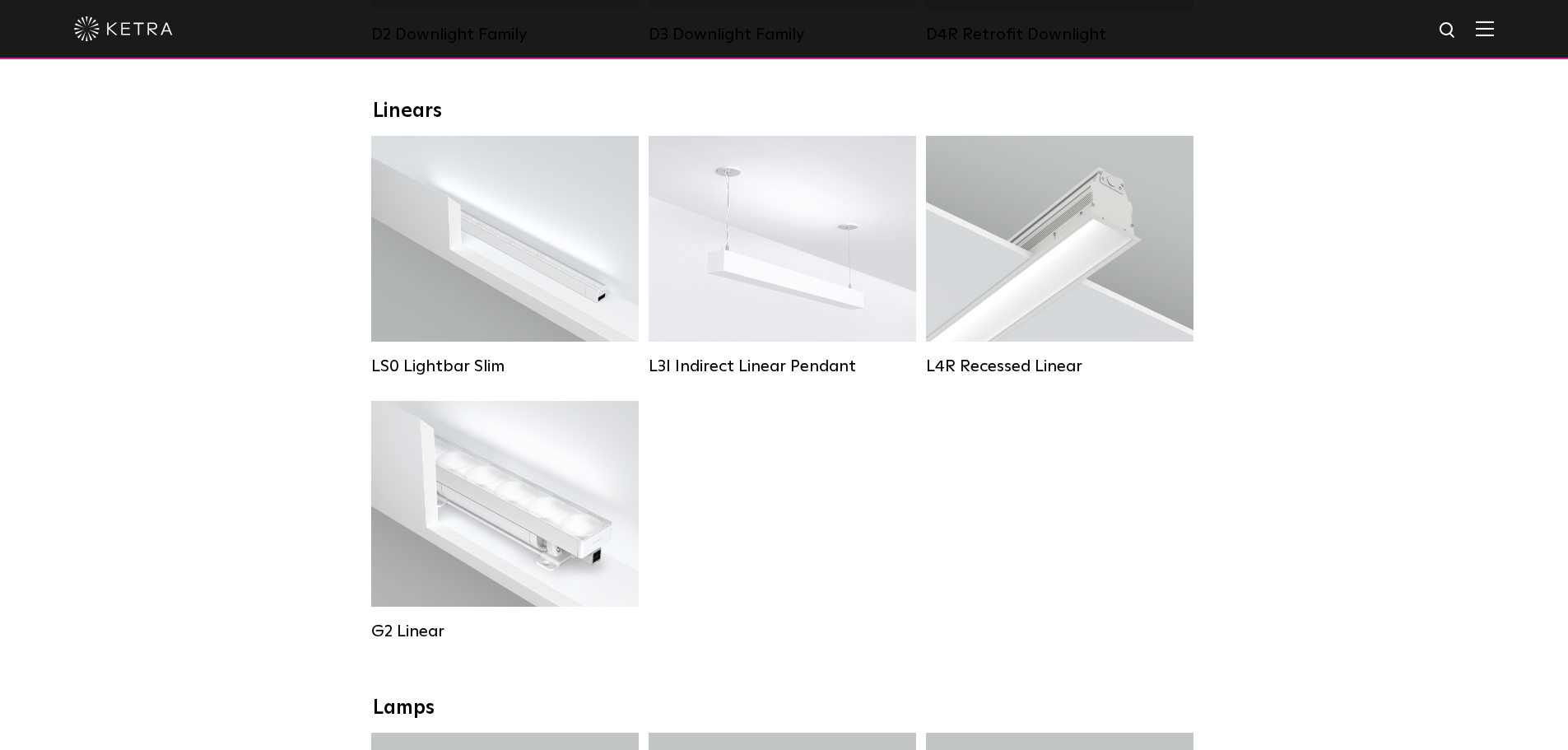
scroll to position [494, 0]
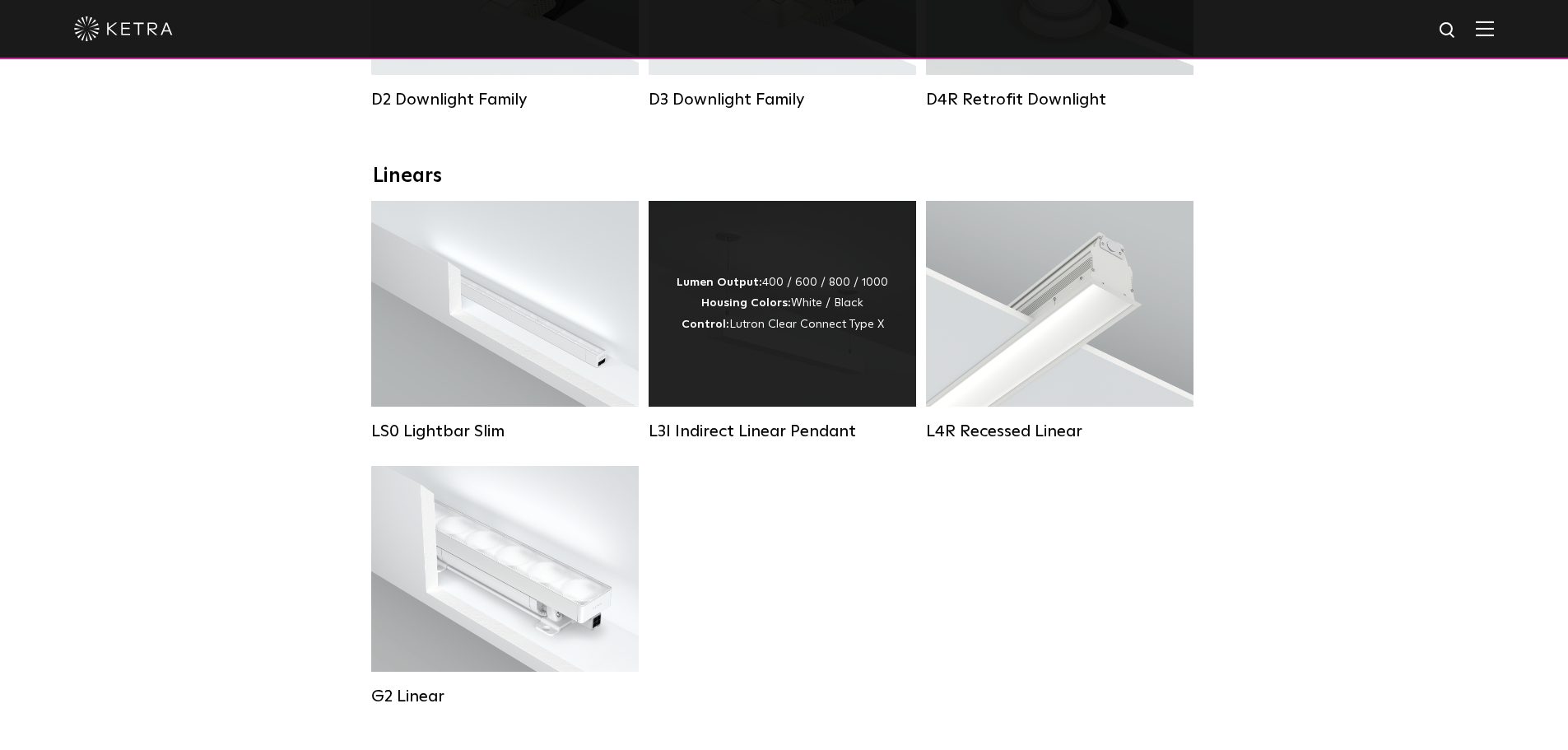
click at [822, 370] on div "Lumen Output: 400 / 600 / 800 / 1000 Housing Colors: White / Black Control: Lut…" at bounding box center [782, 304] width 267 height 206
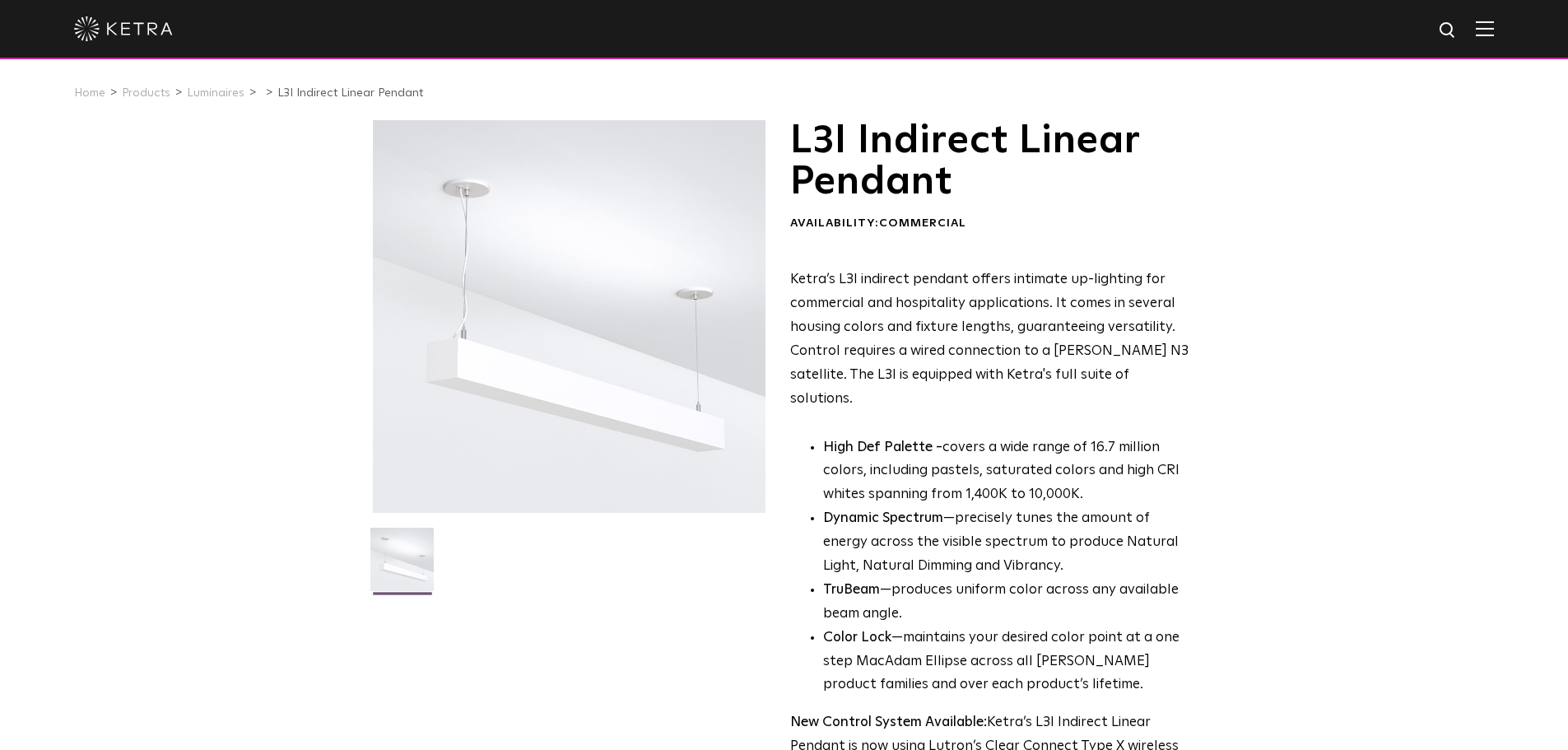
select select "Lighting Designer"
select select "[GEOGRAPHIC_DATA]"
select select "Lighting Designer"
select select "[GEOGRAPHIC_DATA]"
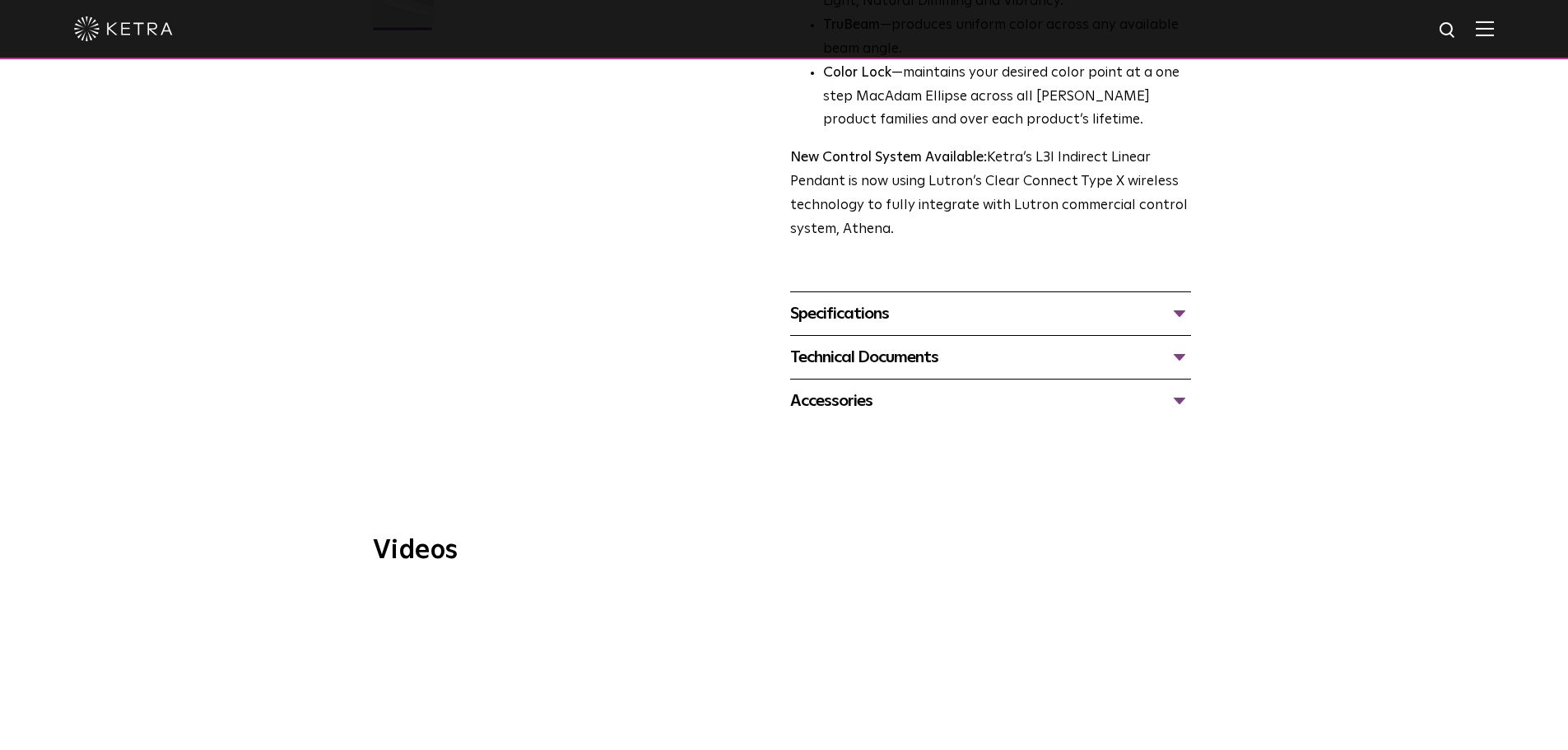
scroll to position [576, 0]
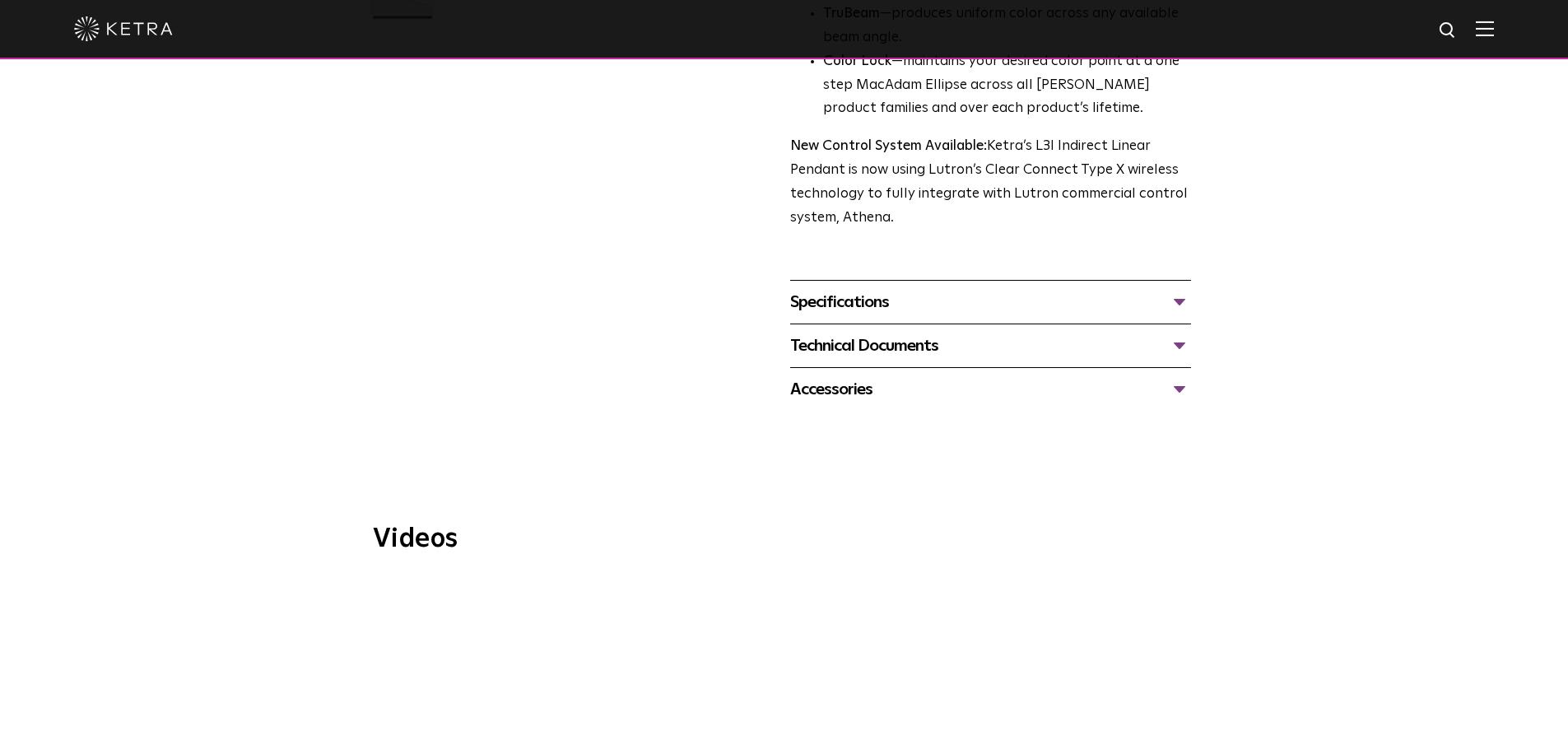
click at [1176, 332] on div "Technical Documents" at bounding box center [990, 345] width 401 height 26
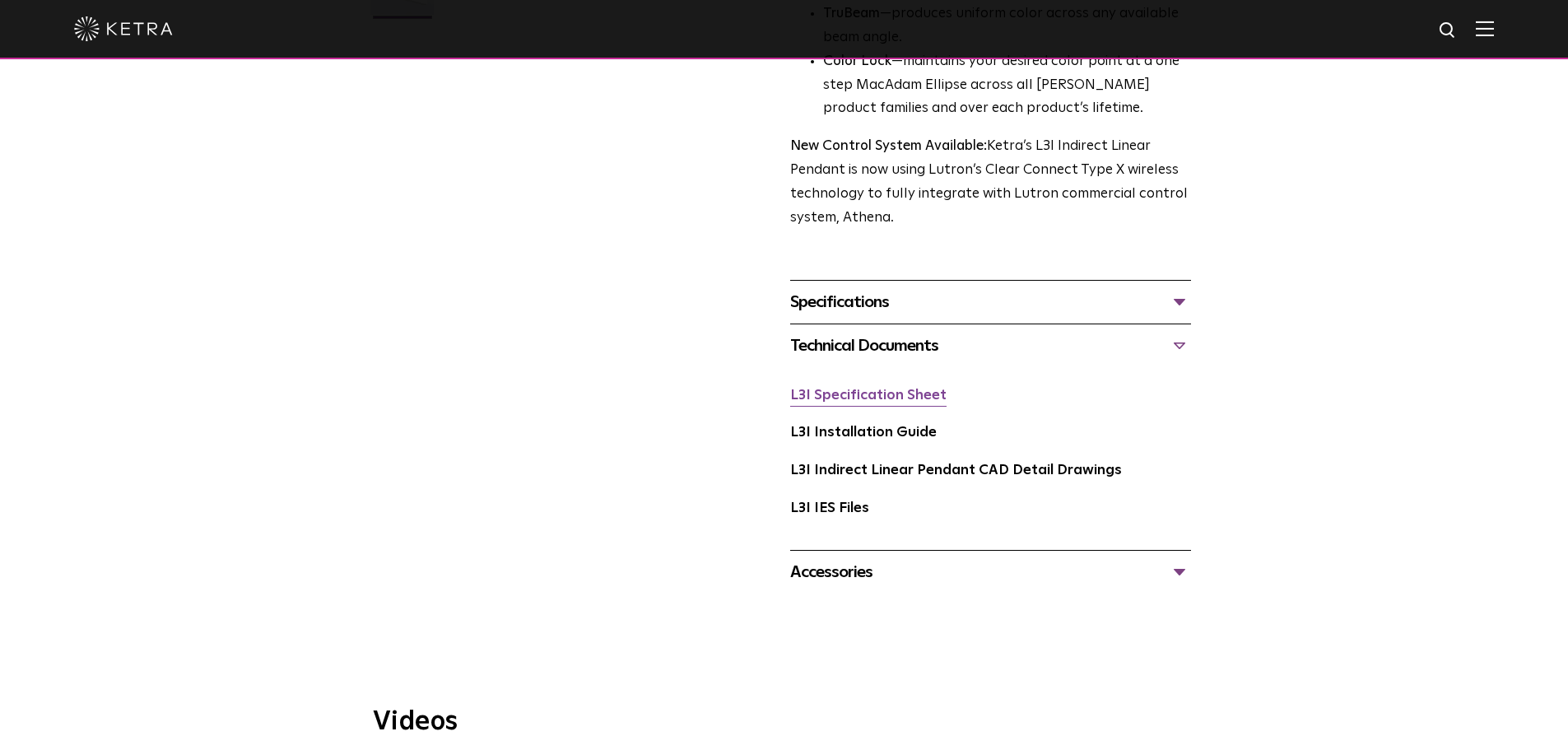
click at [832, 388] on link "L3I Specification Sheet" at bounding box center [868, 395] width 156 height 14
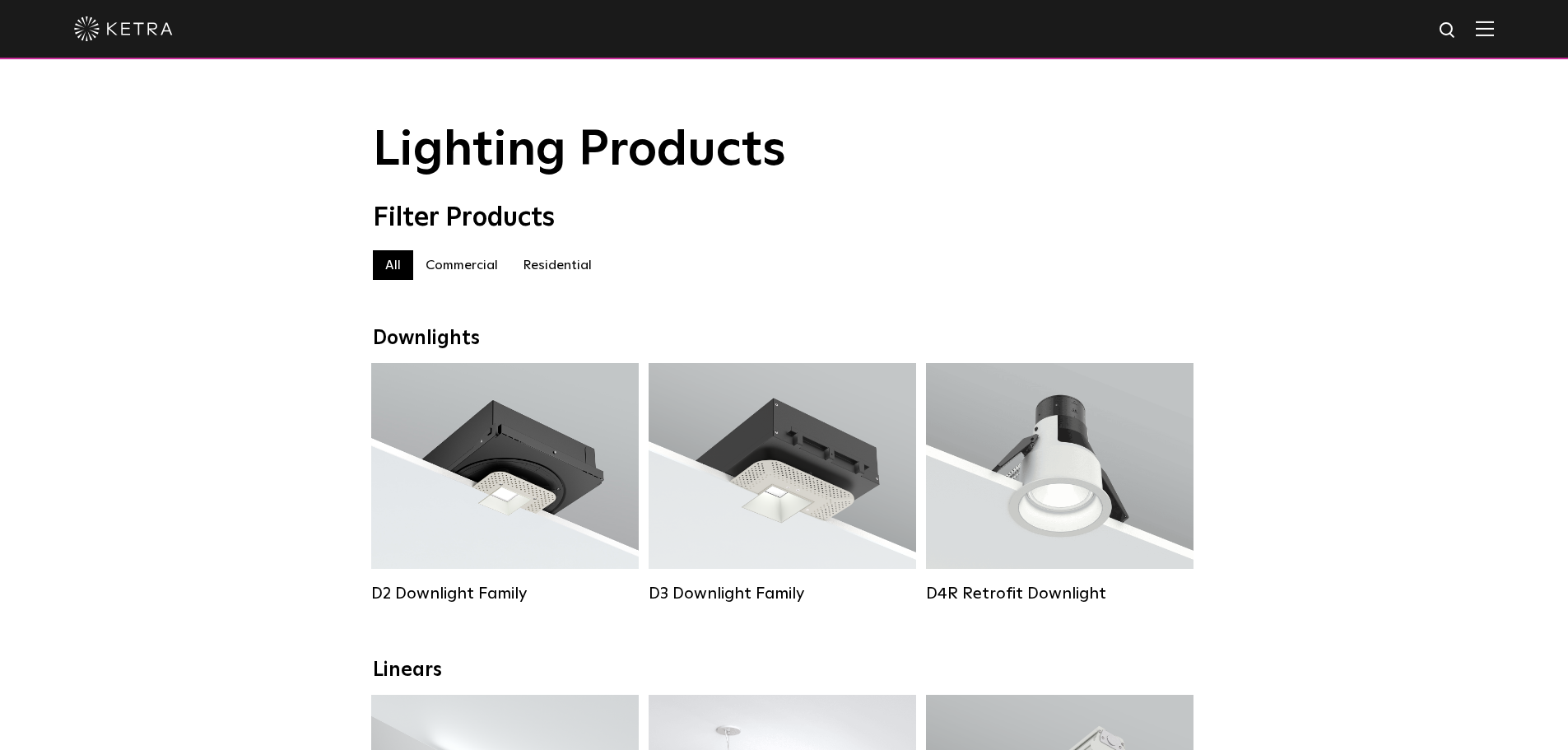
select select "Lighting Designer"
select select "[GEOGRAPHIC_DATA]"
select select "Lighting Designer"
select select "[GEOGRAPHIC_DATA]"
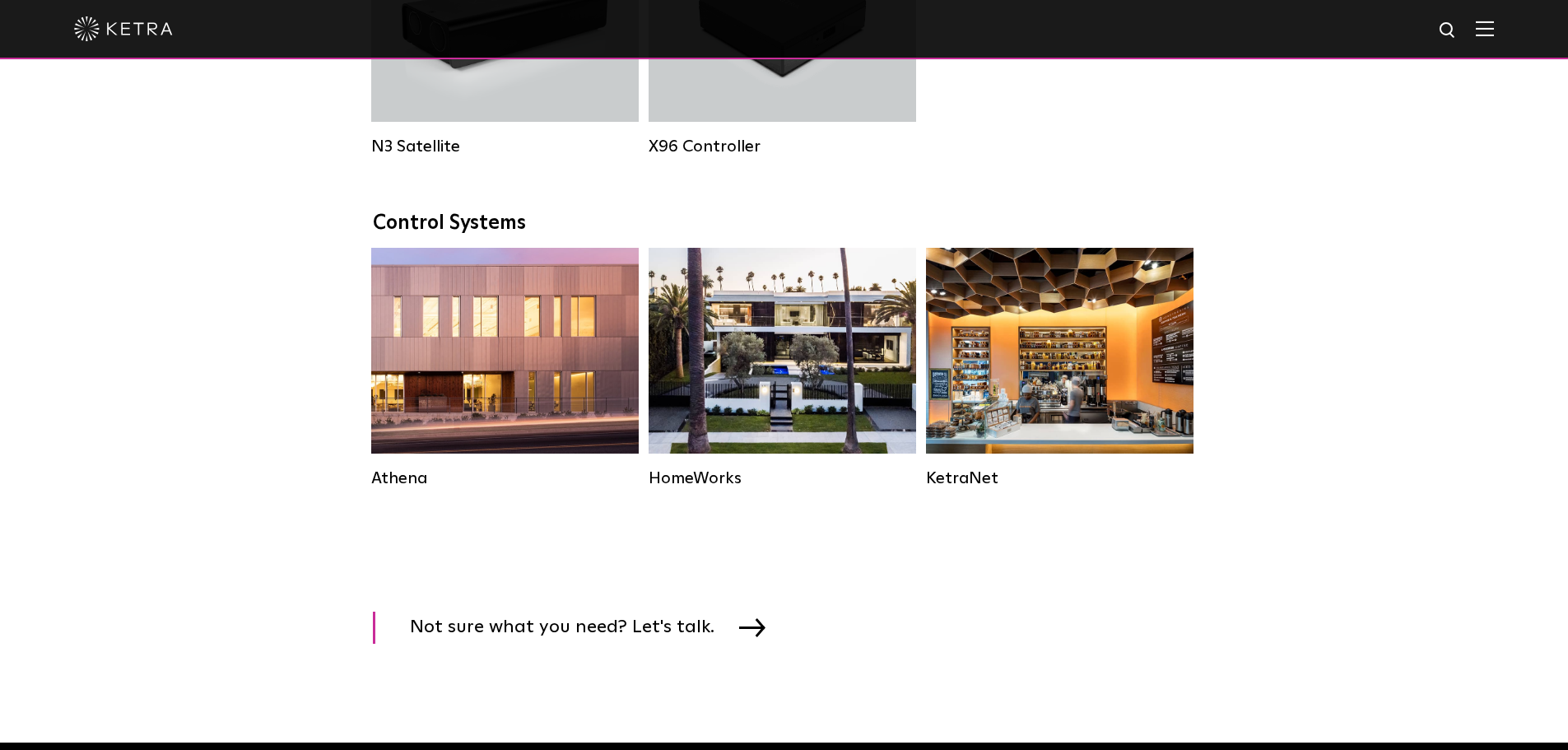
scroll to position [2305, 0]
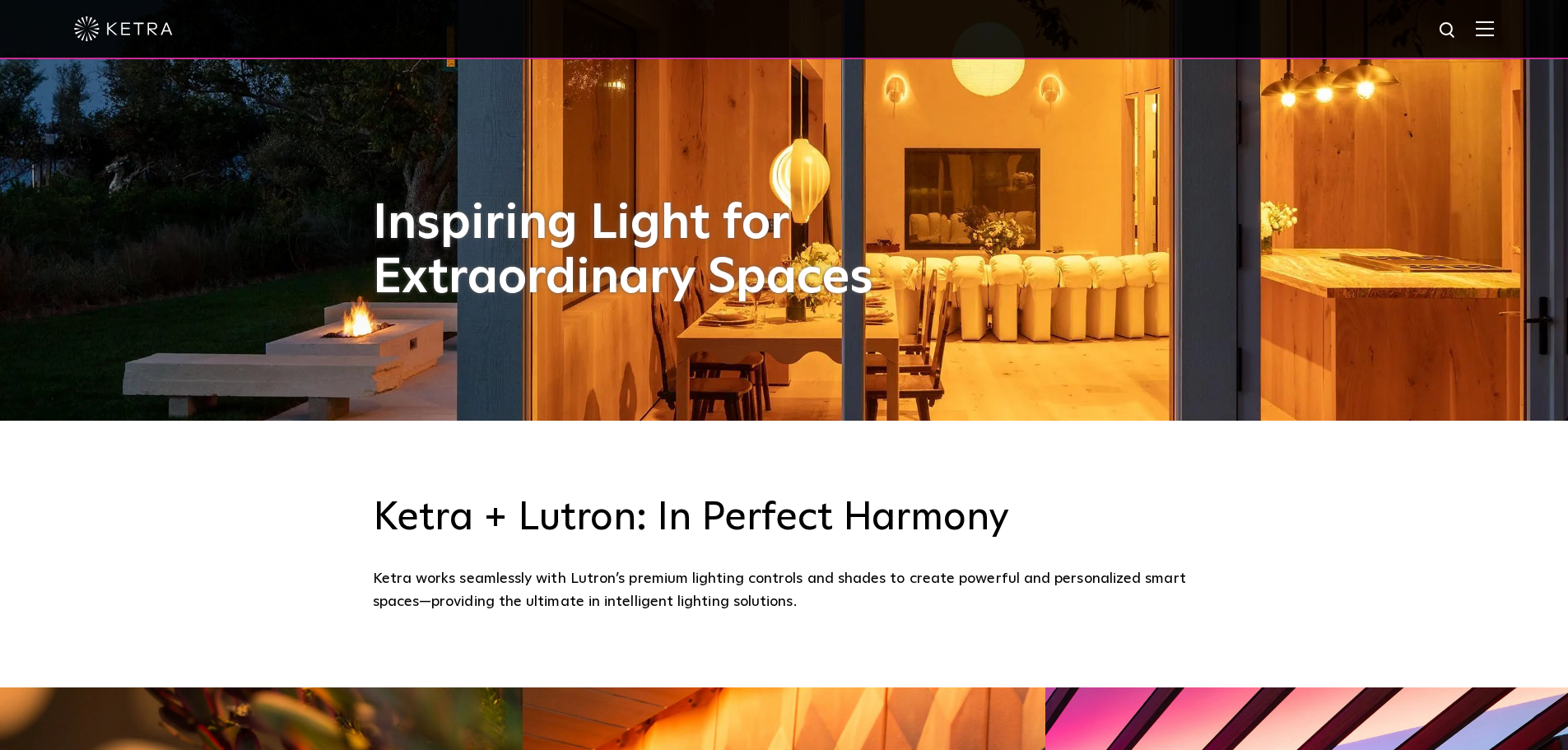
select select "Lighting Designer"
select select "[GEOGRAPHIC_DATA]"
select select "Lighting Designer"
select select "[GEOGRAPHIC_DATA]"
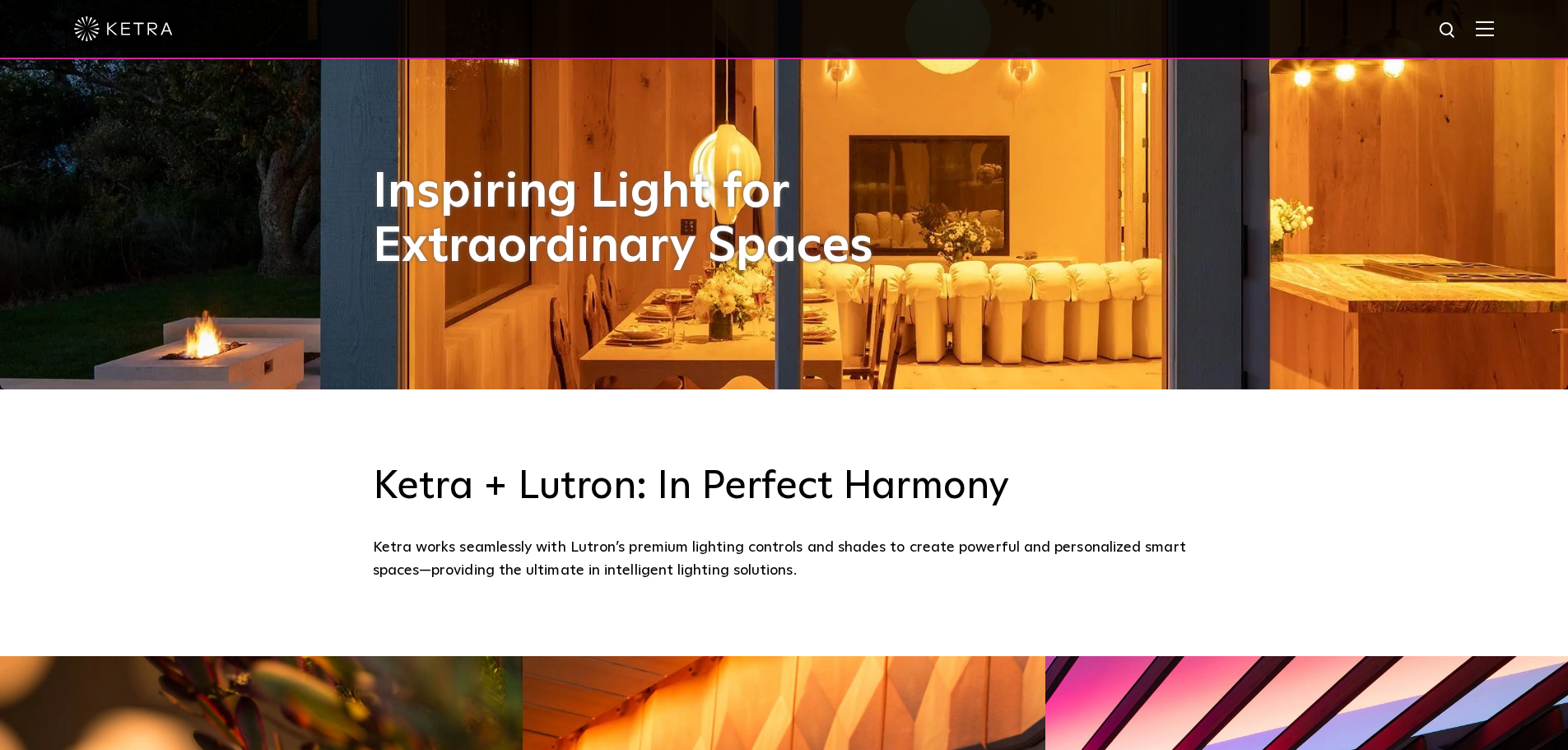
scroll to position [330, 0]
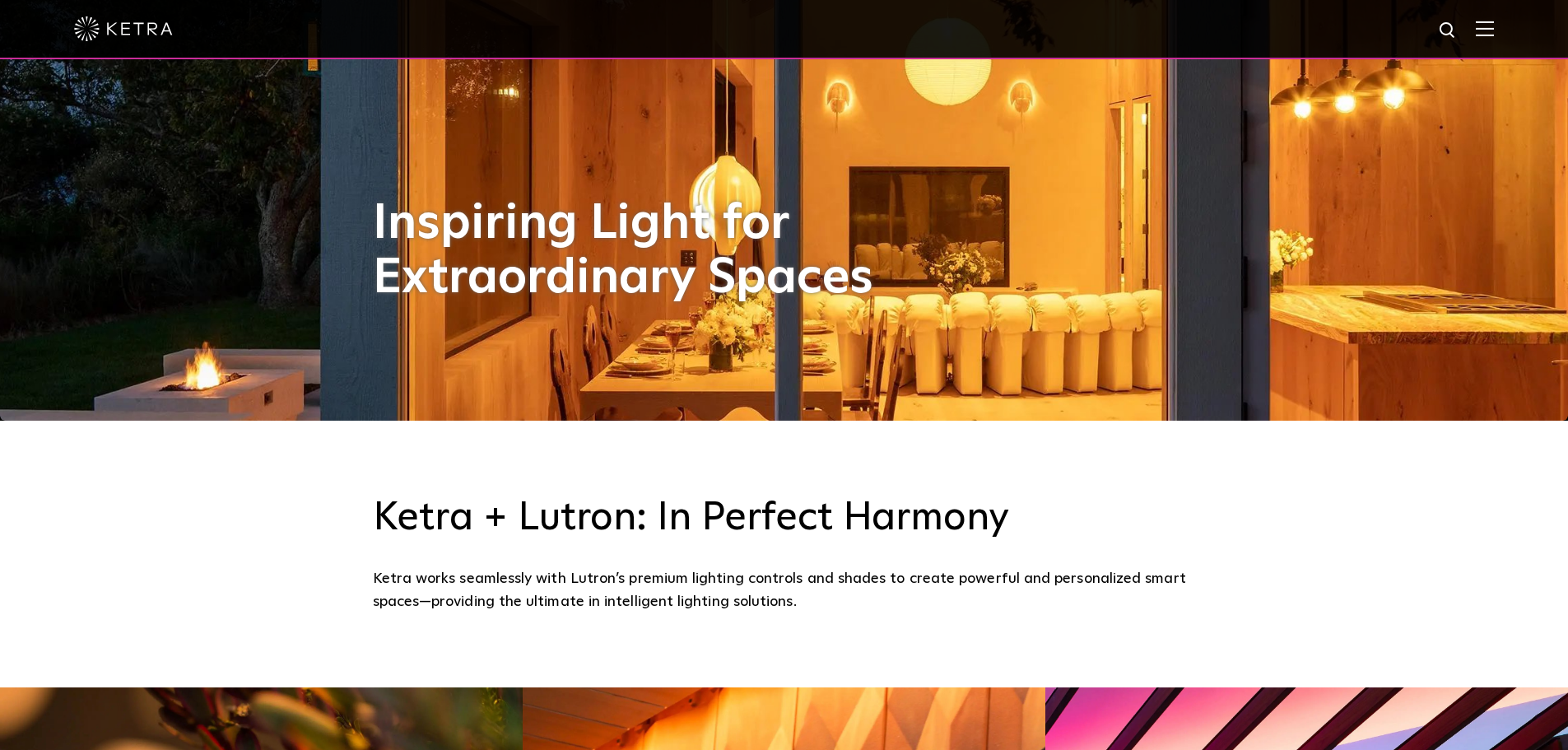
click at [1494, 27] on img at bounding box center [1485, 28] width 18 height 16
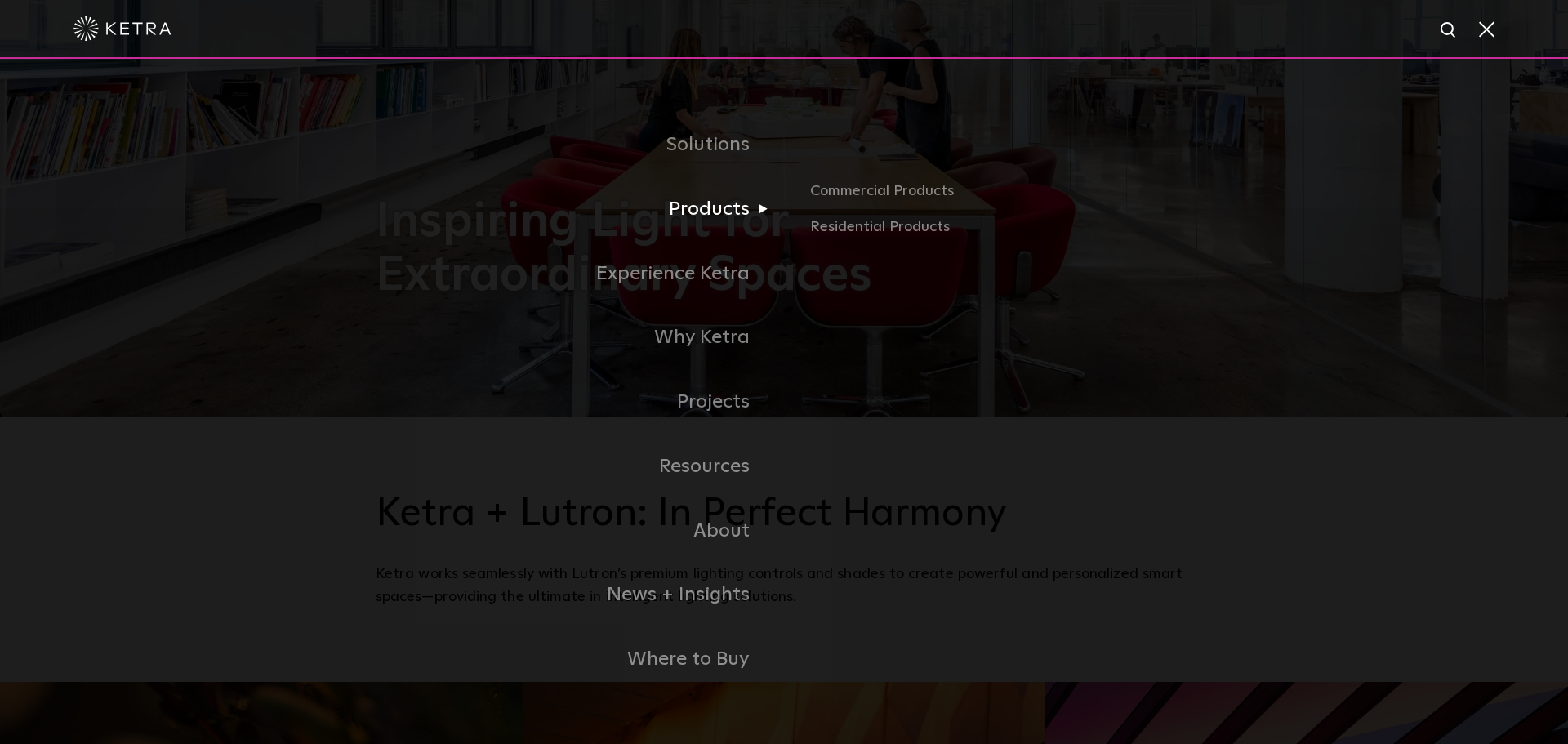
click at [712, 222] on link "Products" at bounding box center [579, 209] width 408 height 64
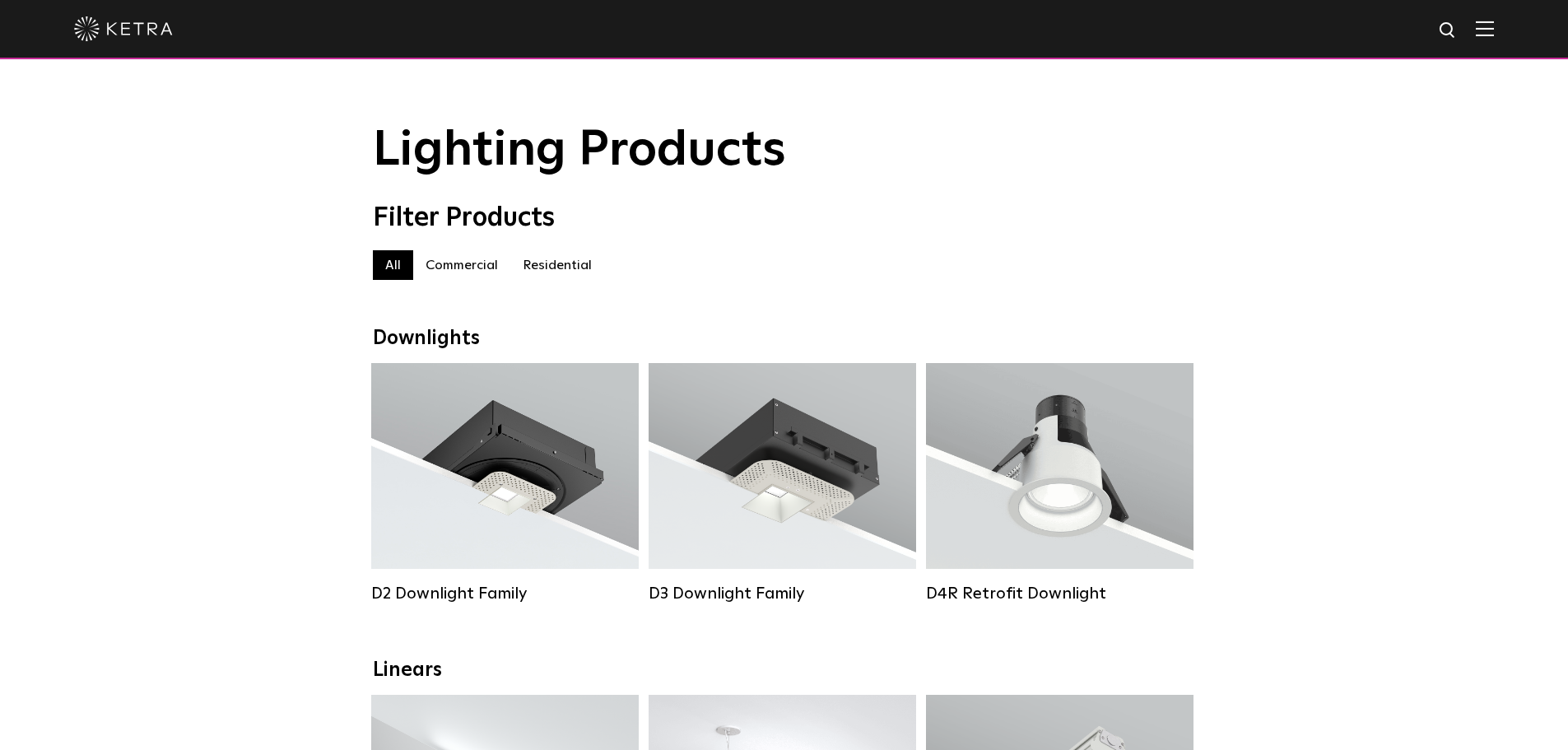
select select "Lighting Designer"
select select "[GEOGRAPHIC_DATA]"
select select "Lighting Designer"
select select "[GEOGRAPHIC_DATA]"
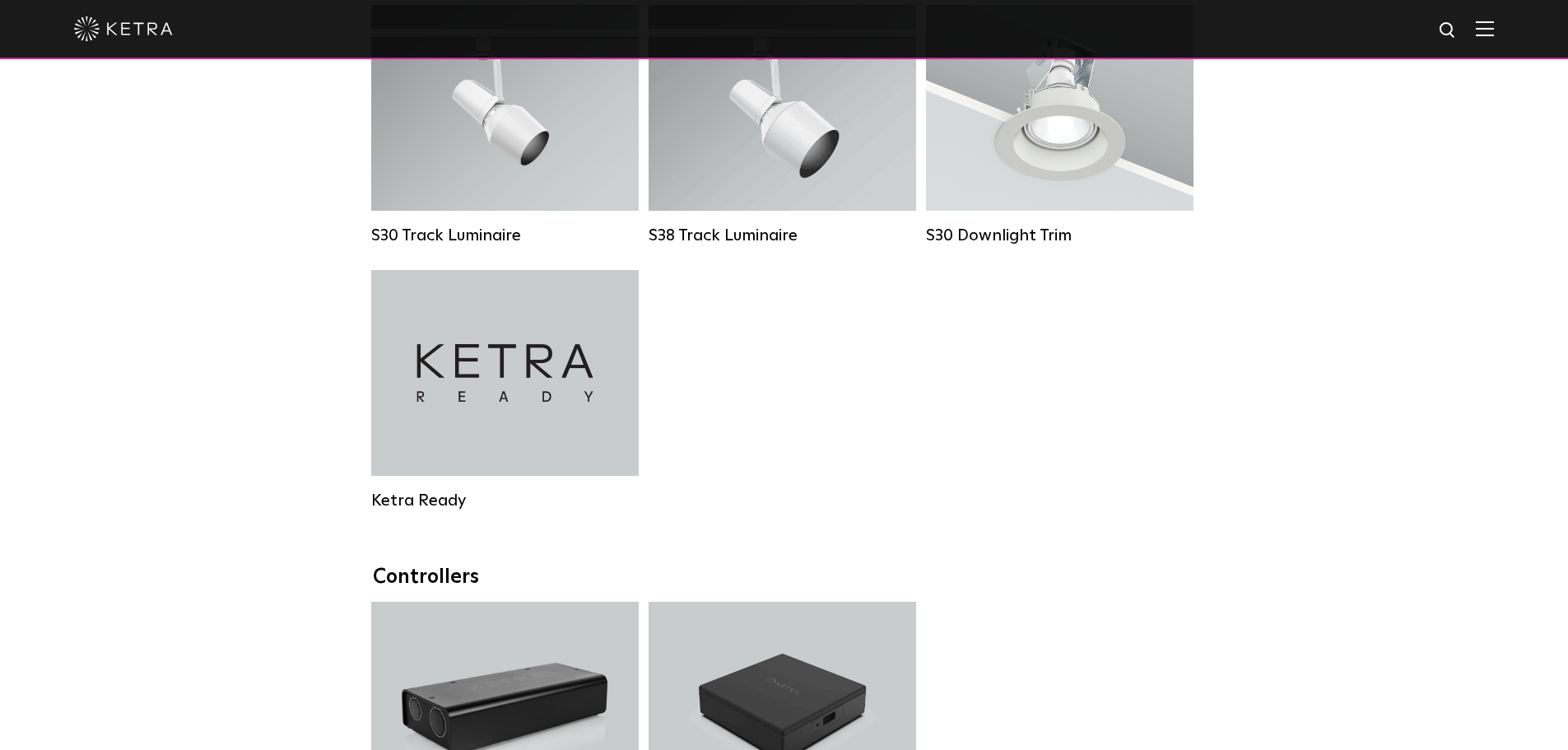
scroll to position [1617, 0]
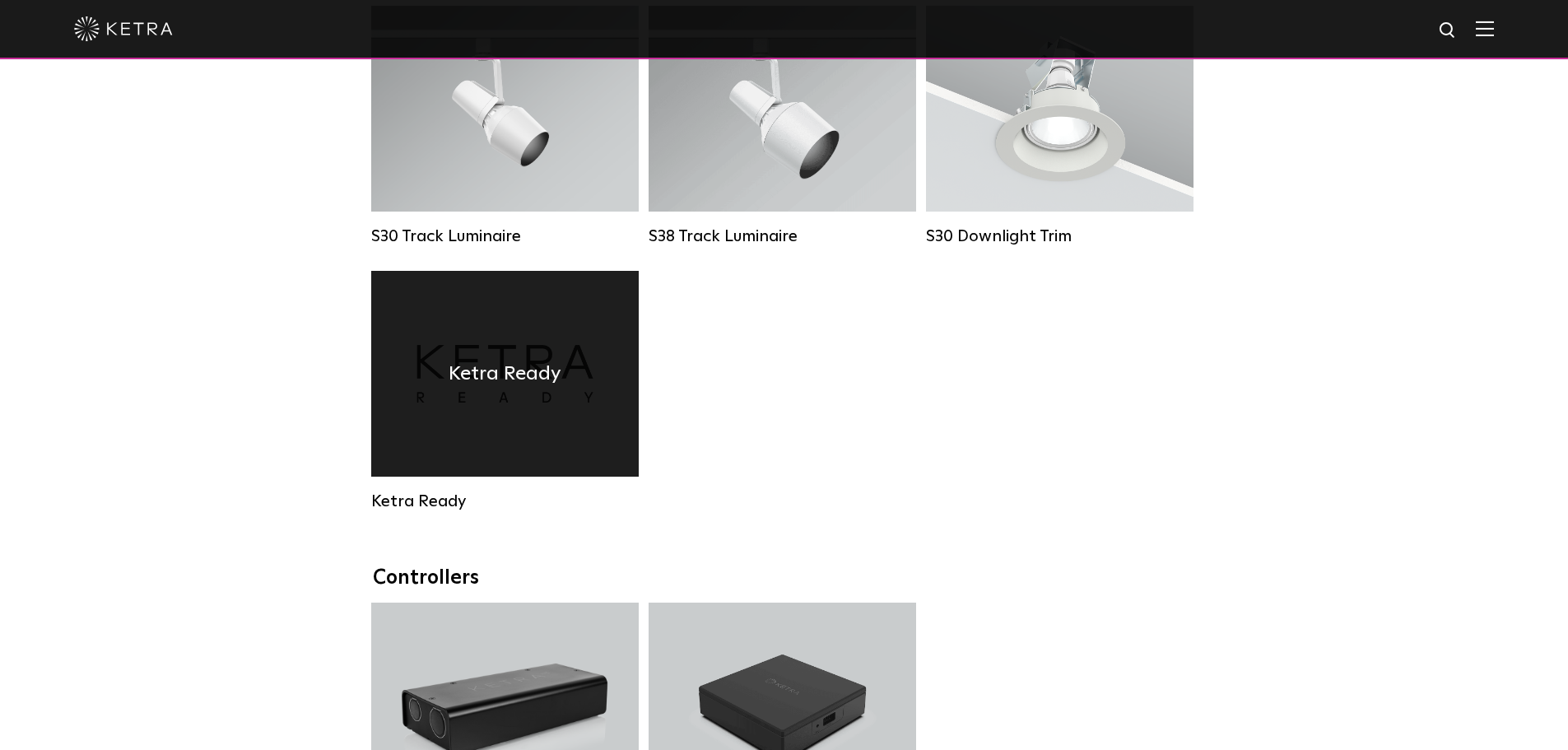
click at [567, 380] on div "Ketra Ready" at bounding box center [504, 373] width 267 height 206
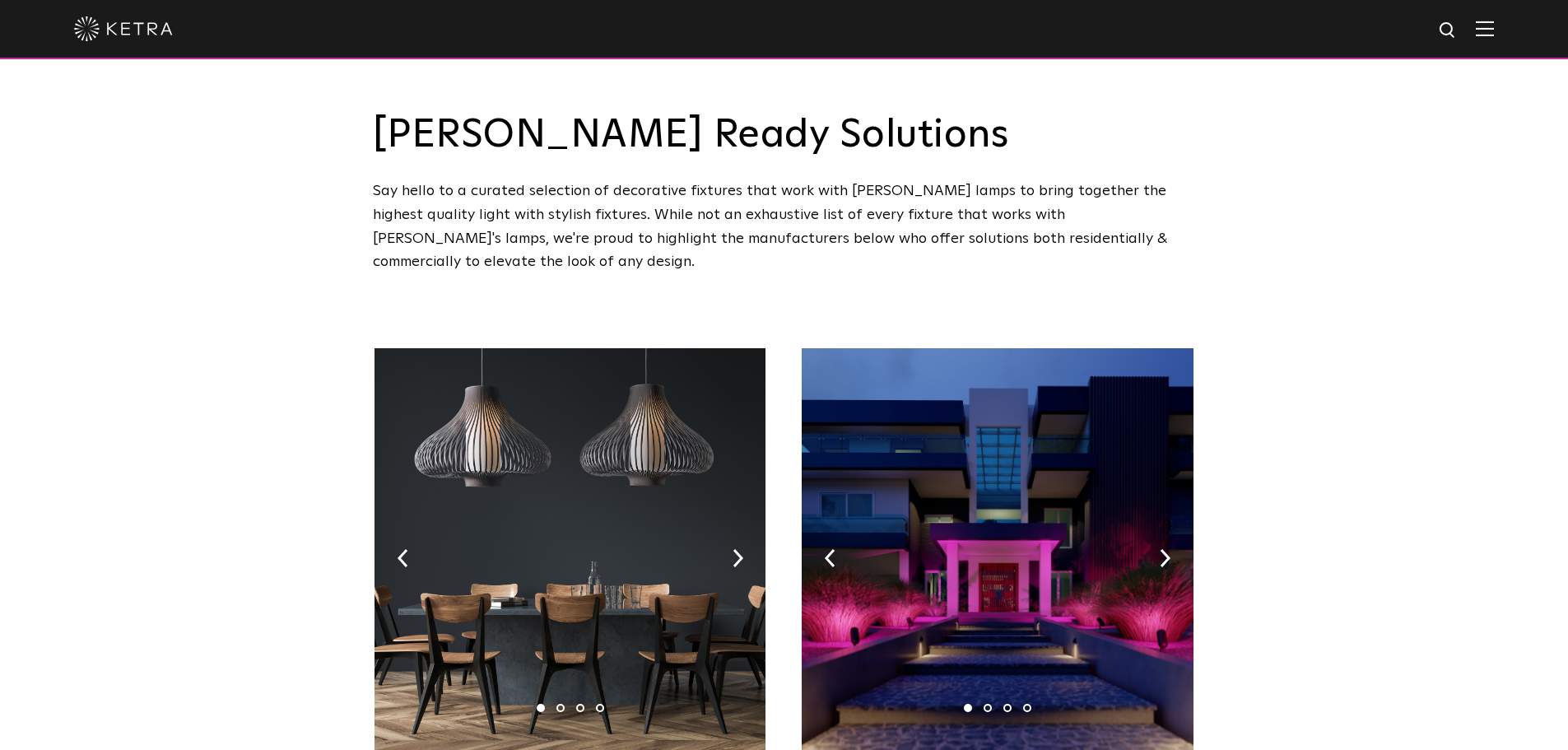
select select "Lighting Designer"
select select "[GEOGRAPHIC_DATA]"
select select "Lighting Designer"
select select "[GEOGRAPHIC_DATA]"
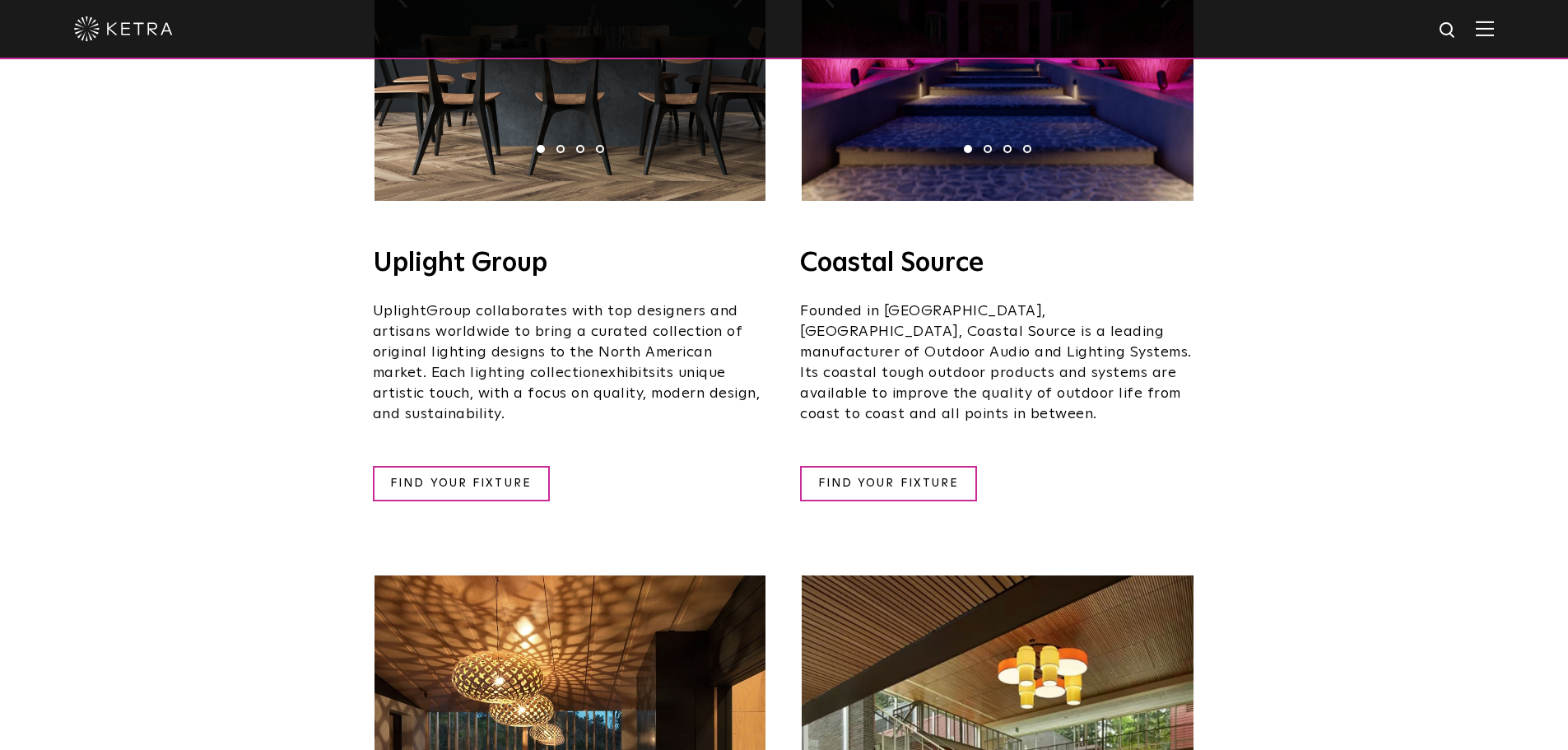
scroll to position [494, 0]
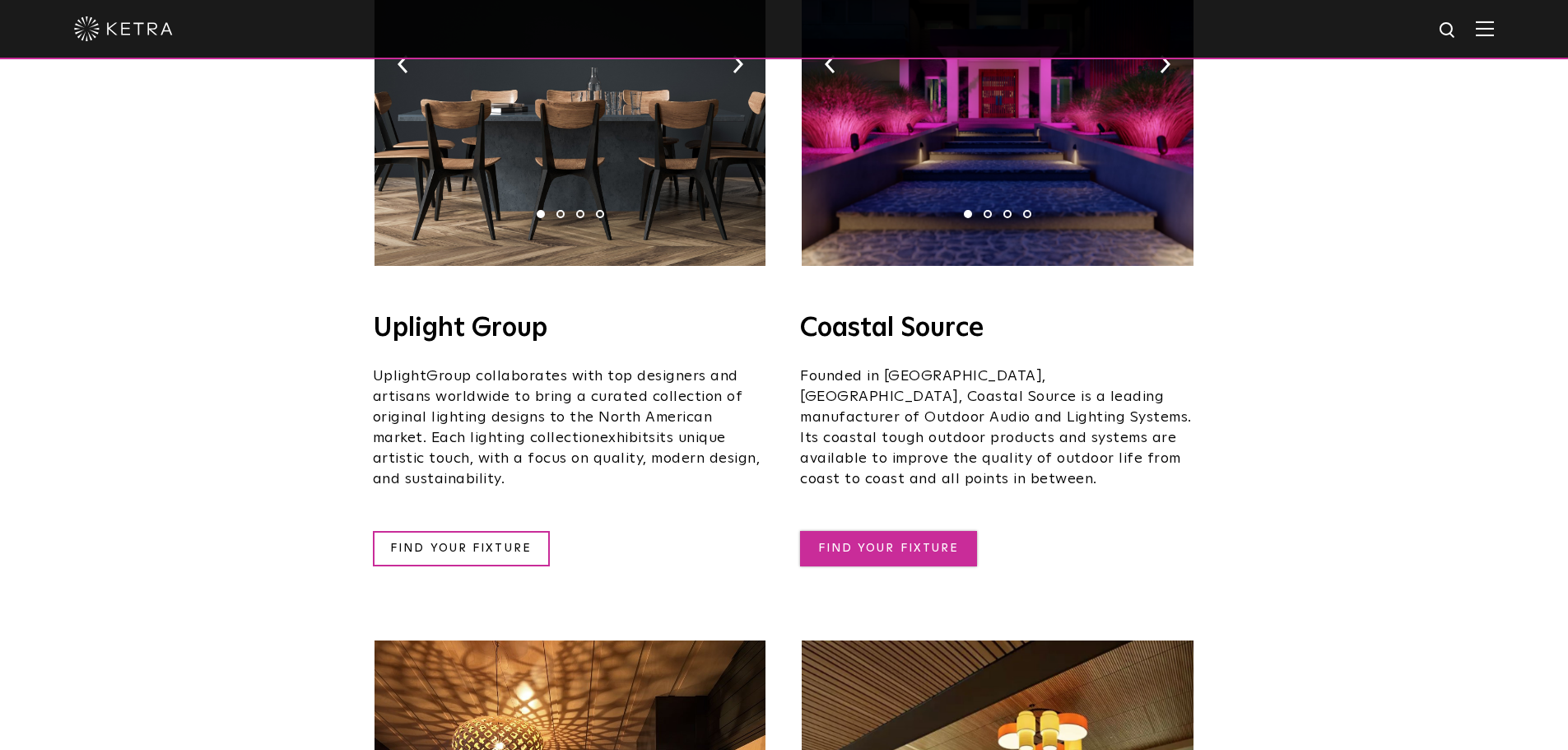
click at [890, 531] on link "FIND YOUR FIXTURE" at bounding box center [888, 548] width 177 height 35
